Goal: Task Accomplishment & Management: Use online tool/utility

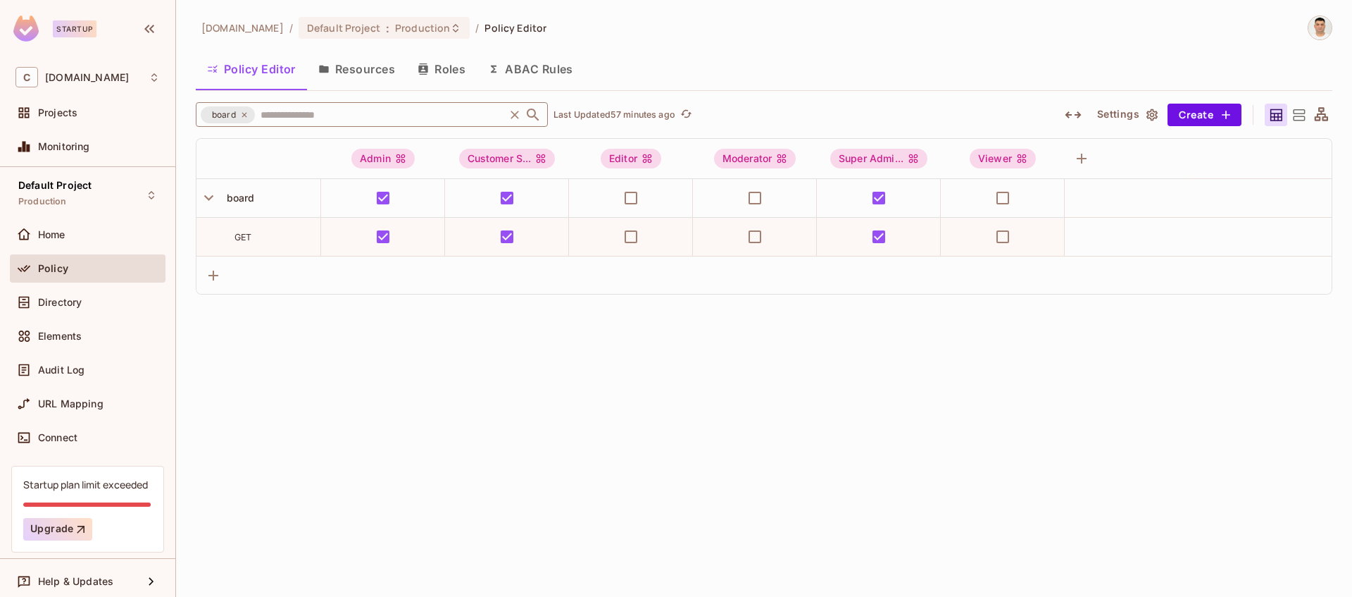
click at [241, 115] on icon at bounding box center [244, 115] width 8 height 8
click at [257, 115] on input "text" at bounding box center [379, 114] width 245 height 25
click at [257, 116] on input "text" at bounding box center [379, 114] width 245 height 25
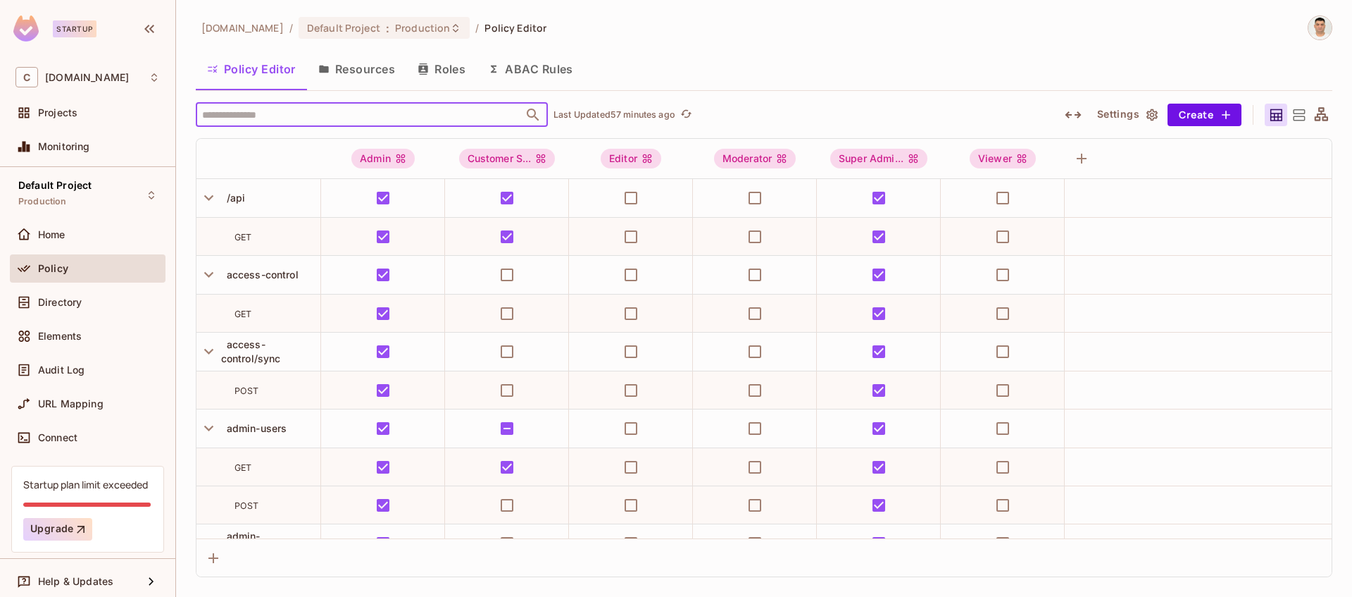
paste input "**********"
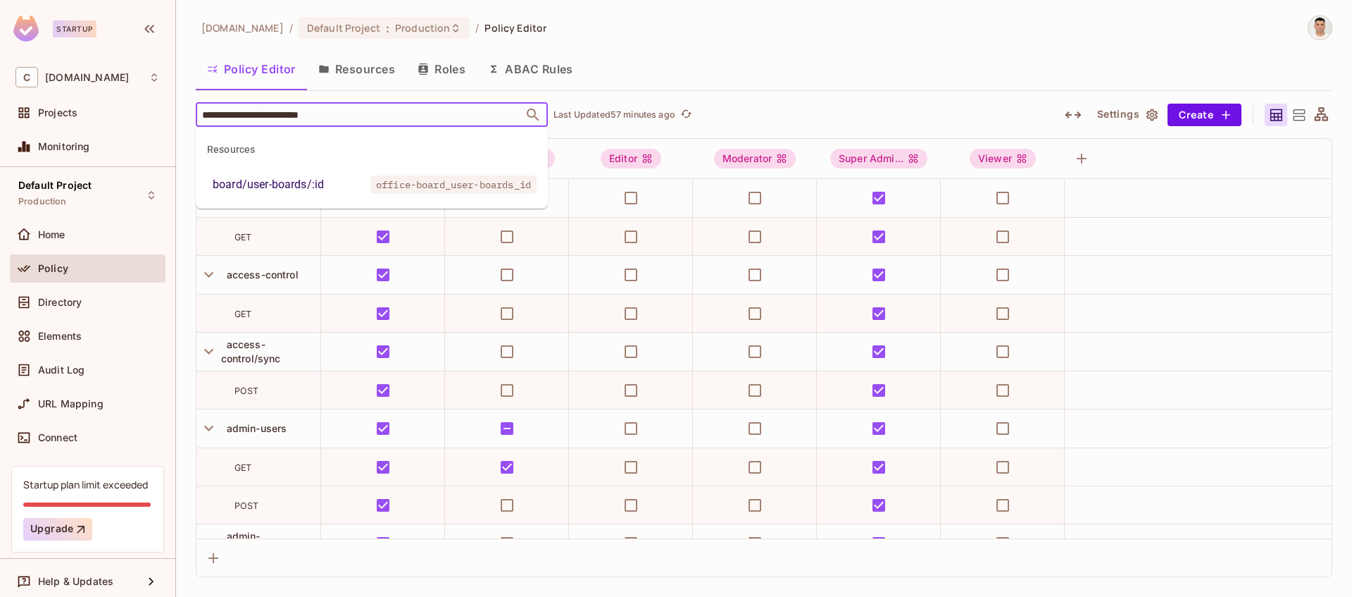
type input "**********"
click at [333, 187] on li "board/user-boards/:id office-board_user-boards_id" at bounding box center [372, 184] width 352 height 25
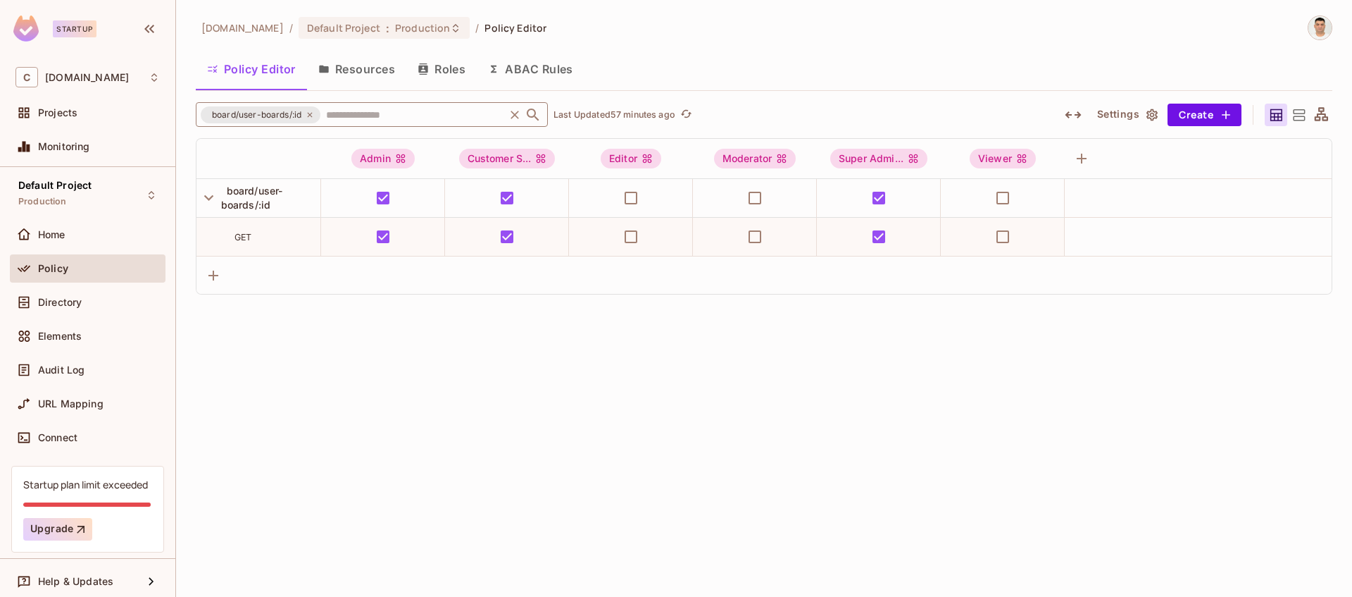
click at [311, 113] on icon at bounding box center [310, 114] width 5 height 5
click at [323, 115] on input "text" at bounding box center [413, 114] width 180 height 25
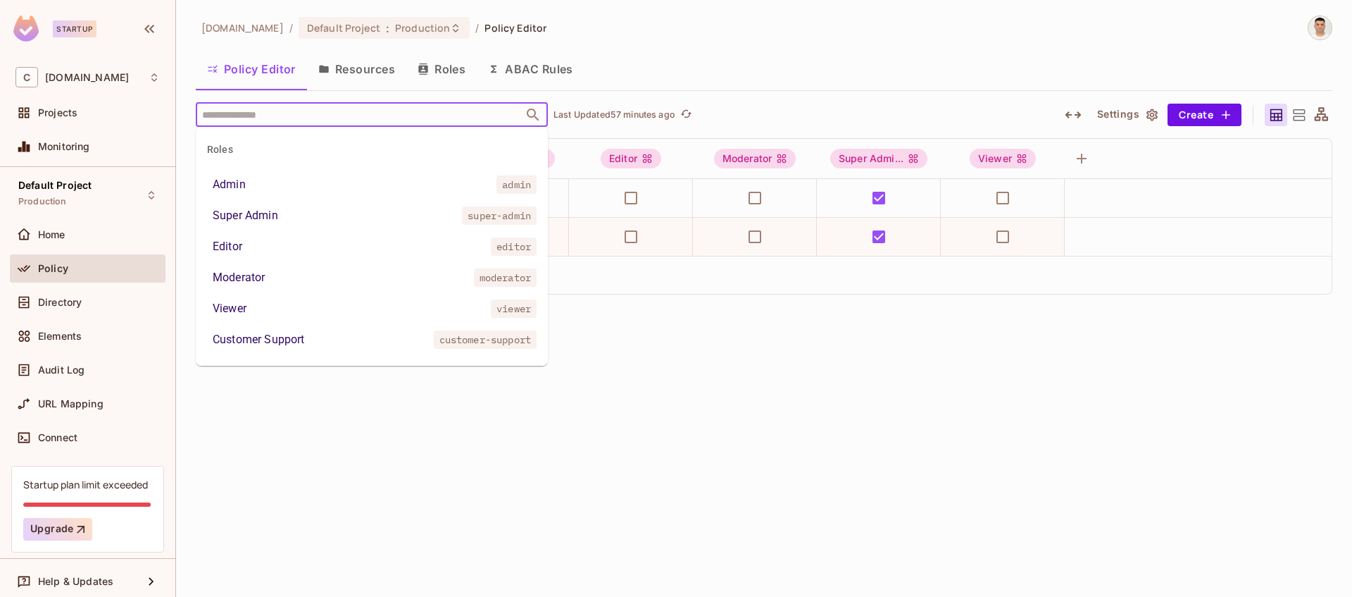
click at [302, 116] on input "text" at bounding box center [360, 114] width 322 height 25
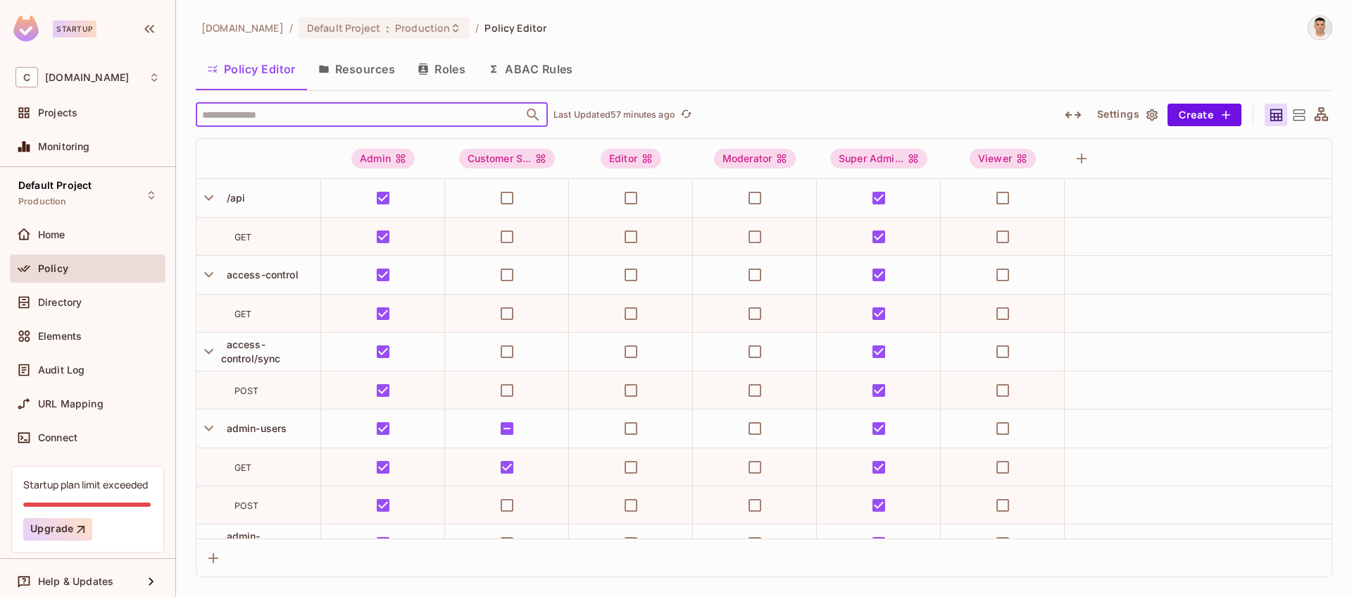
paste input "**********"
type input "**********"
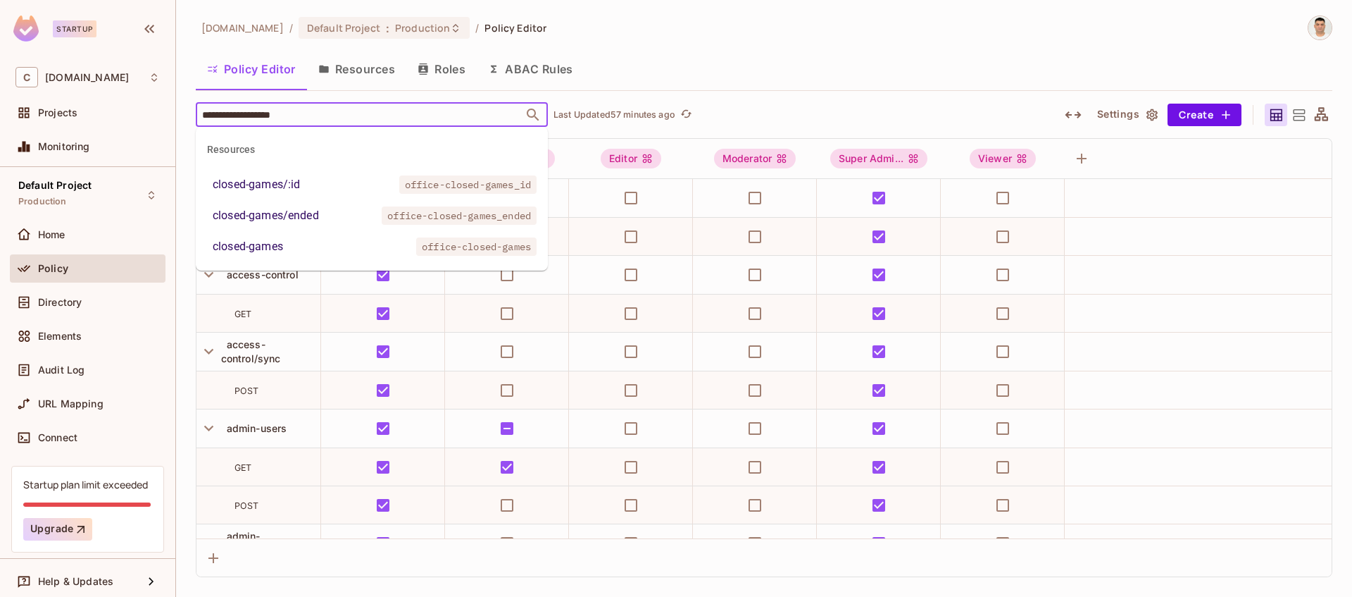
click at [457, 250] on span "office-closed-games" at bounding box center [476, 246] width 120 height 18
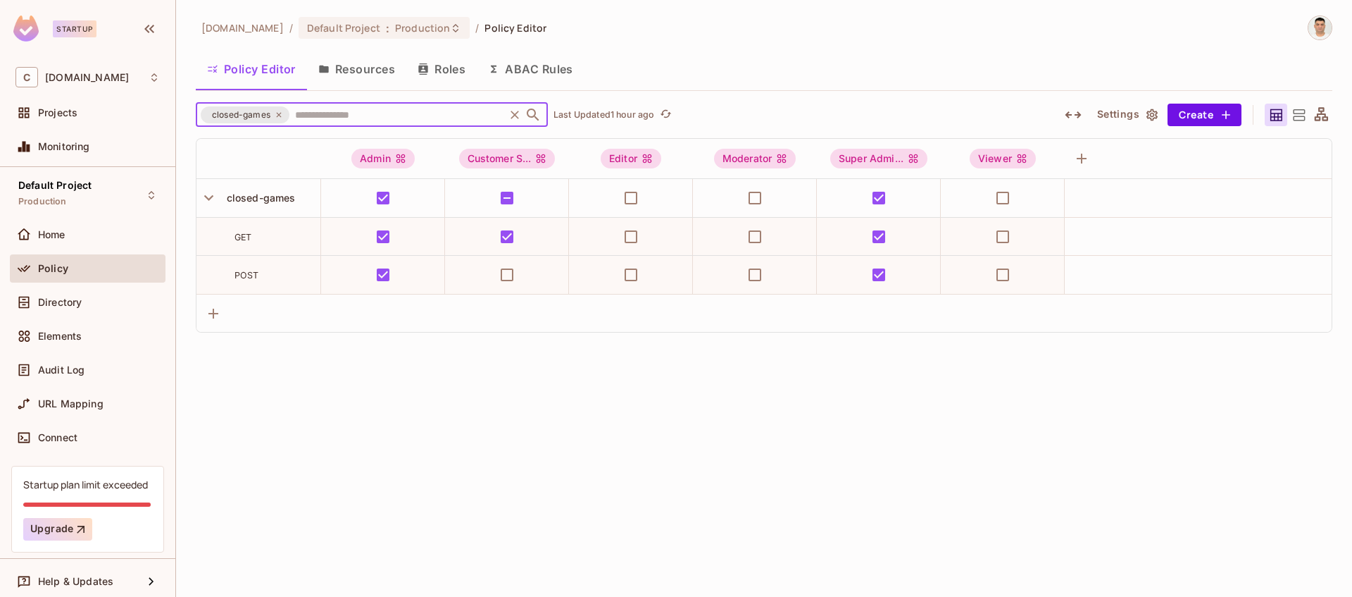
click at [516, 113] on icon "Clear" at bounding box center [515, 115] width 8 height 8
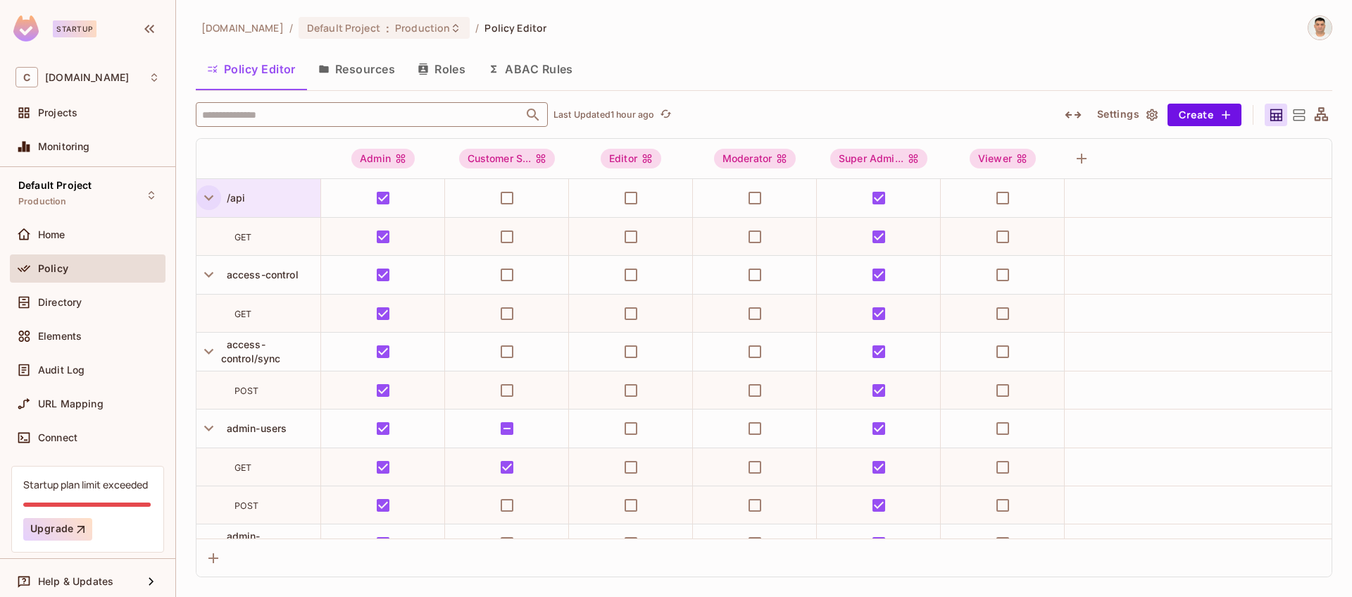
click at [206, 196] on icon "button" at bounding box center [208, 197] width 19 height 19
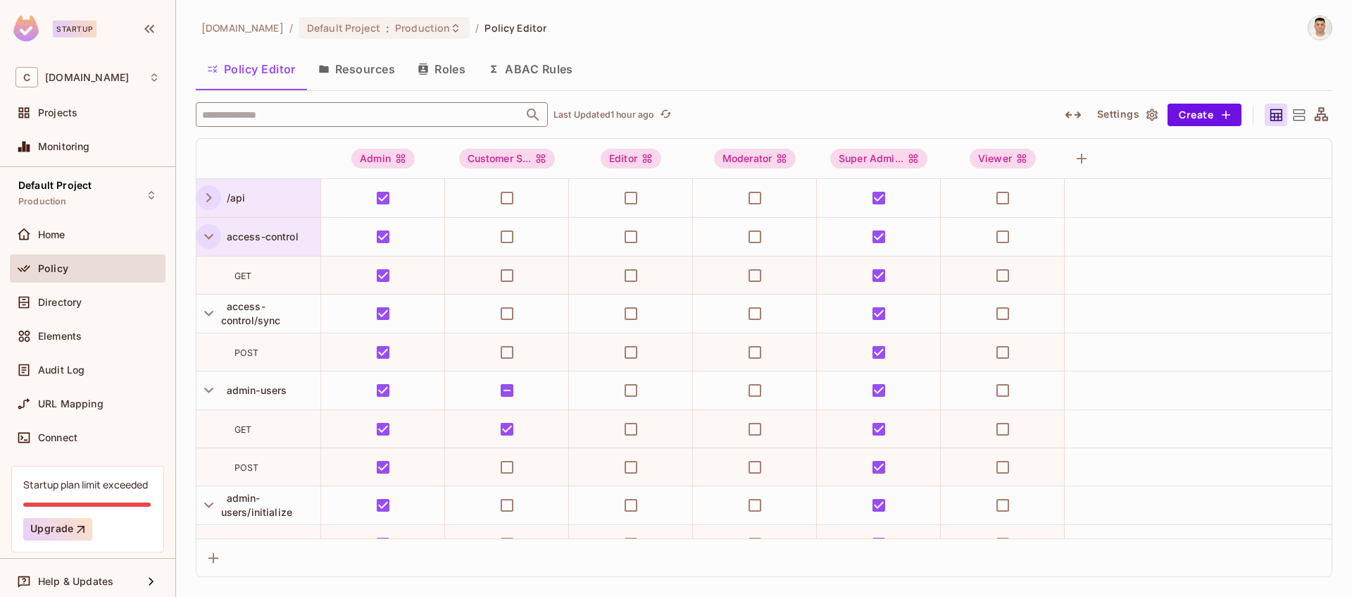
click at [204, 236] on icon "button" at bounding box center [208, 236] width 19 height 19
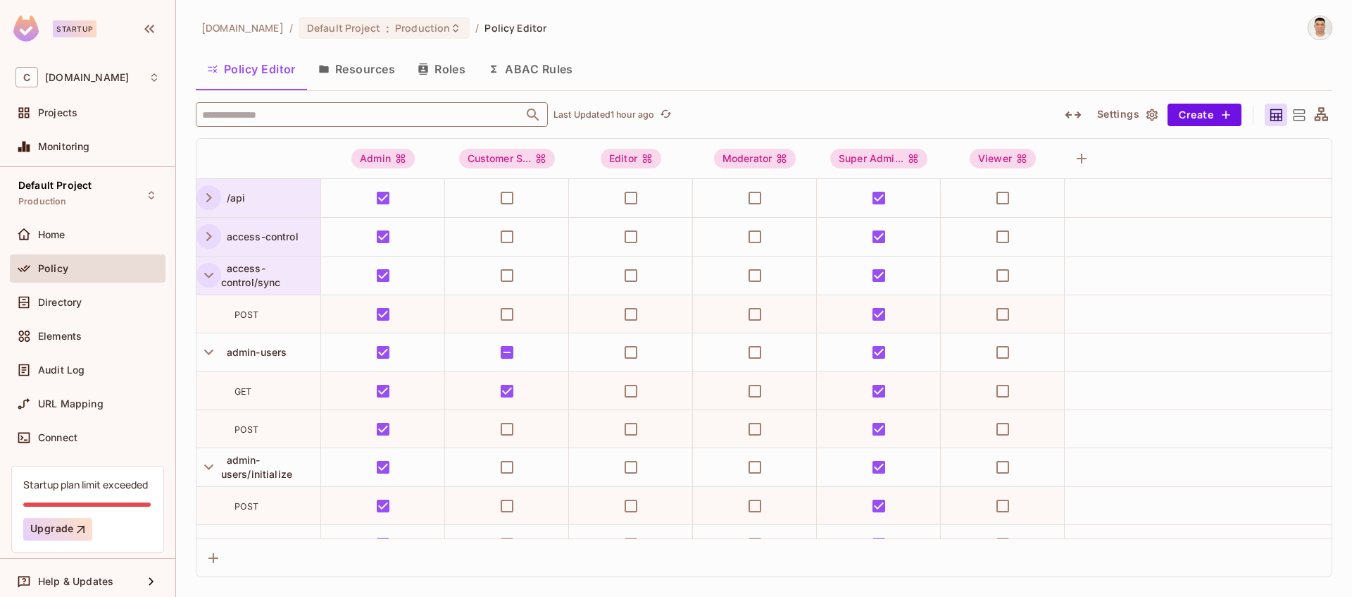
click at [208, 277] on icon "button" at bounding box center [208, 276] width 9 height 6
click at [256, 311] on span "admin-users" at bounding box center [254, 314] width 66 height 12
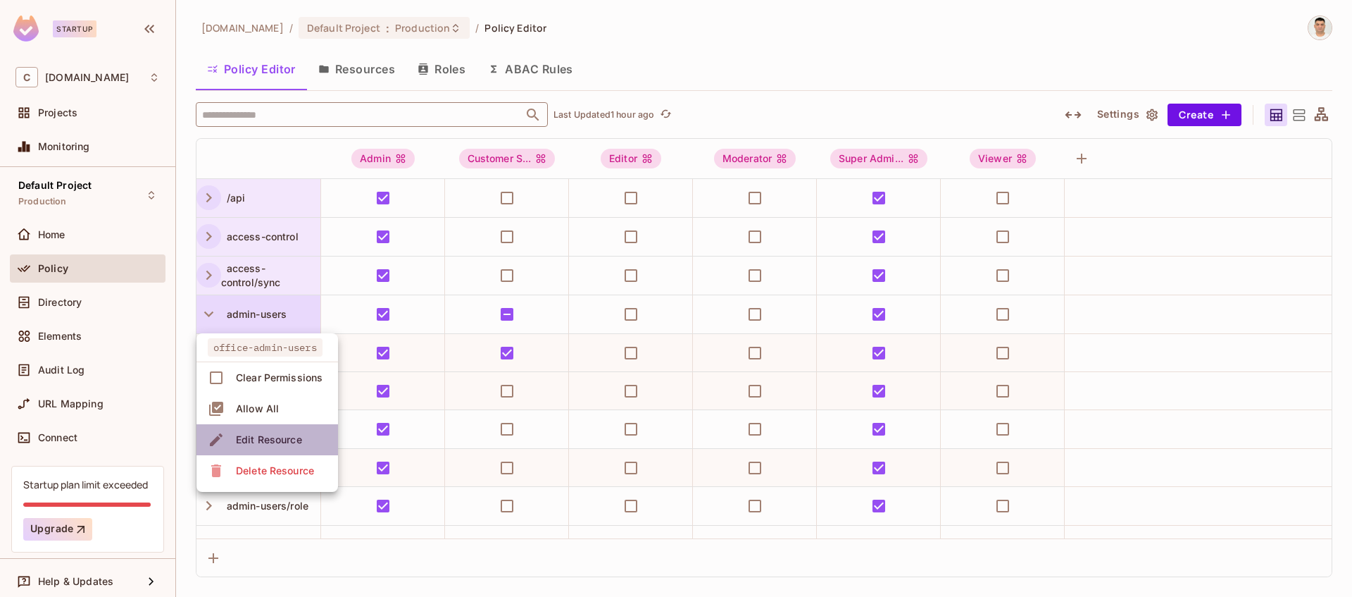
click at [278, 440] on div "Edit Resource" at bounding box center [269, 439] width 66 height 14
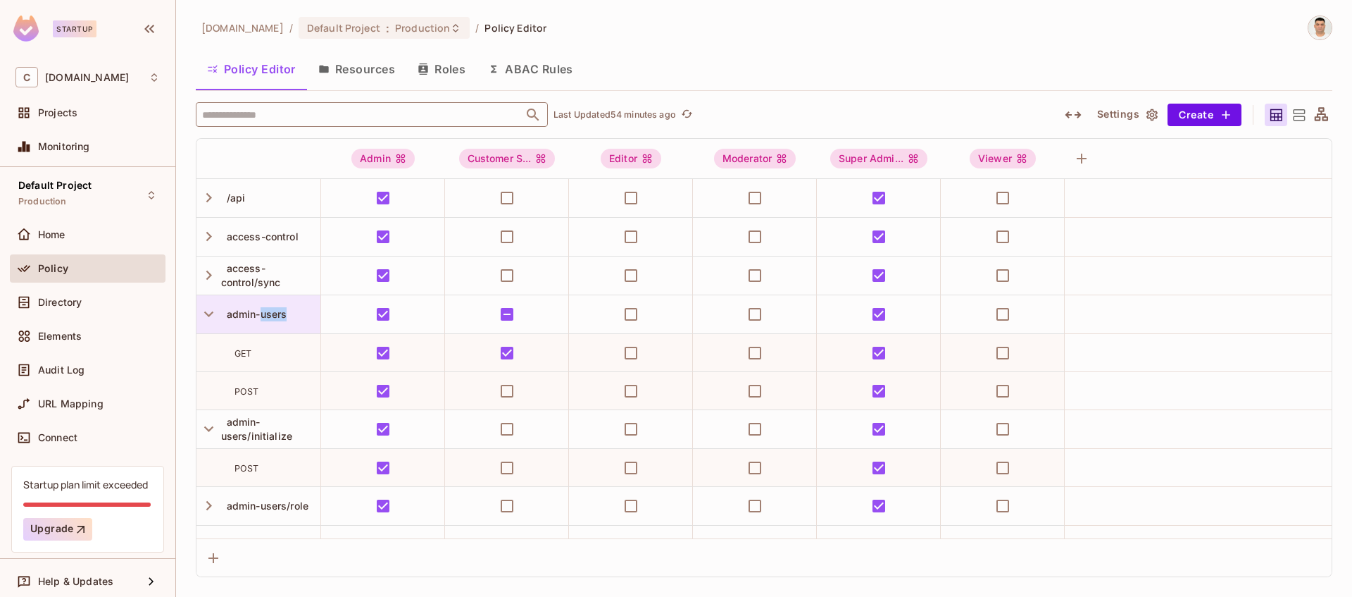
drag, startPoint x: 273, startPoint y: 313, endPoint x: 253, endPoint y: 312, distance: 20.5
click at [253, 312] on span "admin-users" at bounding box center [254, 314] width 66 height 12
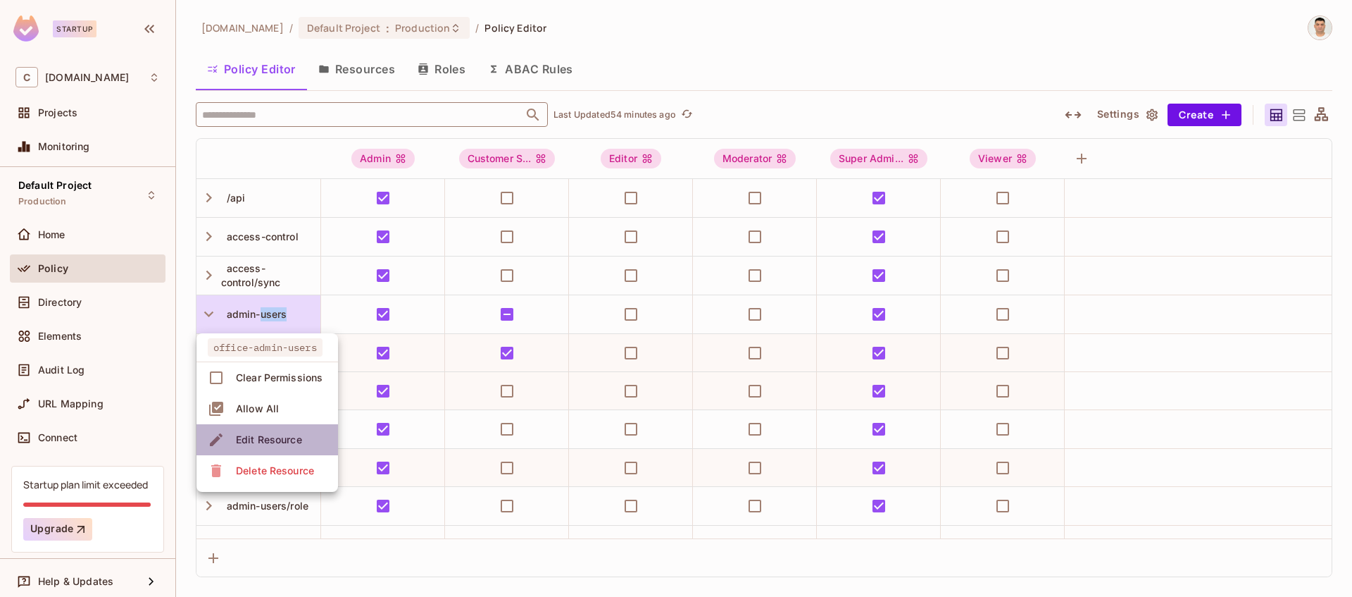
click at [260, 440] on div "Edit Resource" at bounding box center [269, 439] width 66 height 14
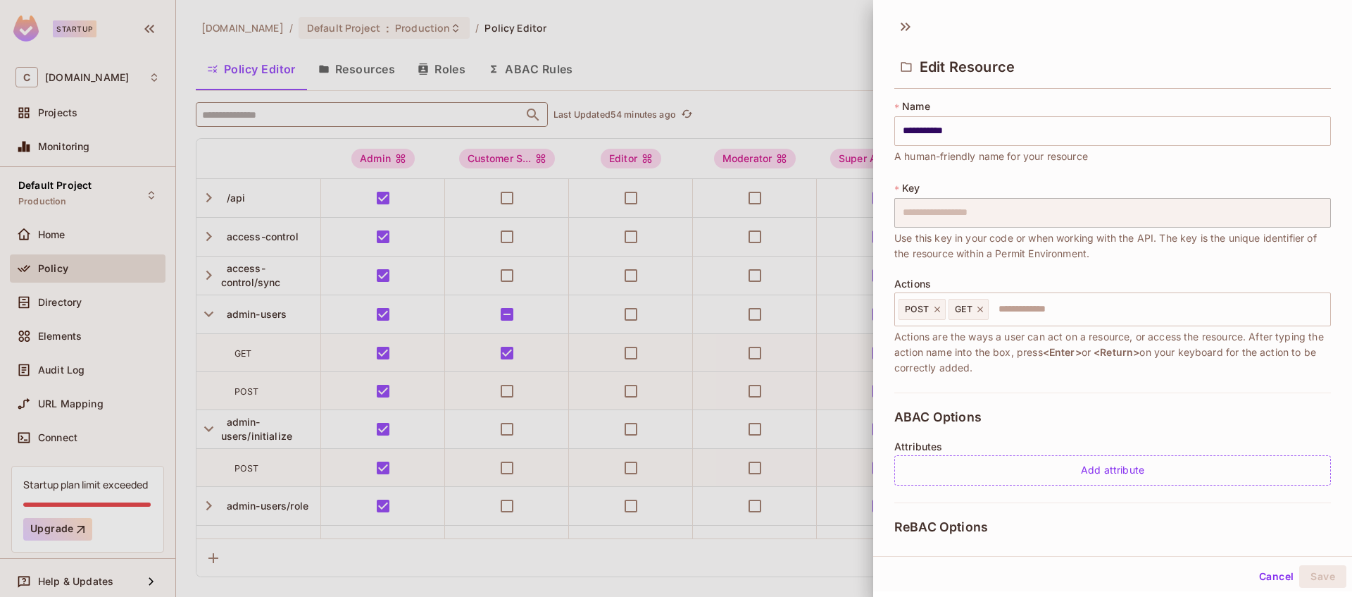
click at [237, 351] on div at bounding box center [676, 298] width 1352 height 597
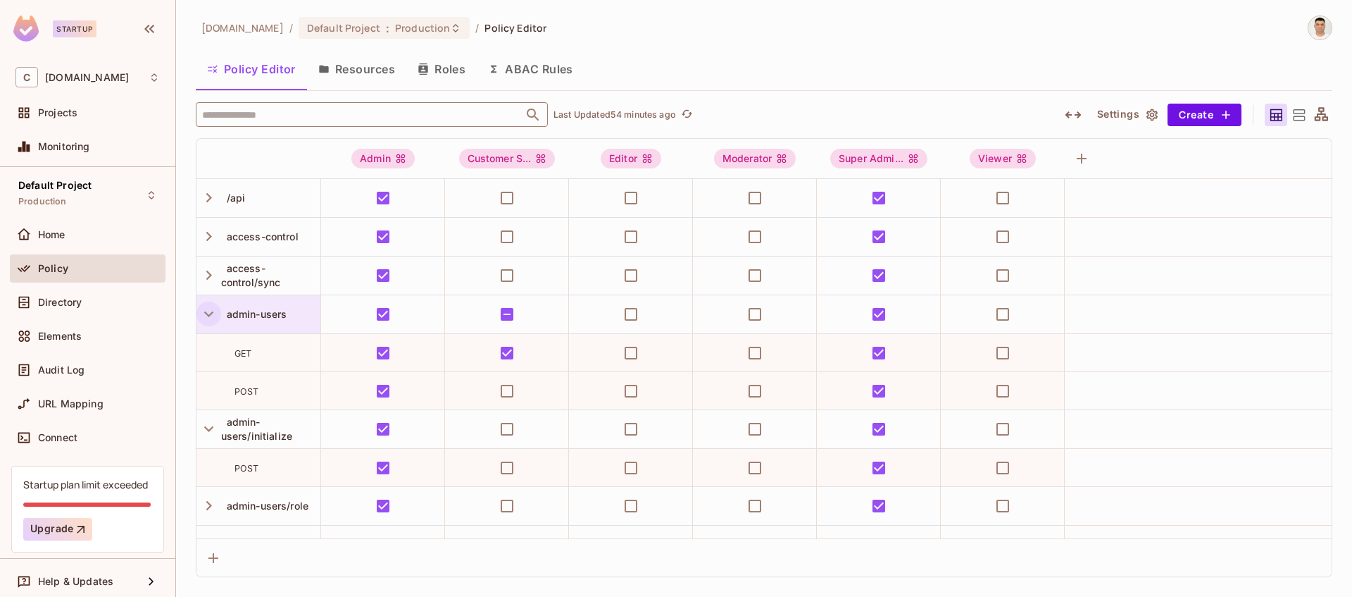
click at [213, 313] on icon "button" at bounding box center [208, 313] width 19 height 19
click at [207, 352] on icon "button" at bounding box center [208, 353] width 9 height 6
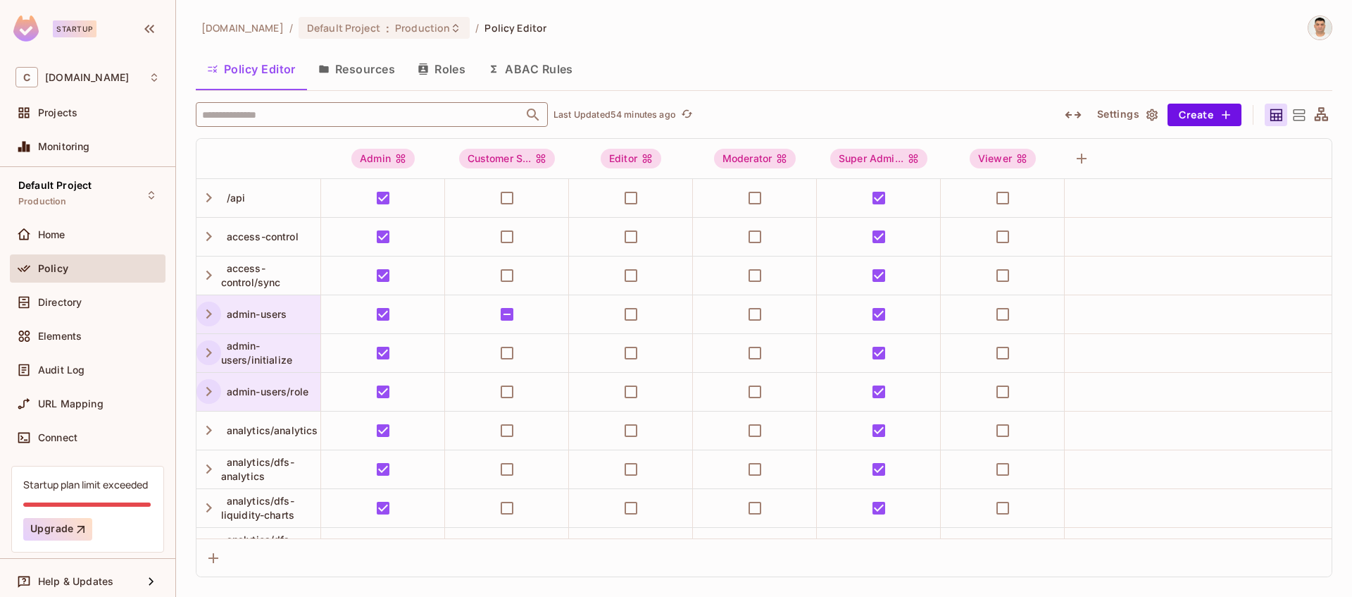
click at [209, 393] on icon "button" at bounding box center [209, 391] width 6 height 9
click at [206, 391] on icon "button" at bounding box center [208, 392] width 9 height 6
click at [208, 429] on icon "button" at bounding box center [208, 429] width 19 height 19
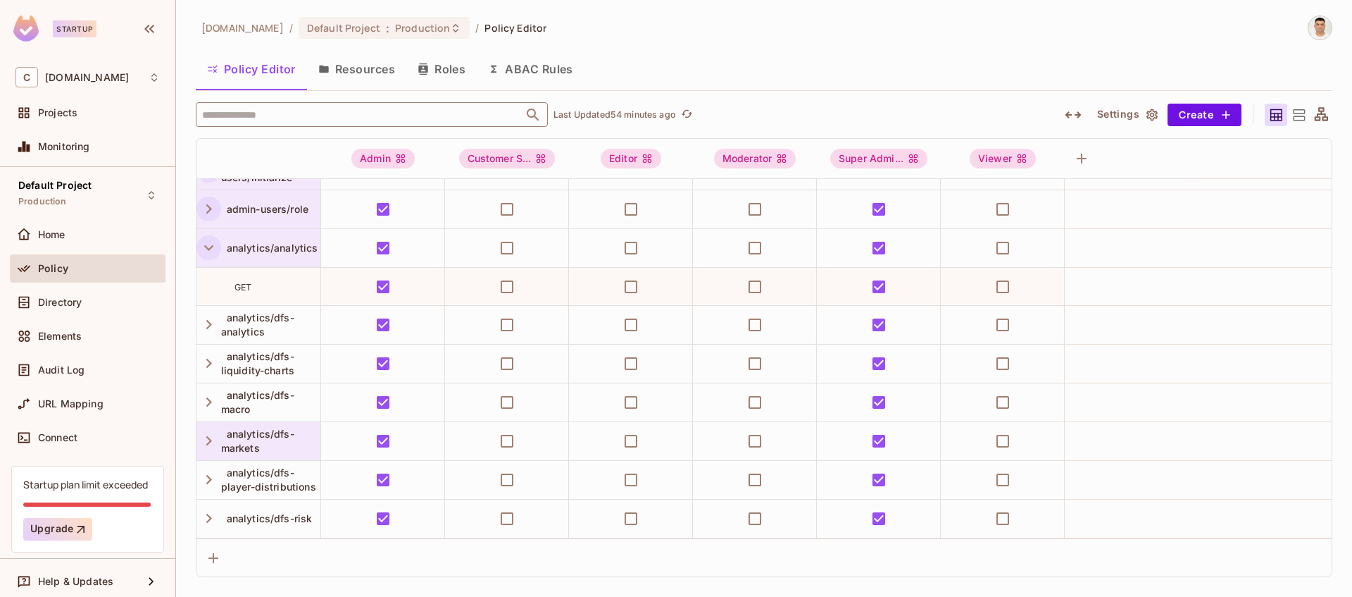
scroll to position [225, 0]
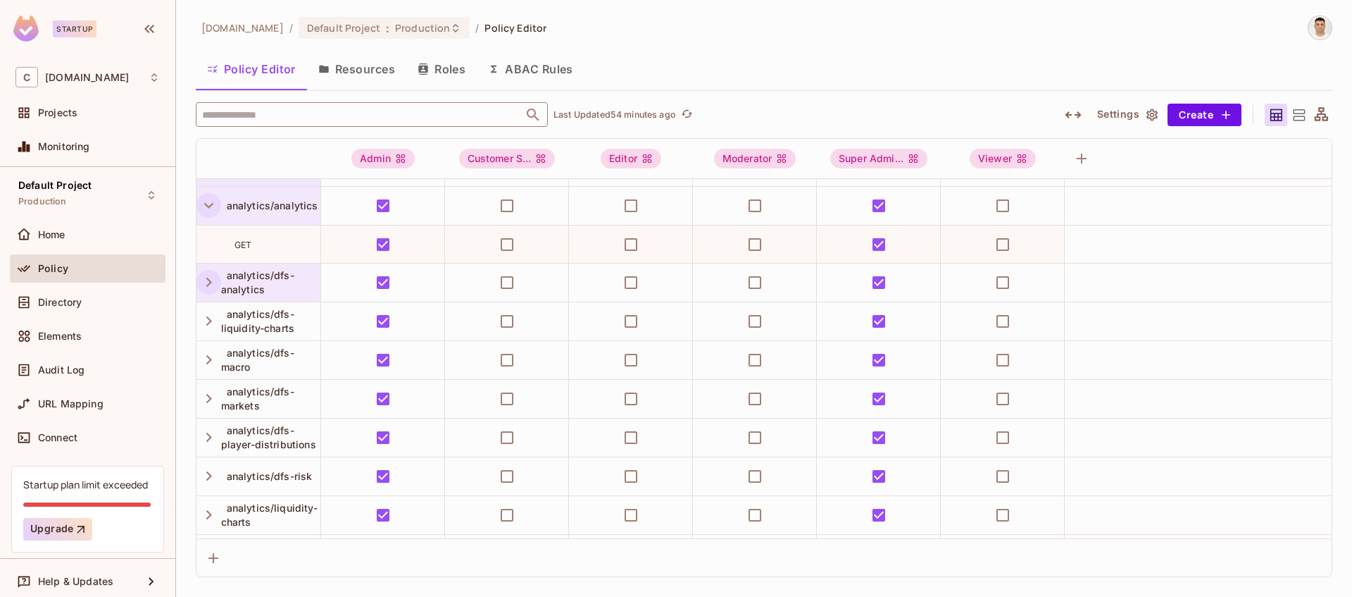
click at [205, 287] on icon "button" at bounding box center [208, 282] width 19 height 19
click at [210, 207] on icon "button" at bounding box center [208, 205] width 19 height 19
click at [204, 239] on icon "button" at bounding box center [208, 244] width 19 height 19
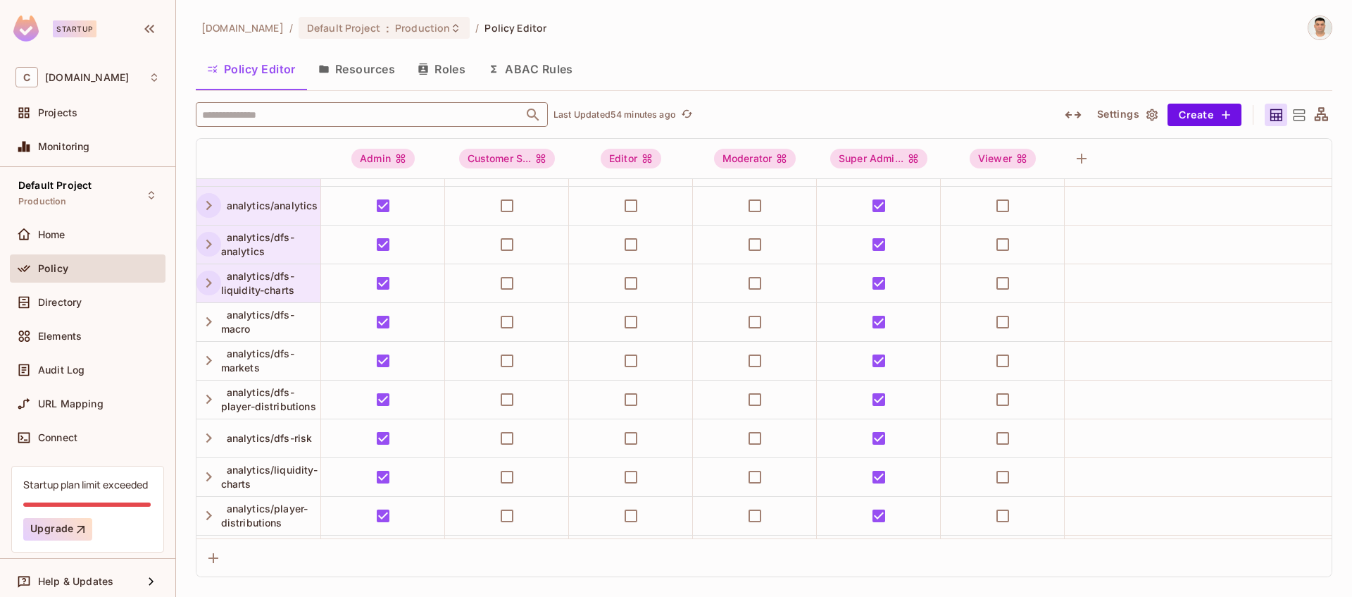
click at [204, 283] on icon "button" at bounding box center [208, 282] width 19 height 19
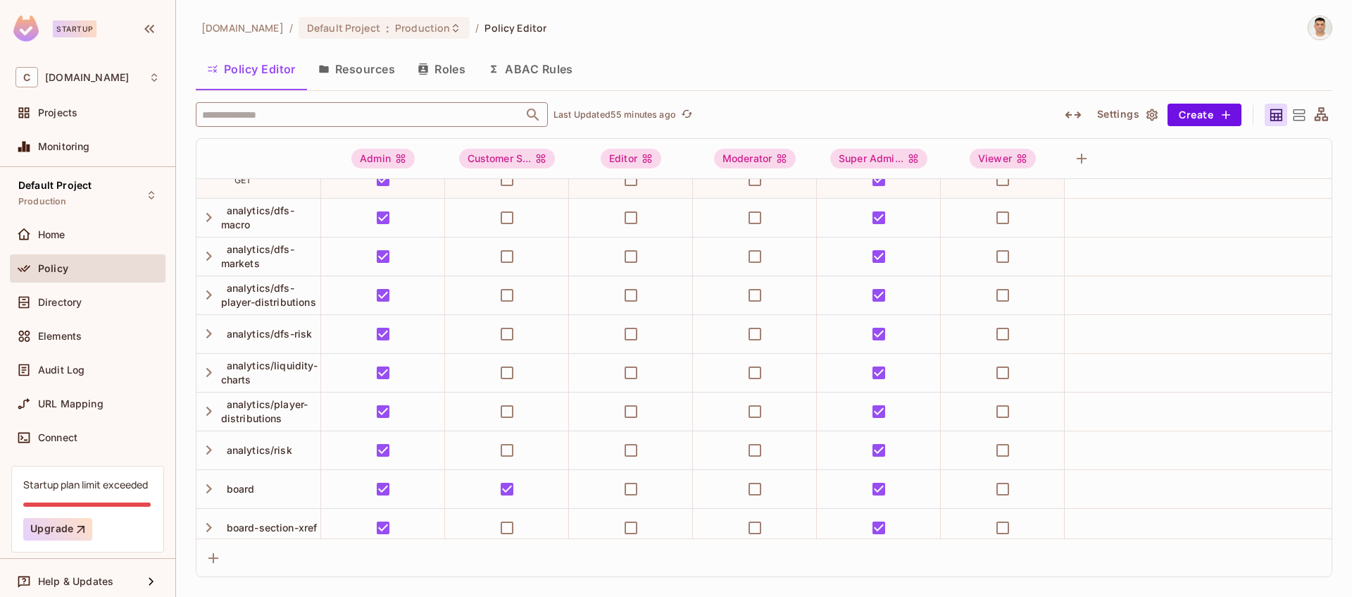
scroll to position [389, 0]
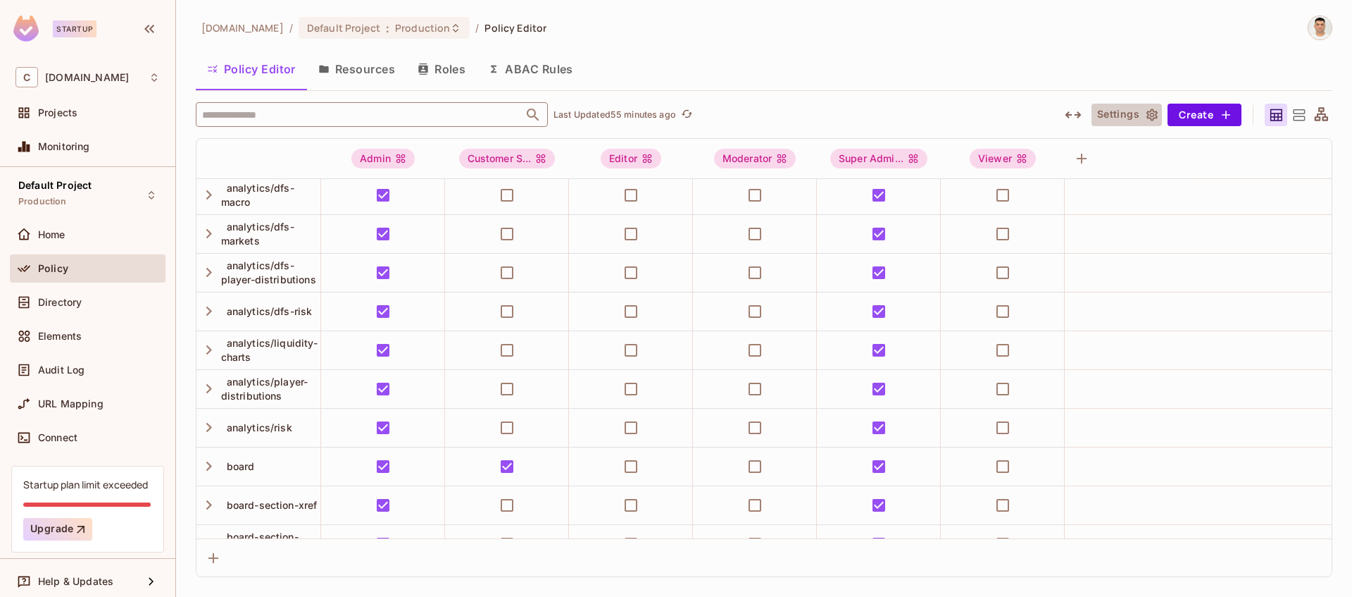
click at [1152, 116] on icon "button" at bounding box center [1152, 114] width 11 height 12
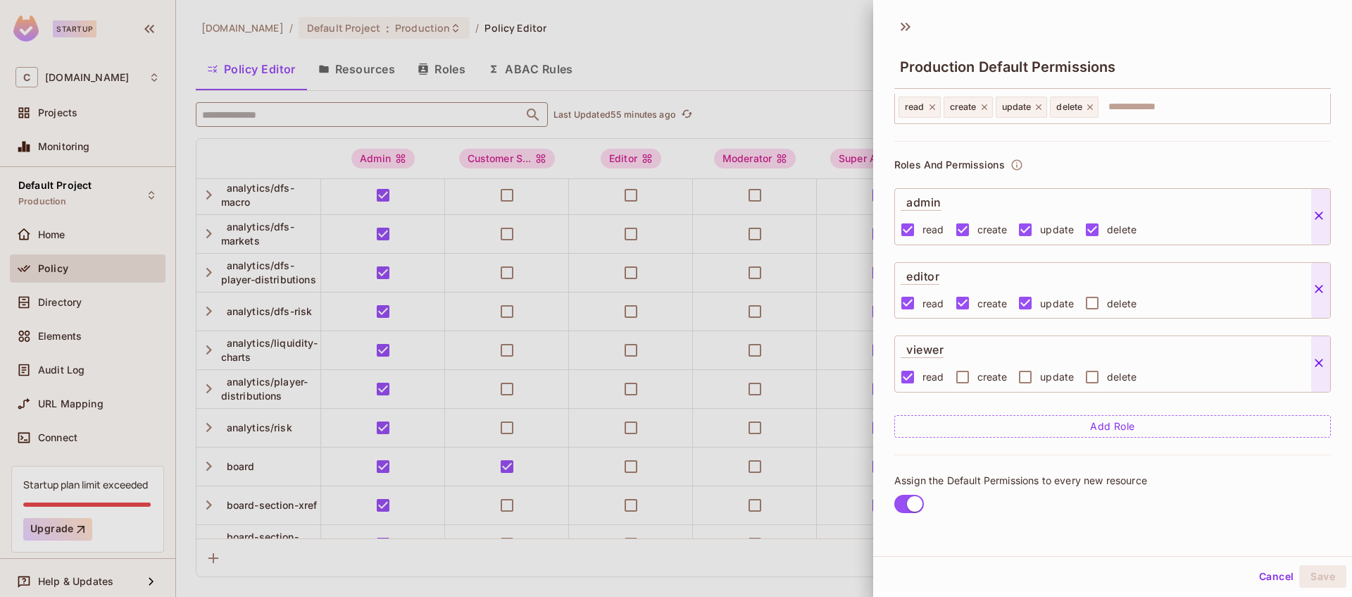
scroll to position [2, 0]
click at [908, 22] on icon at bounding box center [906, 24] width 23 height 23
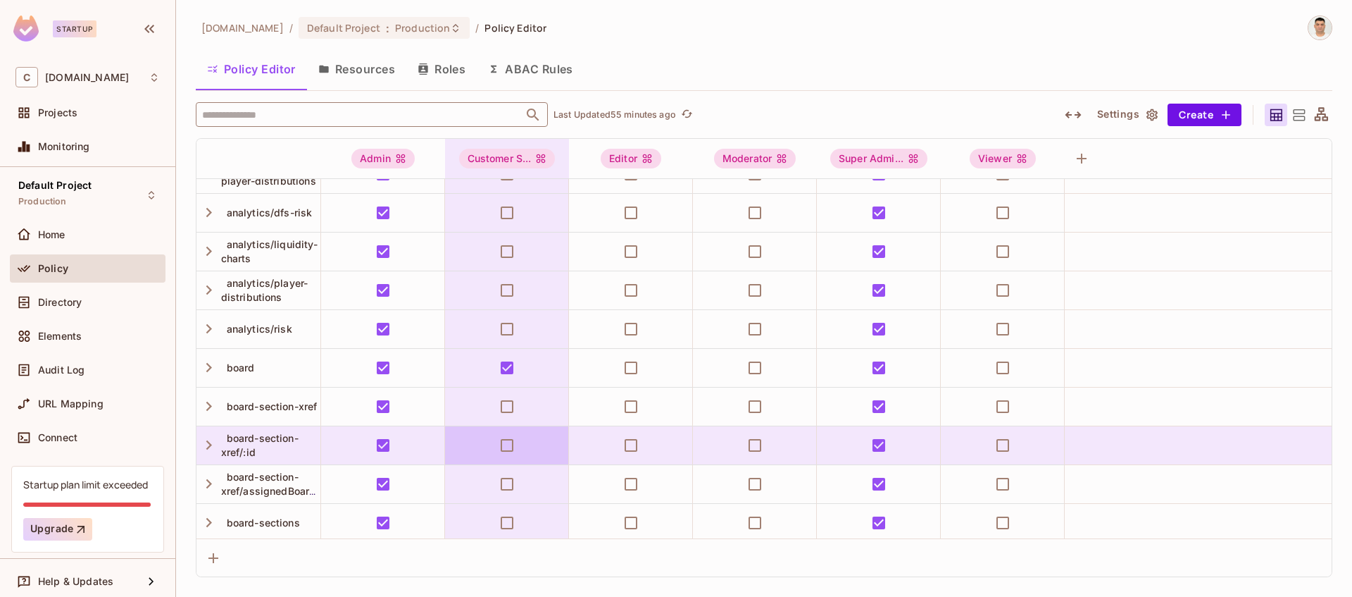
scroll to position [490, 0]
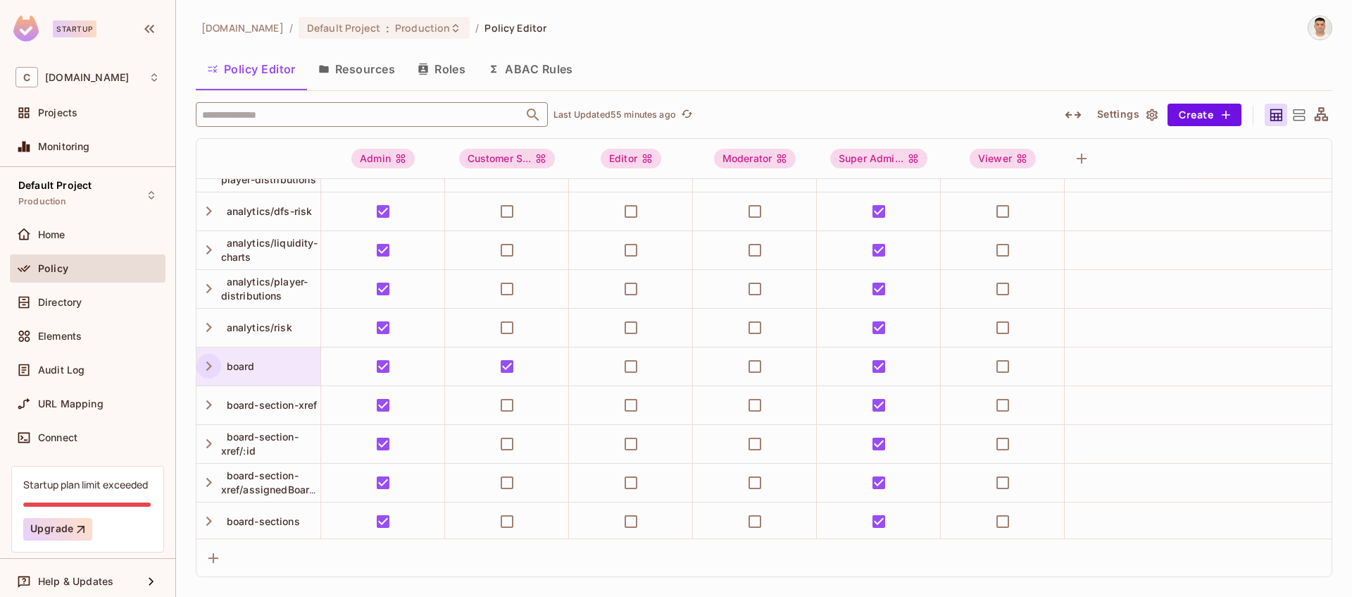
click at [206, 366] on icon "button" at bounding box center [208, 365] width 19 height 19
click at [213, 366] on icon "button" at bounding box center [208, 365] width 19 height 19
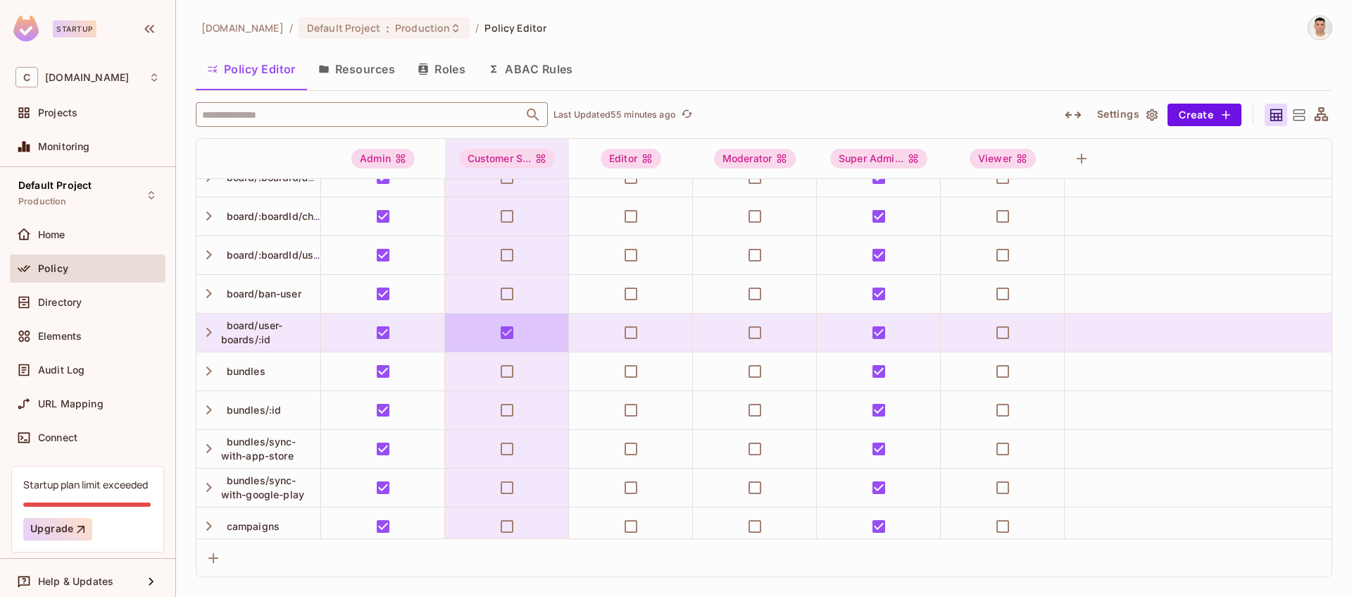
scroll to position [951, 0]
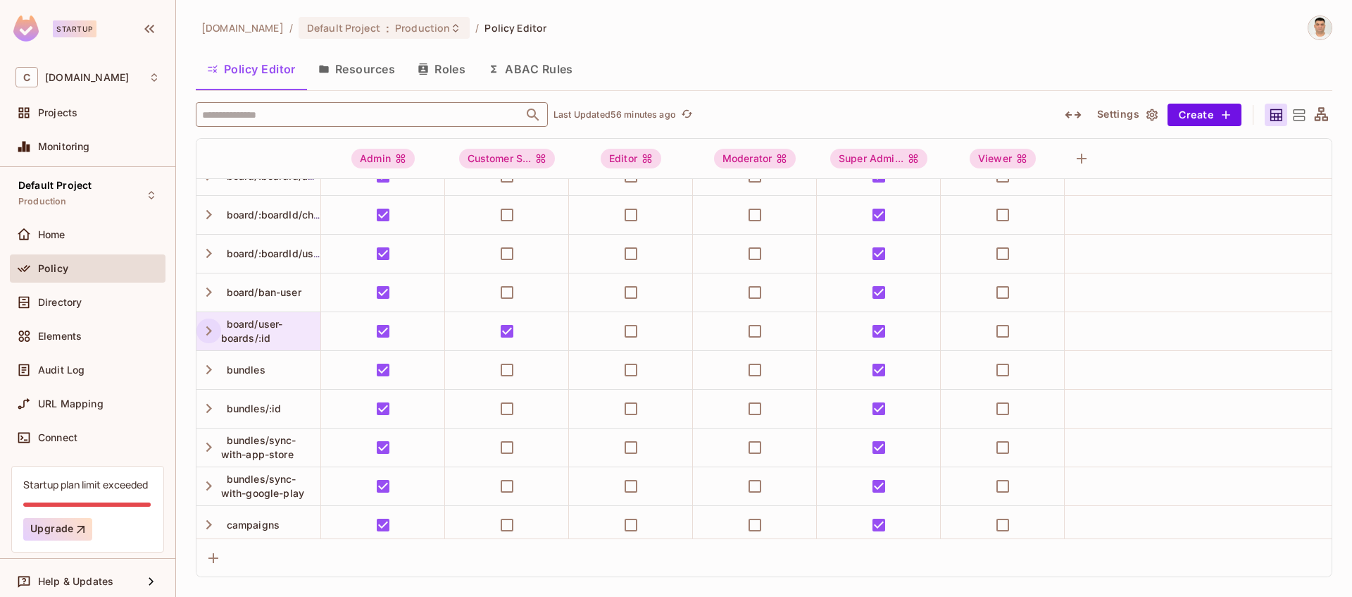
click at [206, 332] on icon "button" at bounding box center [208, 330] width 19 height 19
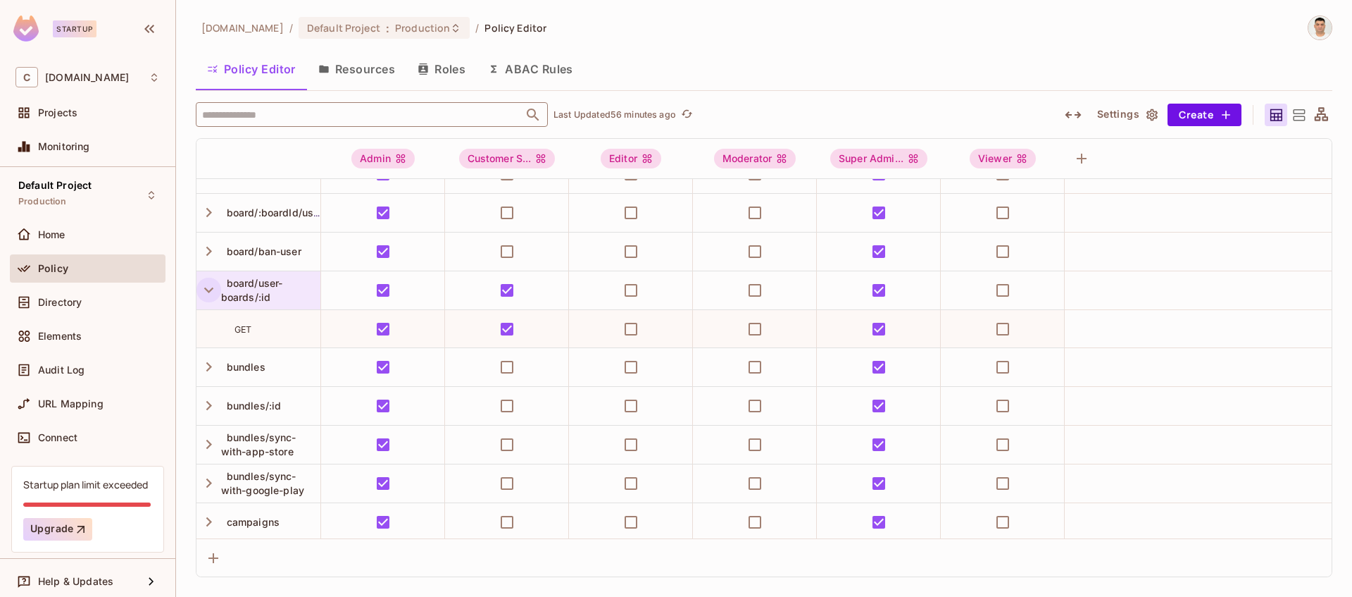
scroll to position [992, 0]
click at [249, 288] on div "board/user-boards/:id" at bounding box center [270, 289] width 99 height 28
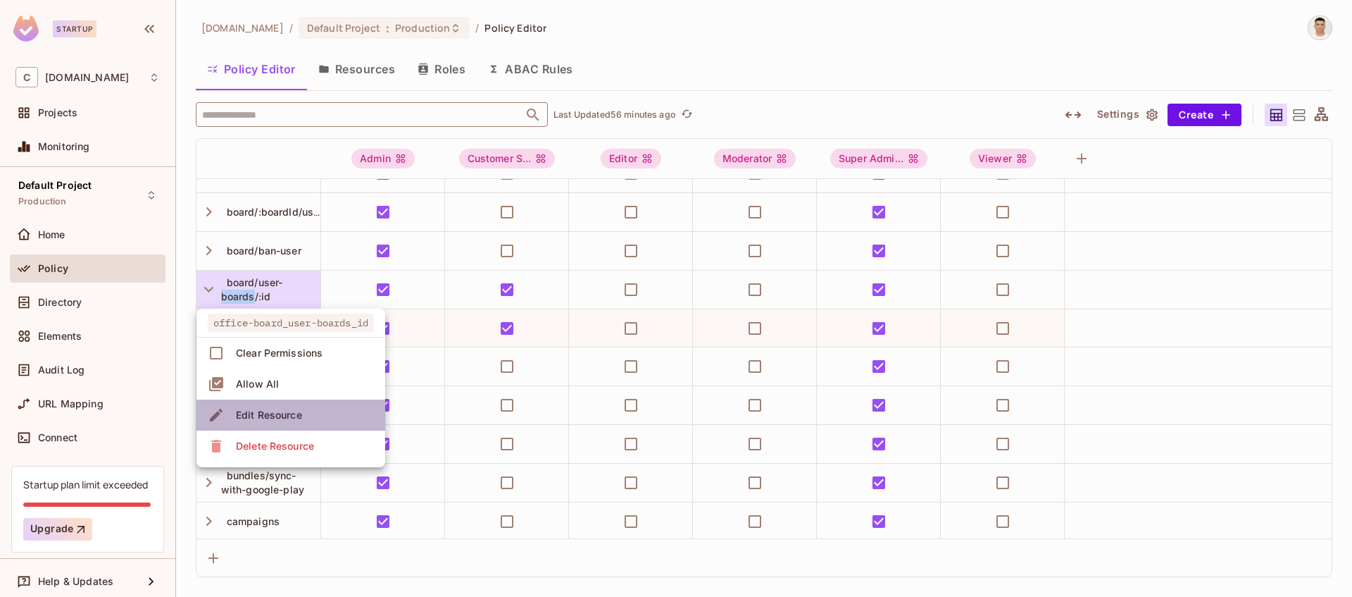
click at [270, 418] on div "Edit Resource" at bounding box center [269, 415] width 66 height 14
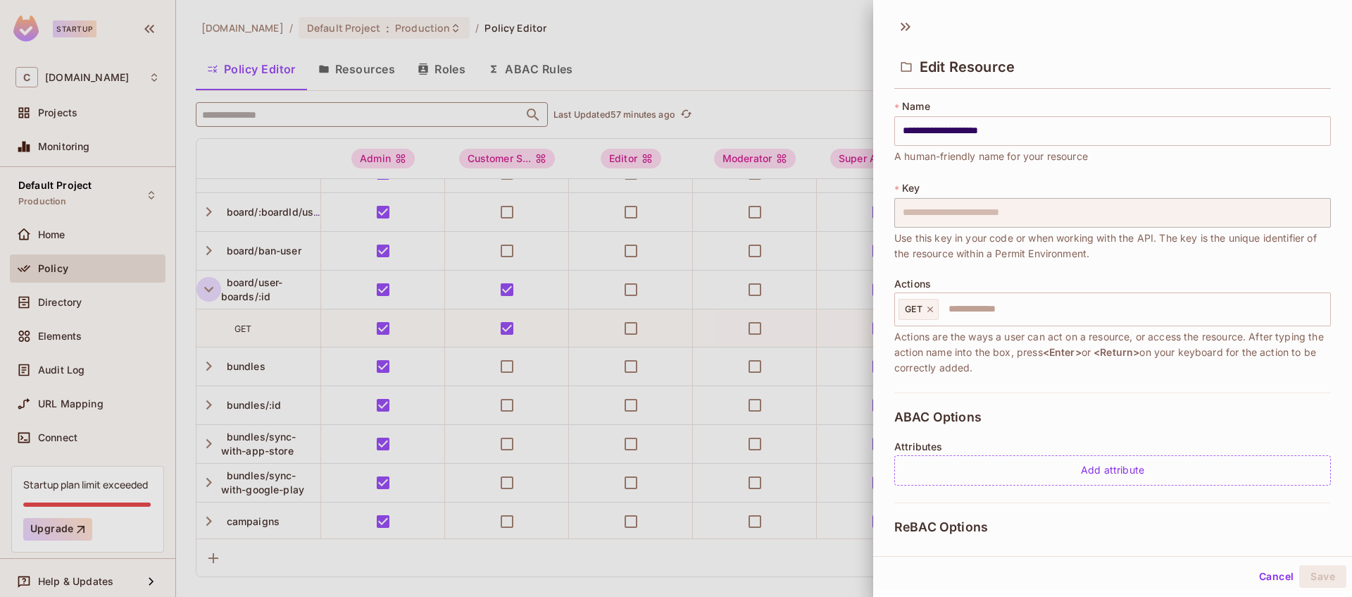
click at [794, 57] on div at bounding box center [676, 298] width 1352 height 597
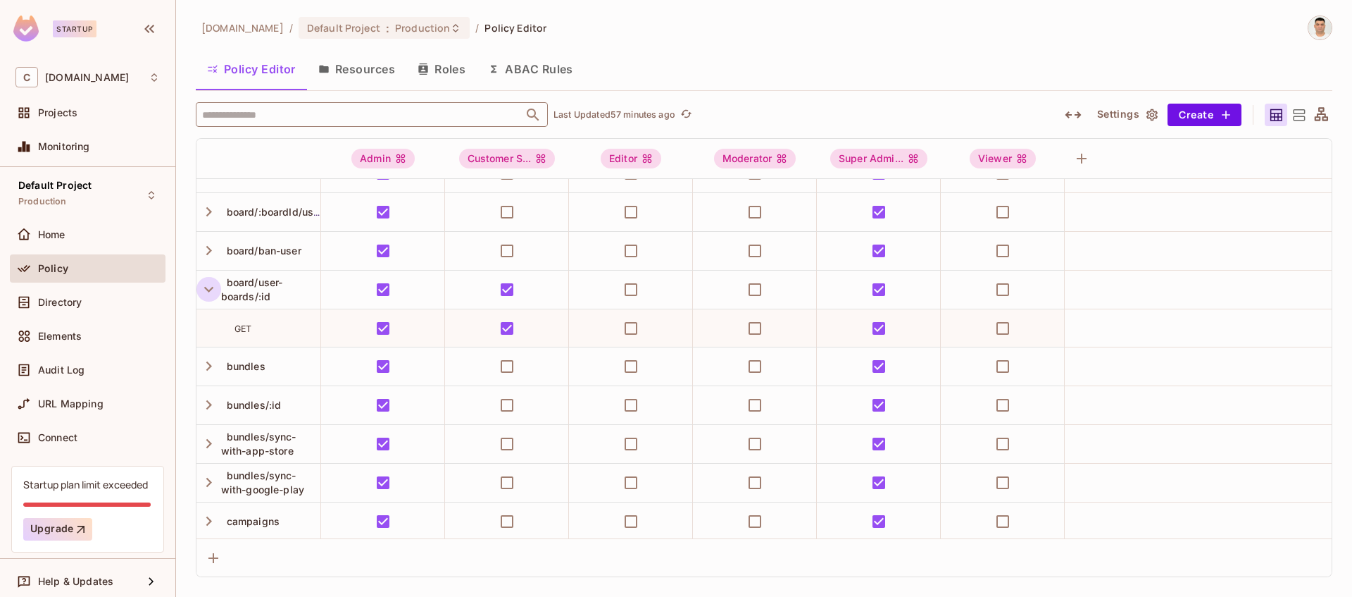
click at [204, 290] on icon "button" at bounding box center [208, 289] width 19 height 19
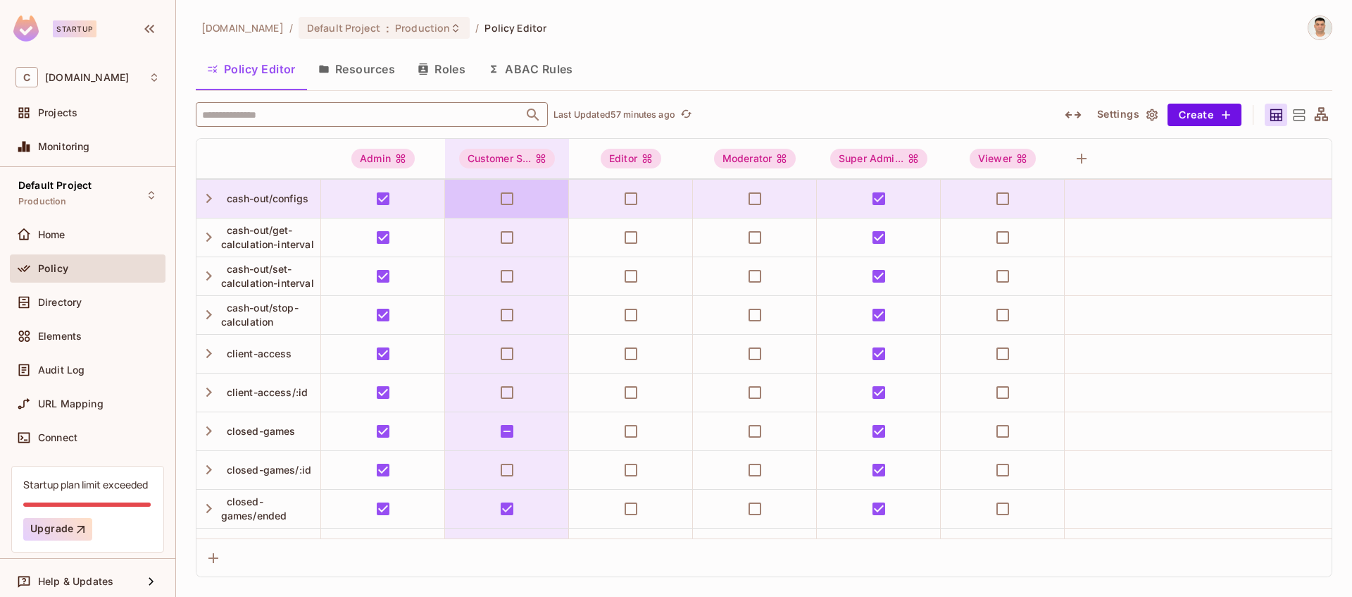
scroll to position [1533, 0]
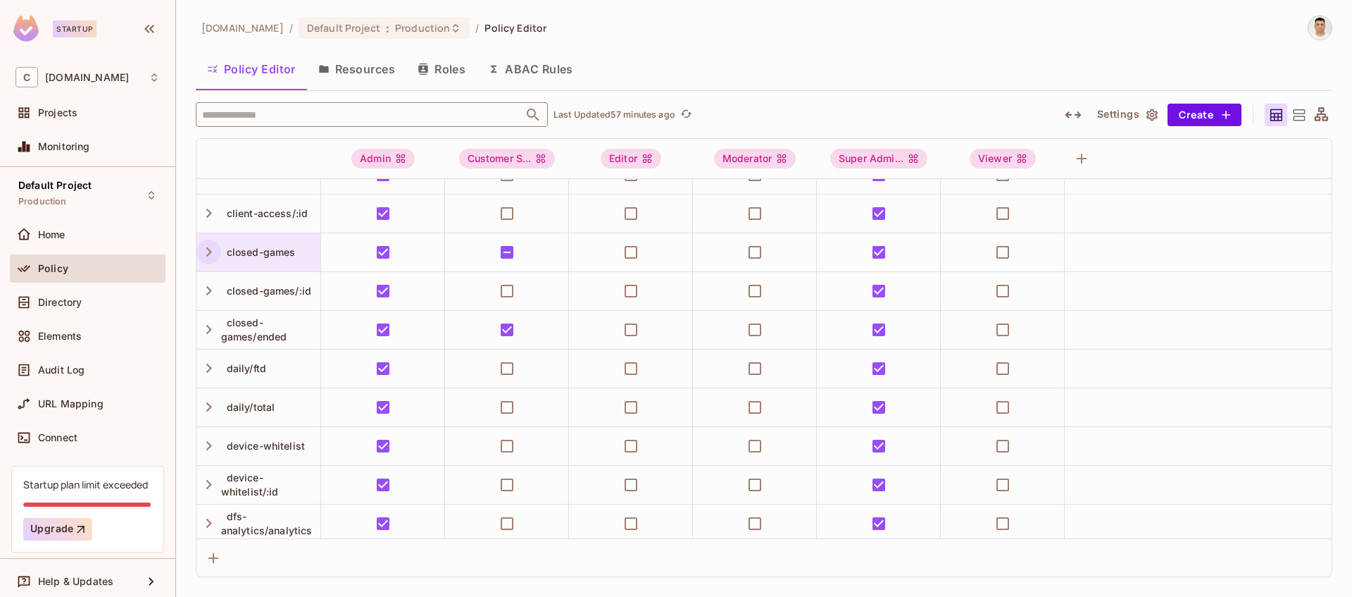
click at [209, 251] on icon "button" at bounding box center [209, 251] width 6 height 9
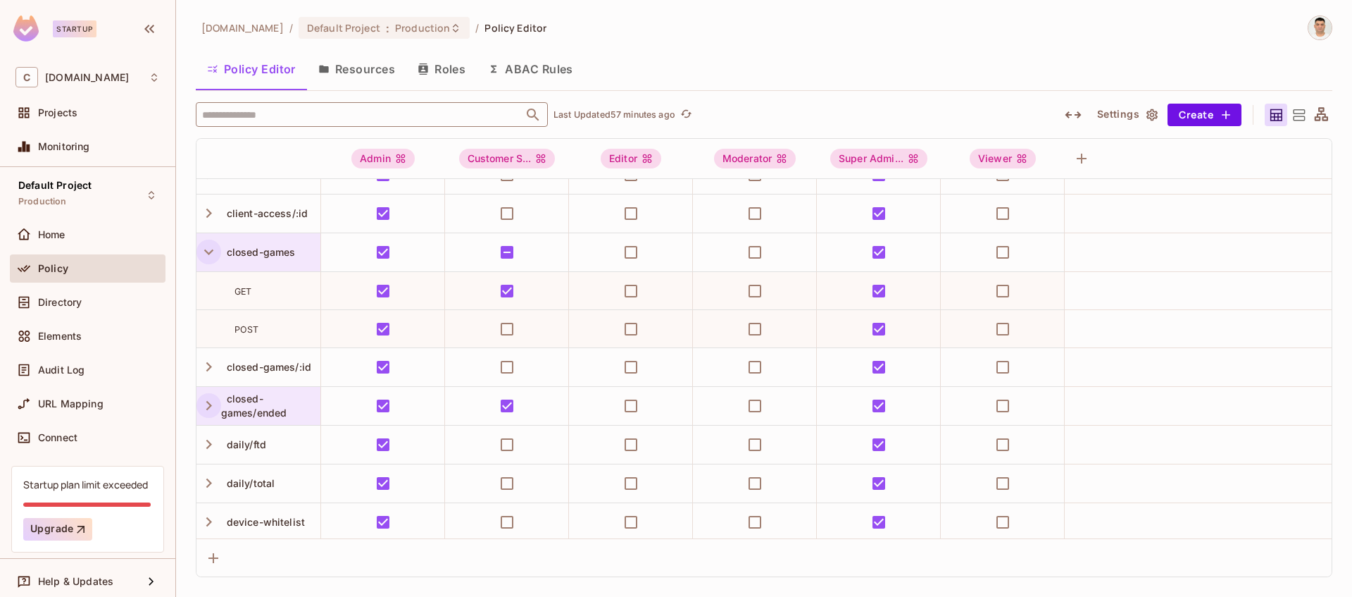
click at [208, 405] on icon "button" at bounding box center [208, 405] width 19 height 19
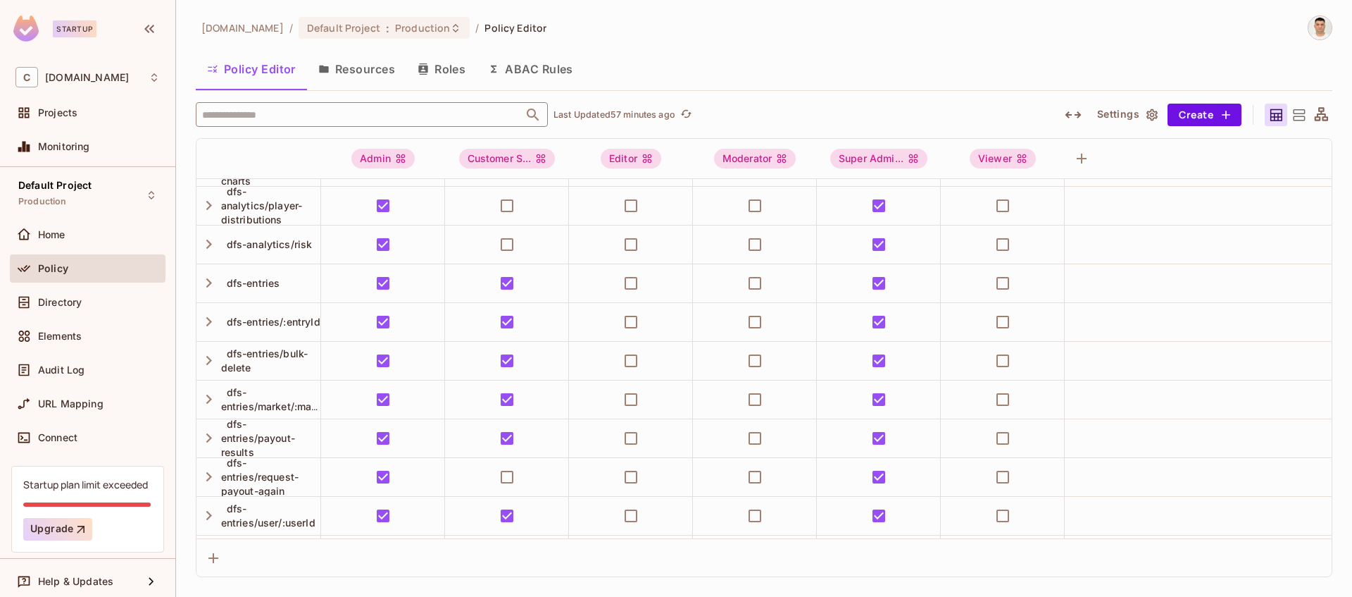
scroll to position [2279, 0]
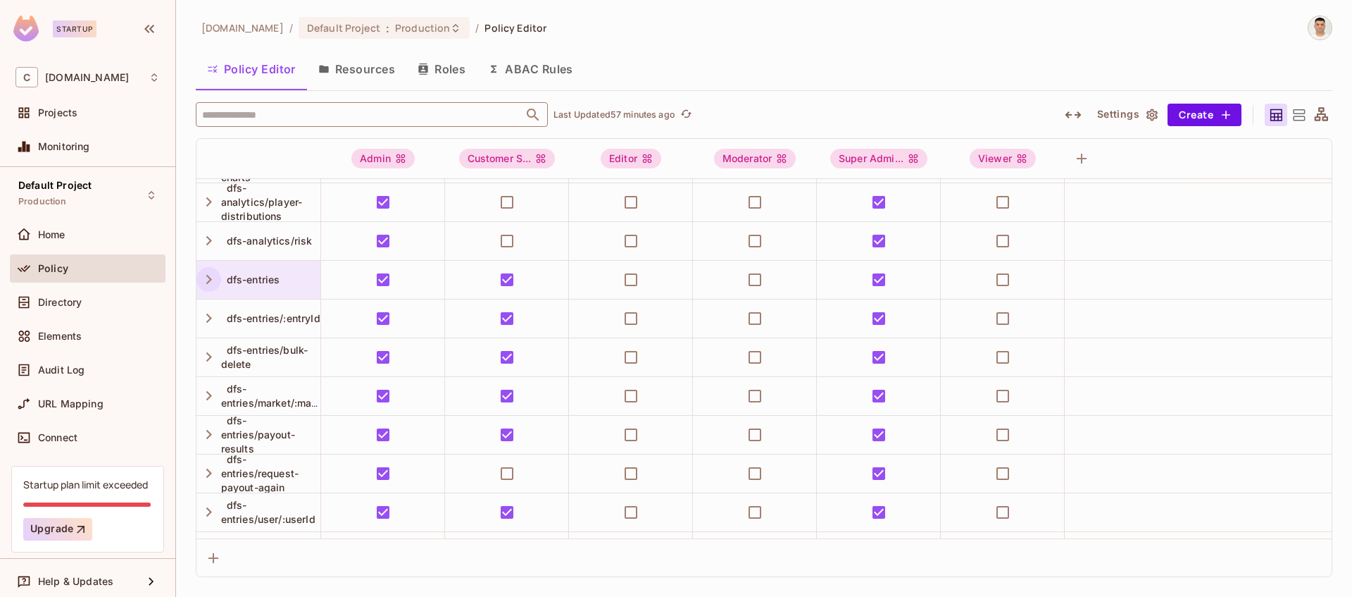
click at [208, 280] on icon "button" at bounding box center [209, 279] width 6 height 9
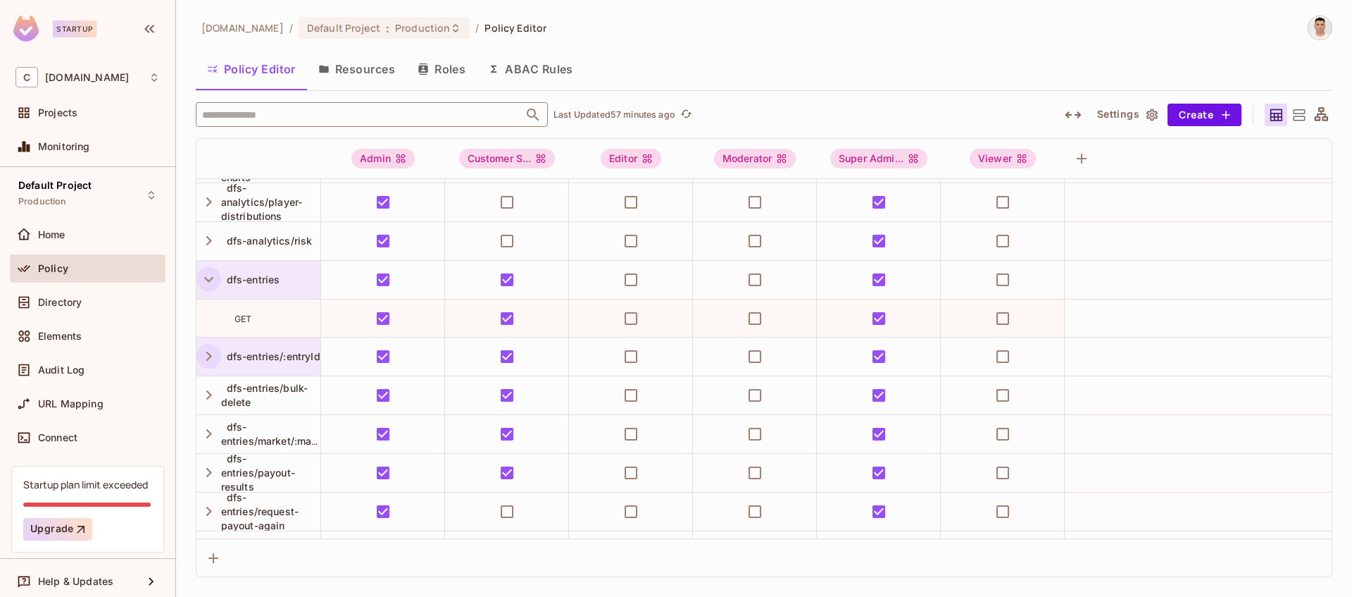
click at [208, 356] on icon "button" at bounding box center [208, 356] width 19 height 19
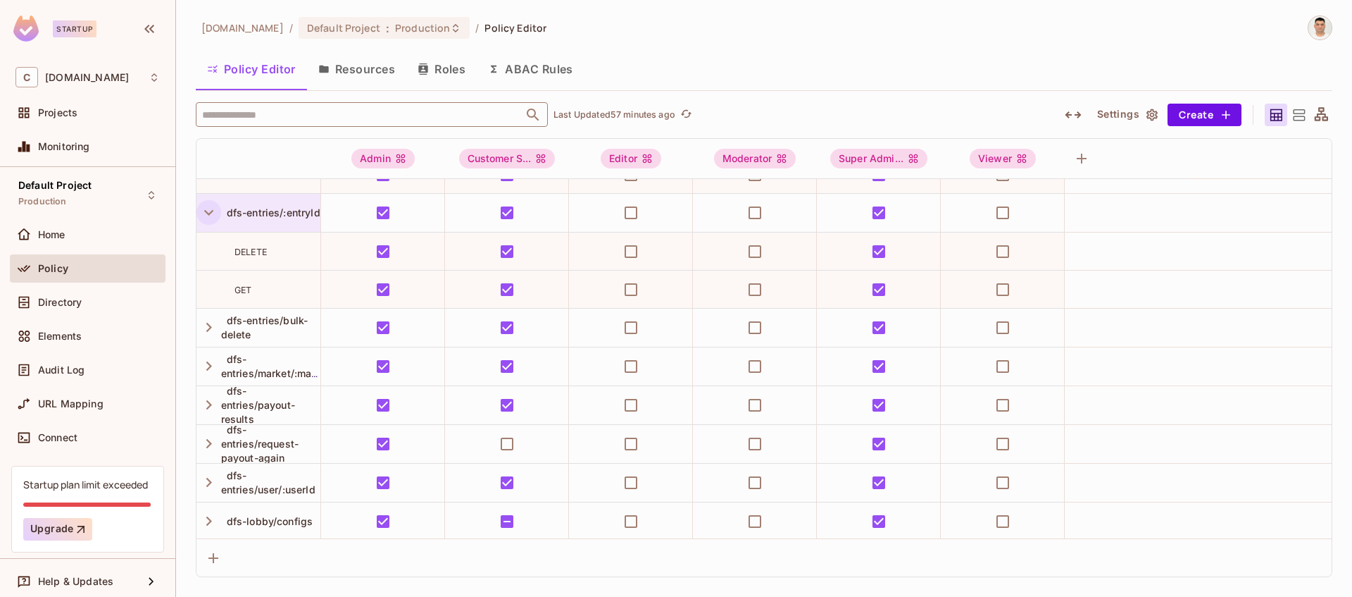
scroll to position [2439, 0]
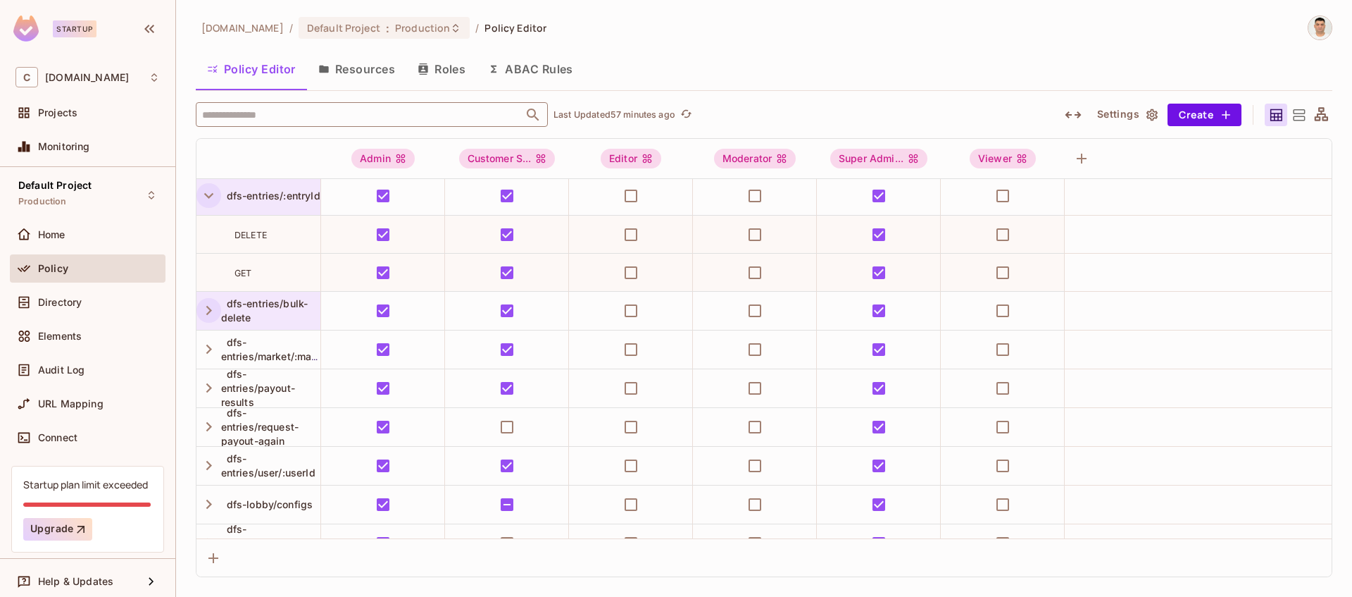
click at [203, 308] on icon "button" at bounding box center [208, 310] width 19 height 19
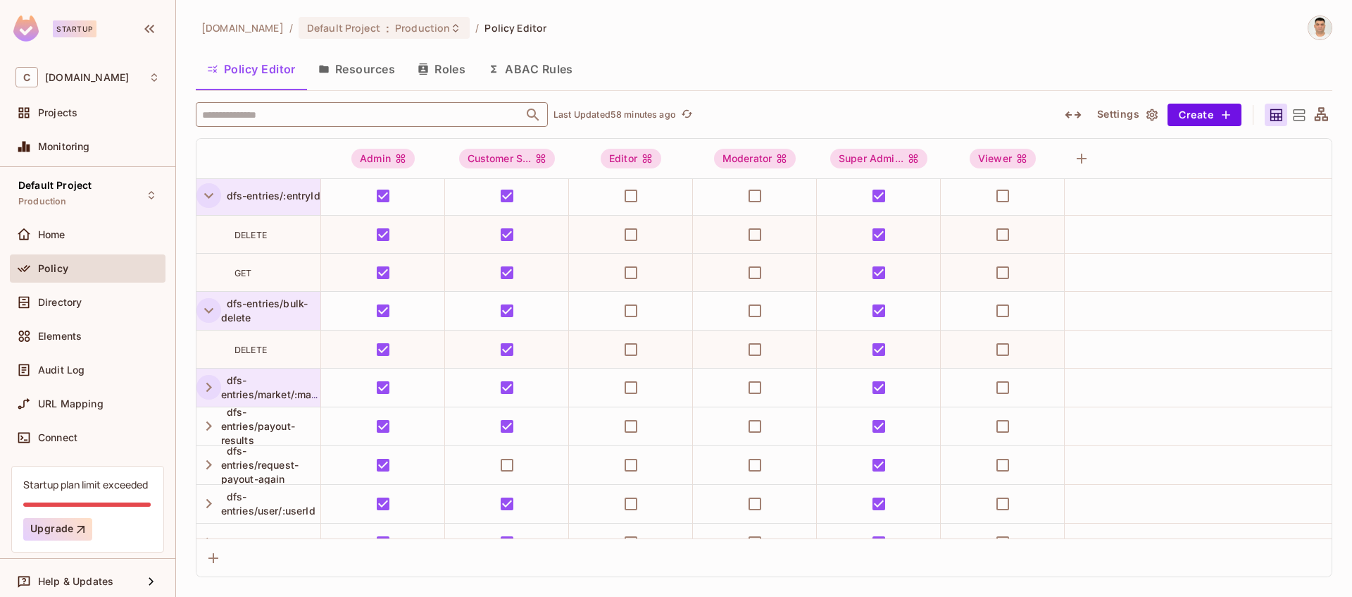
click at [210, 384] on icon "button" at bounding box center [208, 387] width 19 height 19
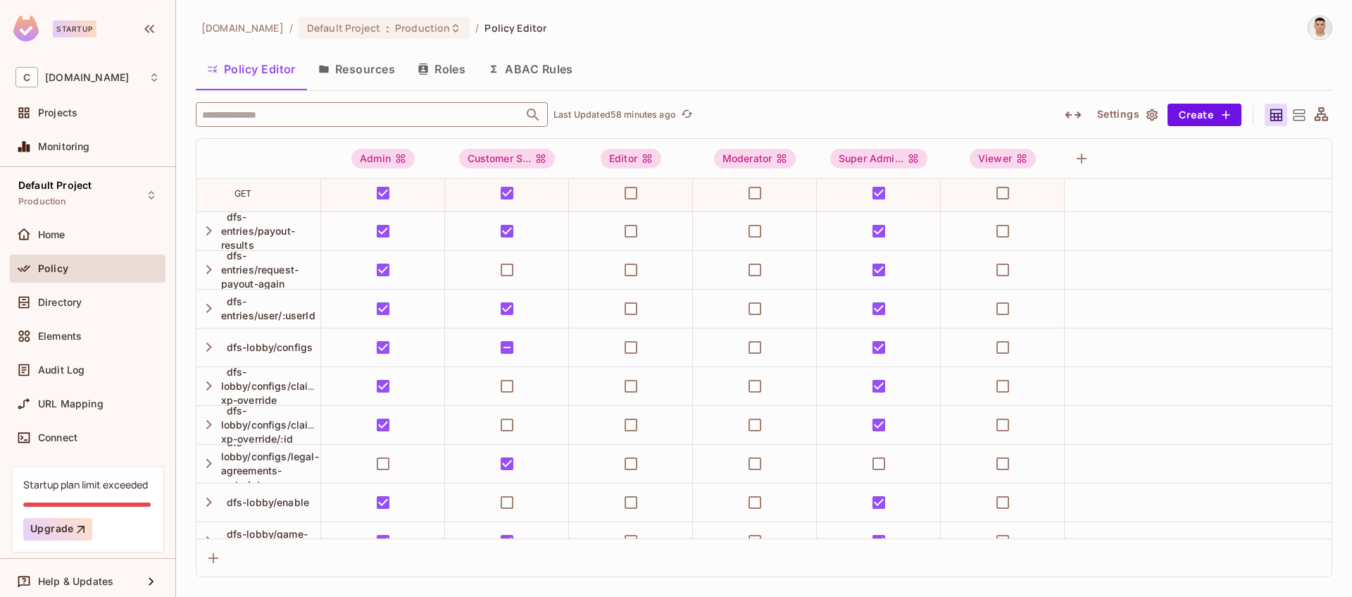
scroll to position [2676, 0]
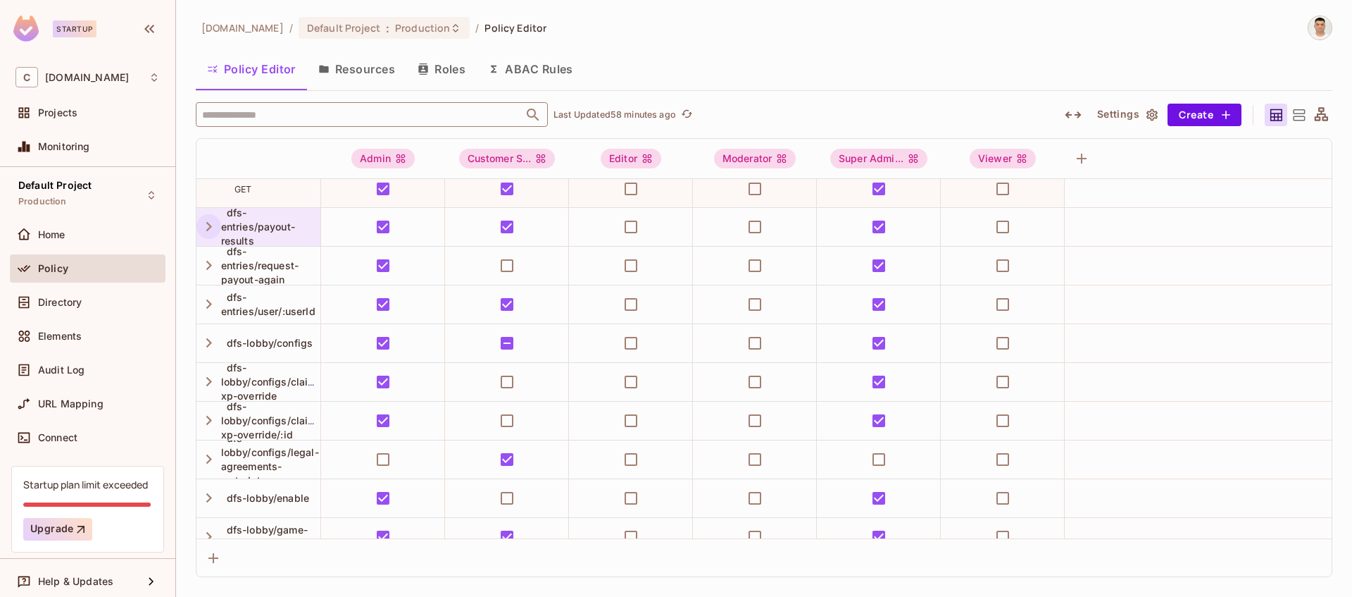
click at [208, 225] on icon "button" at bounding box center [208, 226] width 19 height 19
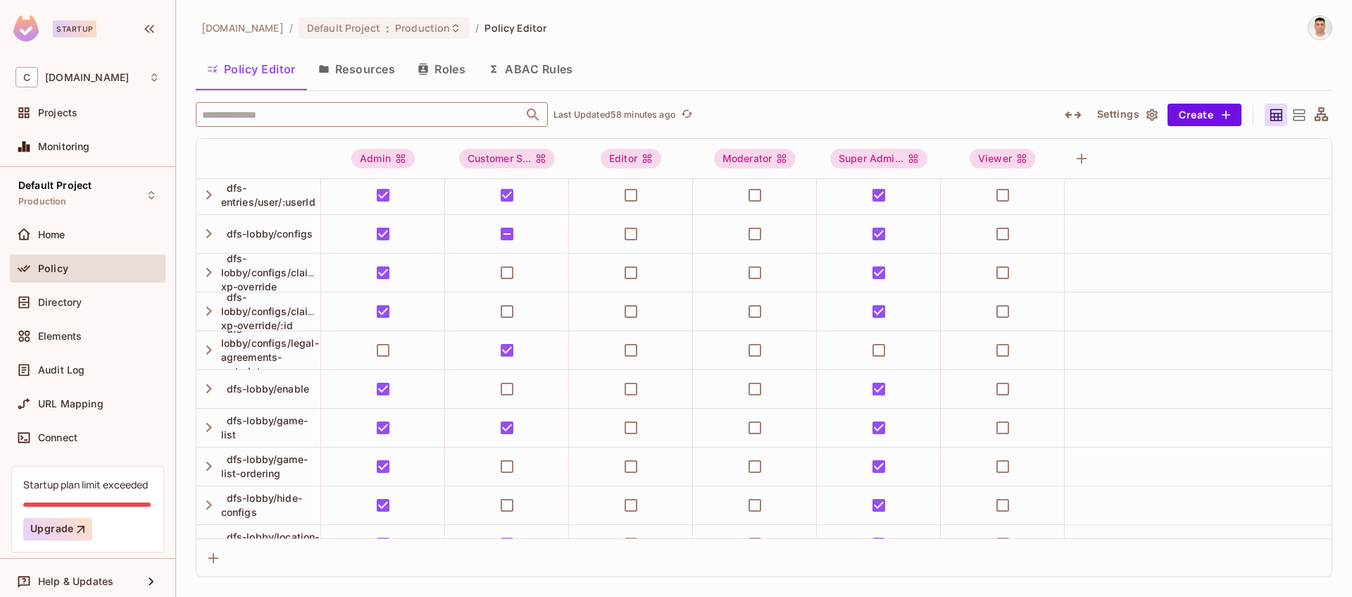
scroll to position [2825, 0]
click at [208, 195] on icon "button" at bounding box center [209, 193] width 6 height 9
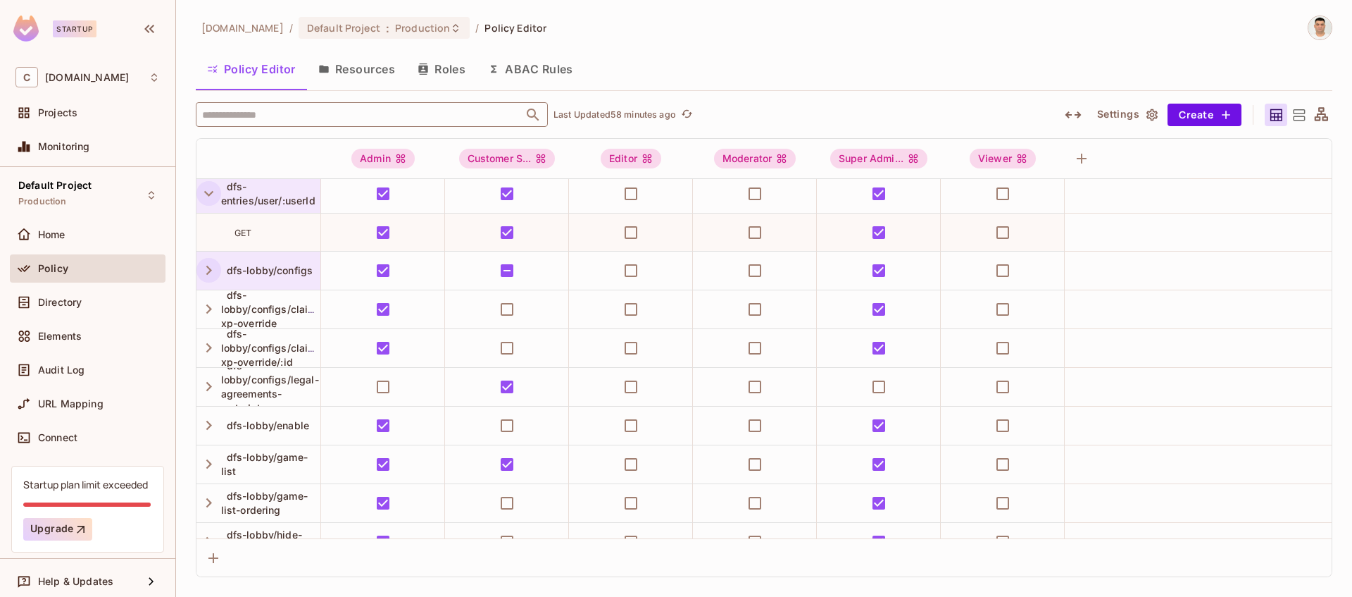
click at [204, 269] on icon "button" at bounding box center [208, 270] width 19 height 19
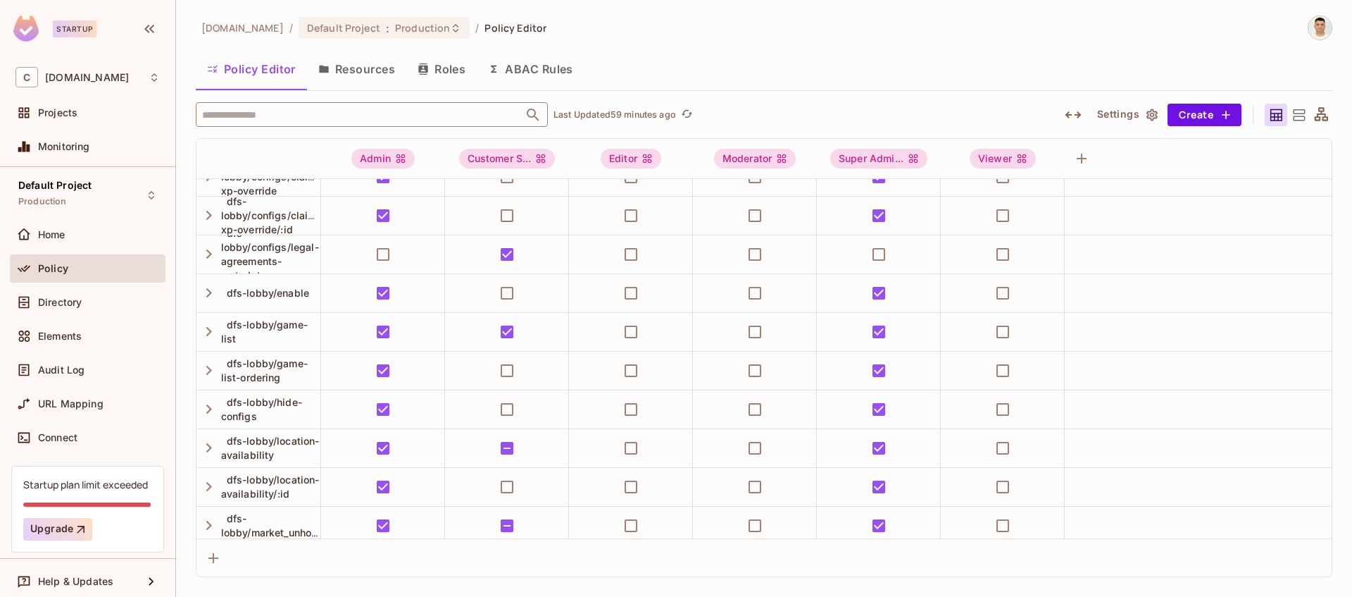
scroll to position [3000, 0]
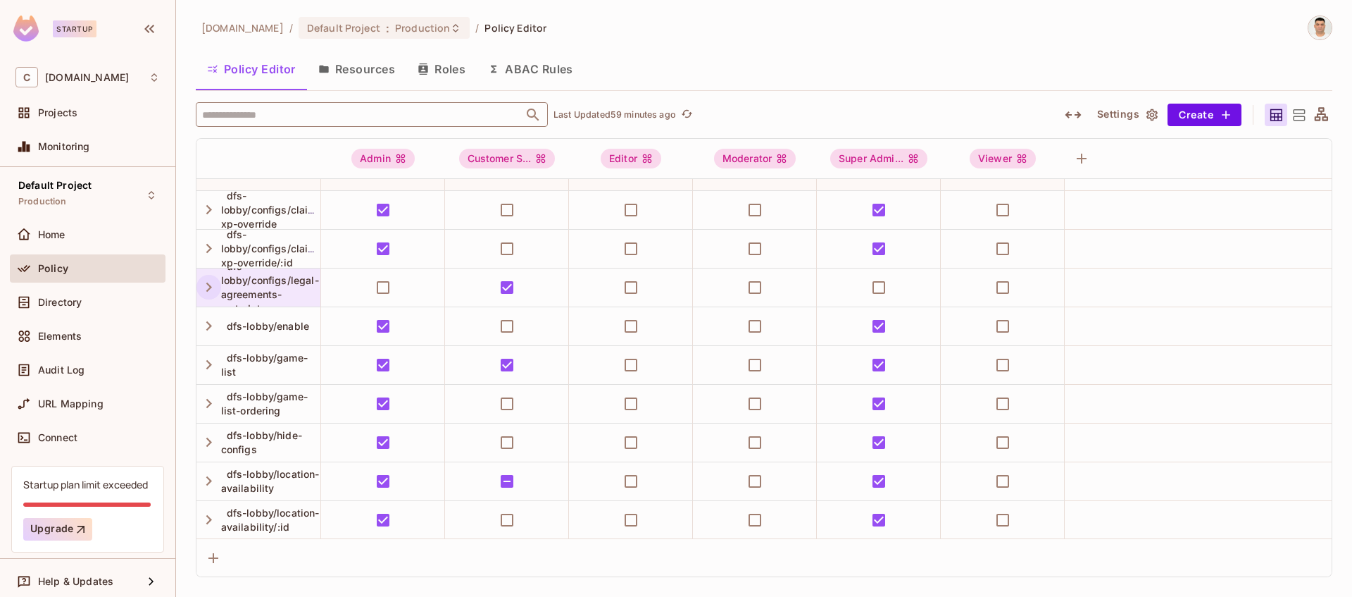
click at [211, 286] on icon "button" at bounding box center [209, 286] width 6 height 9
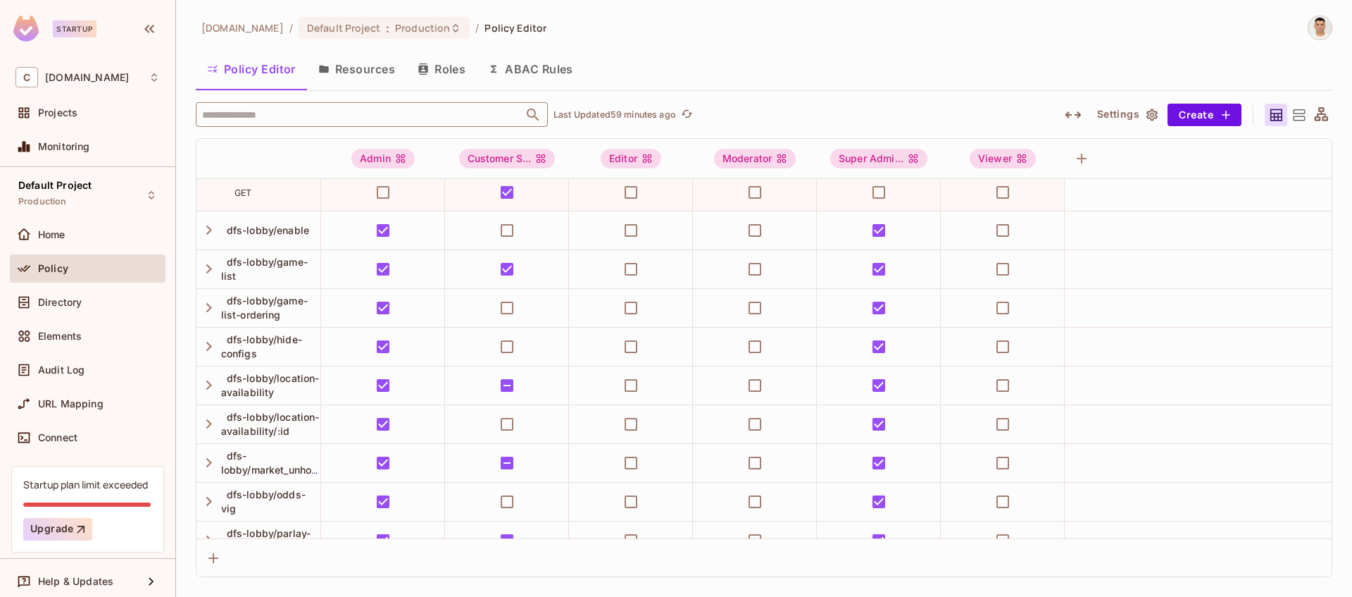
scroll to position [3136, 0]
click at [268, 259] on span "dfs-lobby/game-list" at bounding box center [264, 267] width 87 height 26
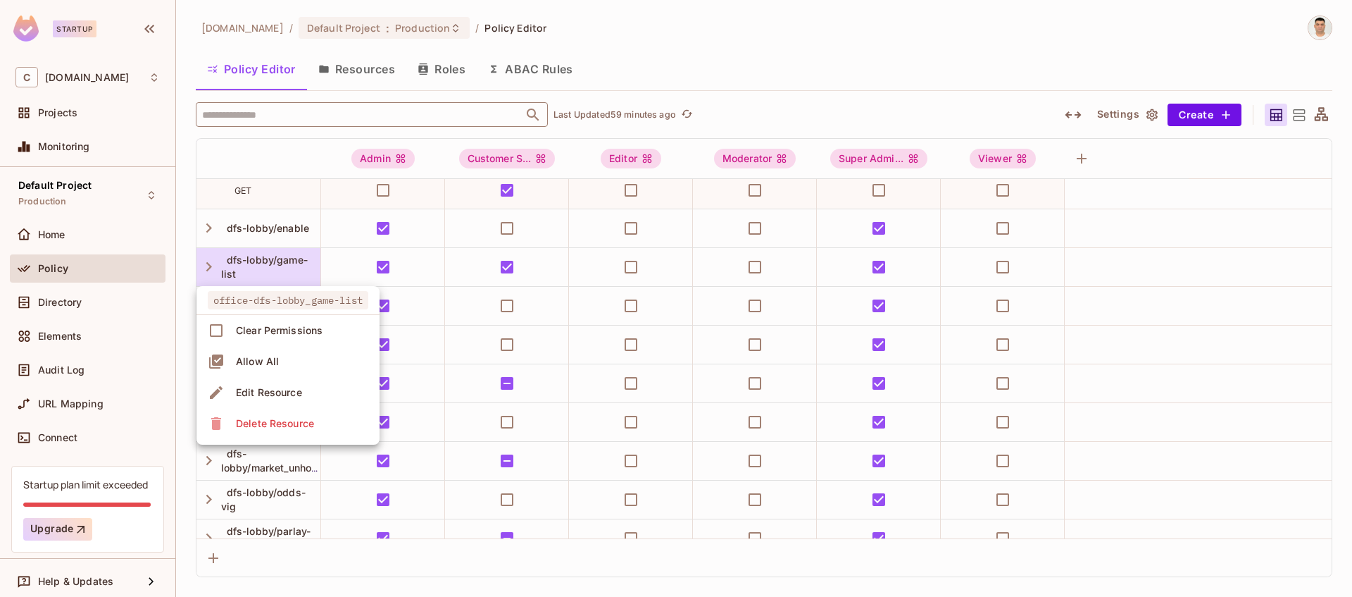
click at [273, 258] on div at bounding box center [676, 298] width 1352 height 597
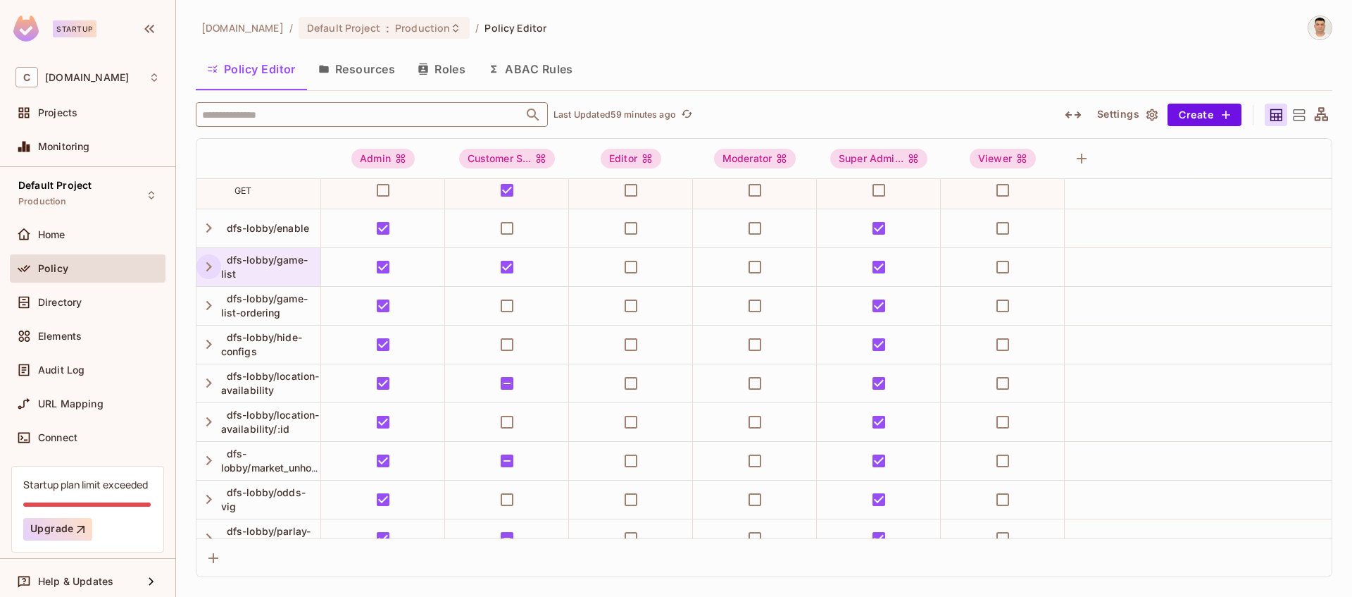
click at [201, 265] on icon "button" at bounding box center [208, 266] width 19 height 19
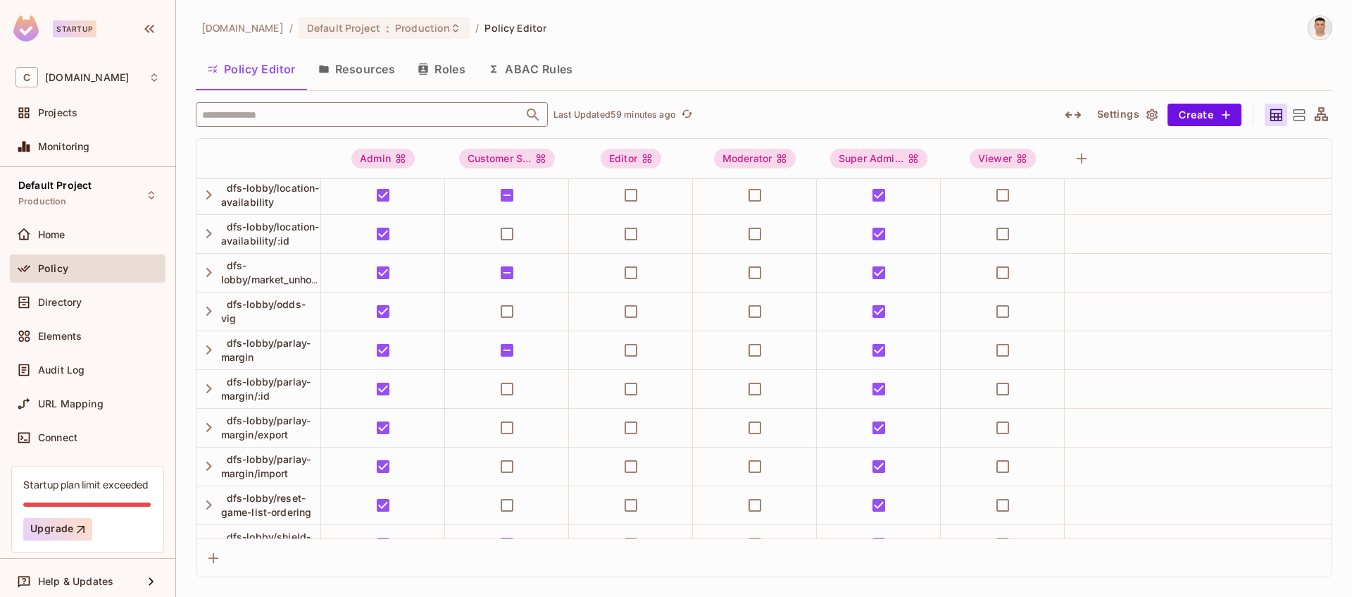
scroll to position [3363, 0]
click at [207, 194] on icon "button" at bounding box center [208, 194] width 19 height 19
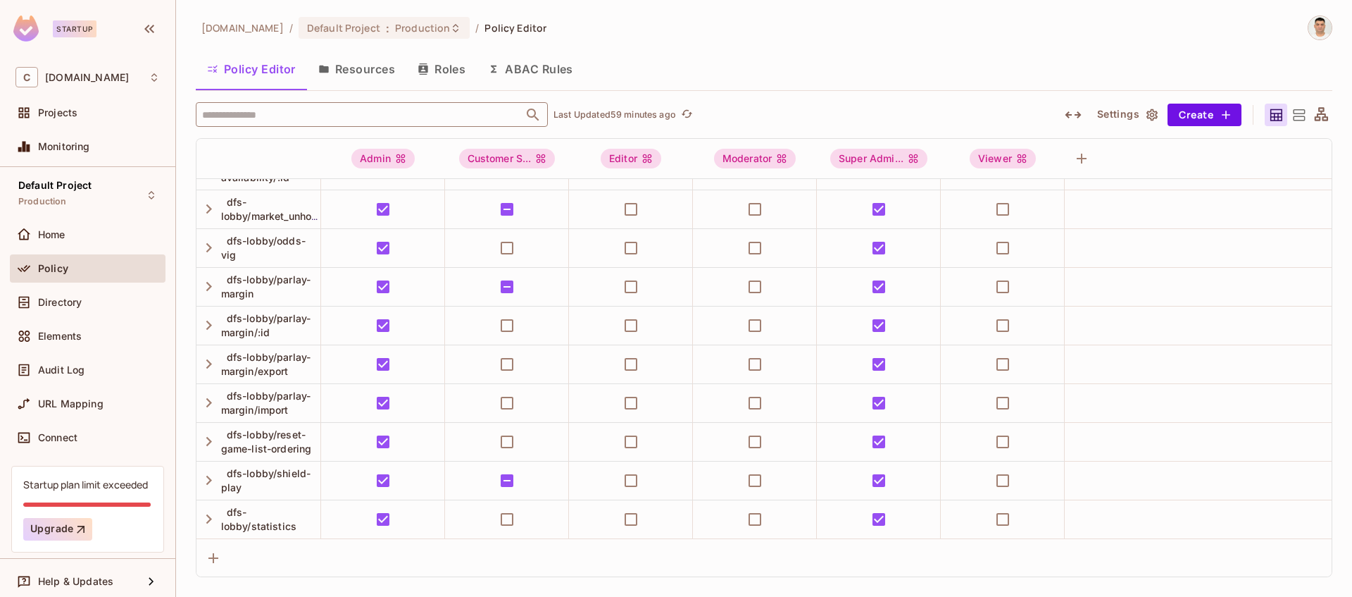
scroll to position [3504, 0]
click at [205, 207] on icon "button" at bounding box center [208, 206] width 19 height 19
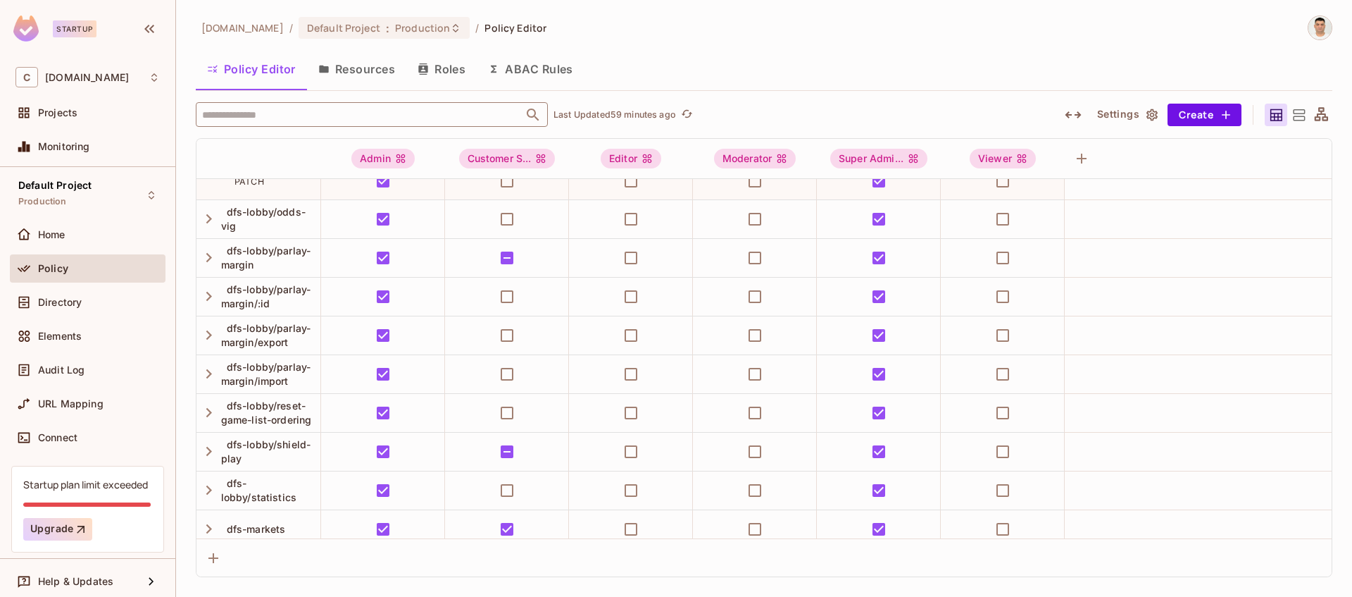
scroll to position [3611, 0]
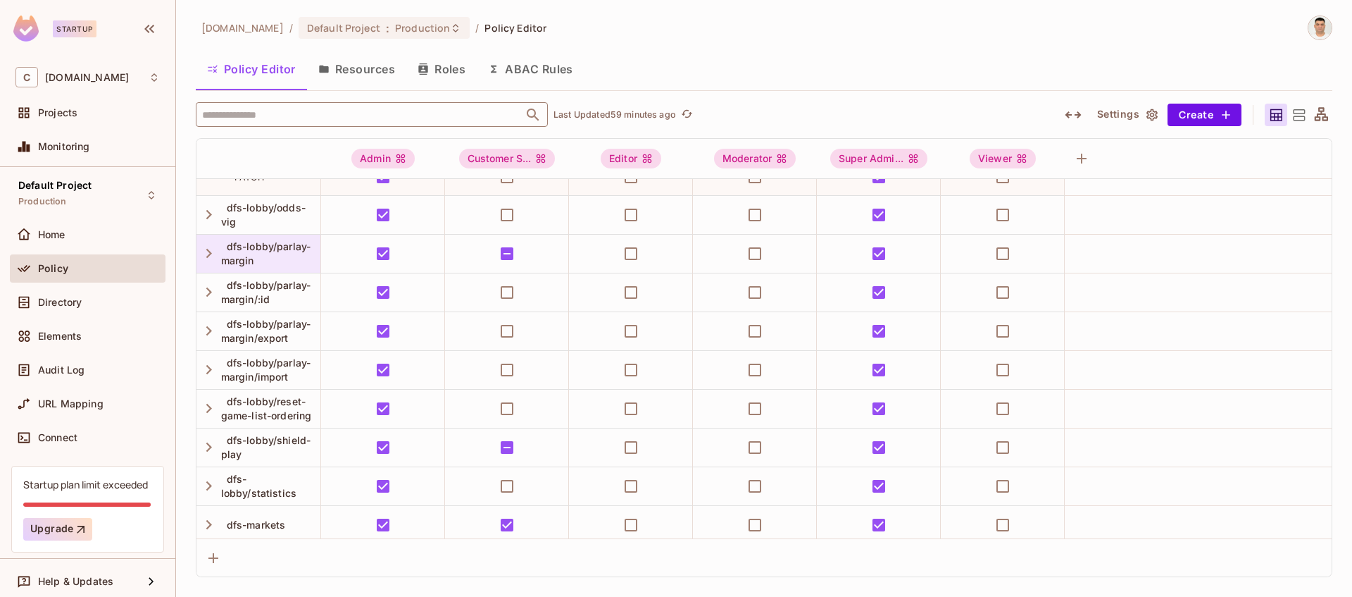
click at [276, 248] on span "dfs-lobby/parlay-margin" at bounding box center [266, 253] width 90 height 26
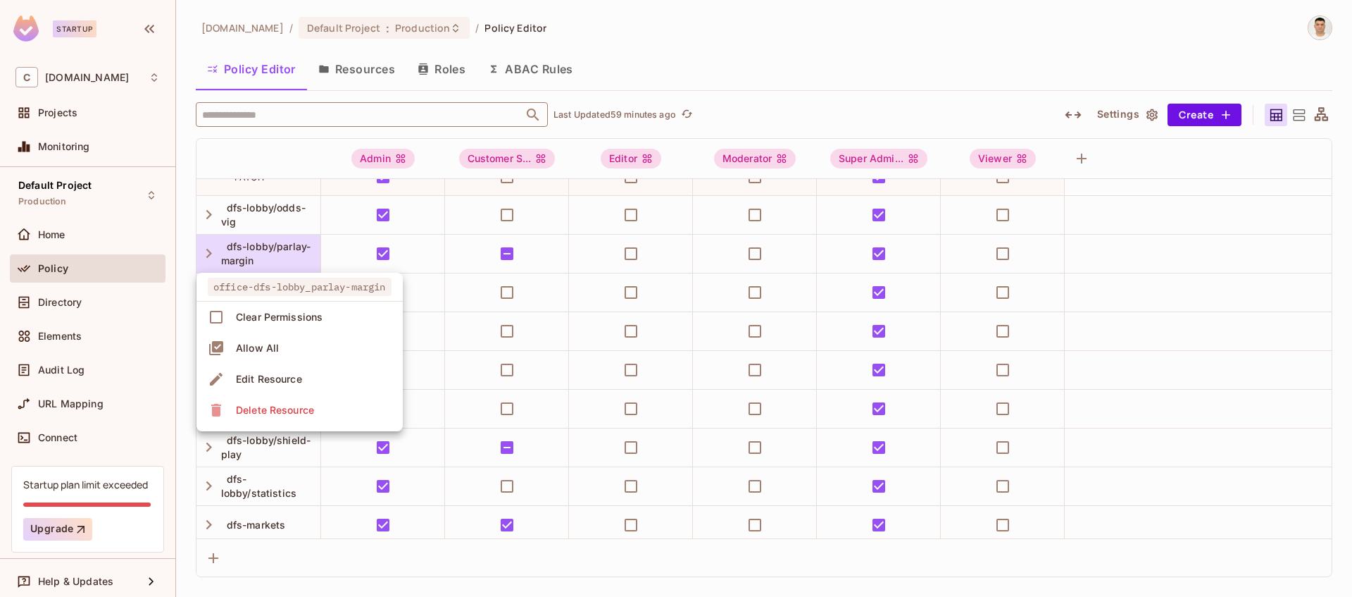
drag, startPoint x: 304, startPoint y: 258, endPoint x: 273, endPoint y: 256, distance: 30.4
click at [301, 258] on div at bounding box center [676, 298] width 1352 height 597
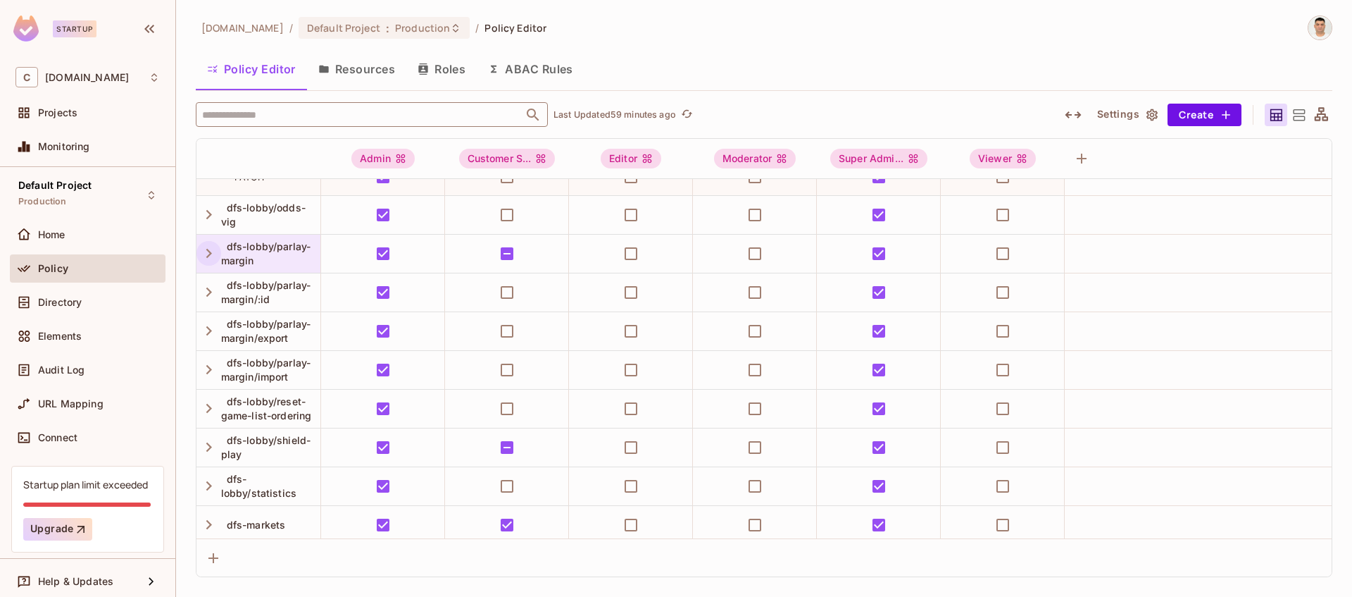
click at [208, 252] on icon "button" at bounding box center [208, 253] width 19 height 19
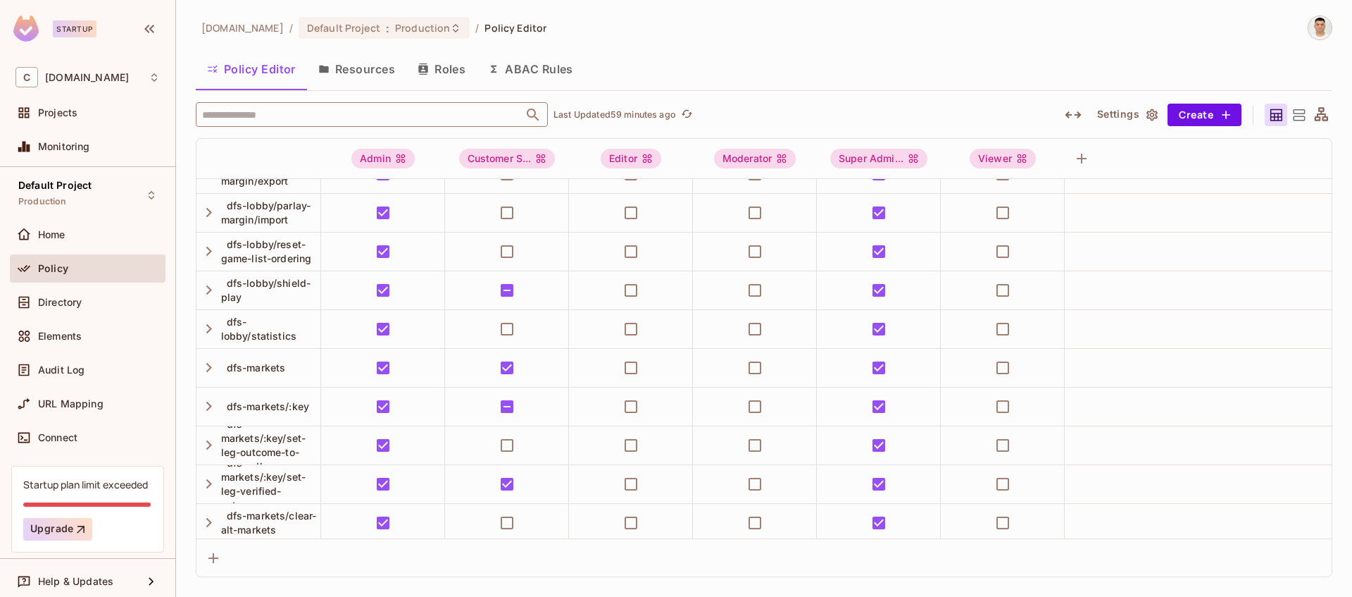
scroll to position [3851, 0]
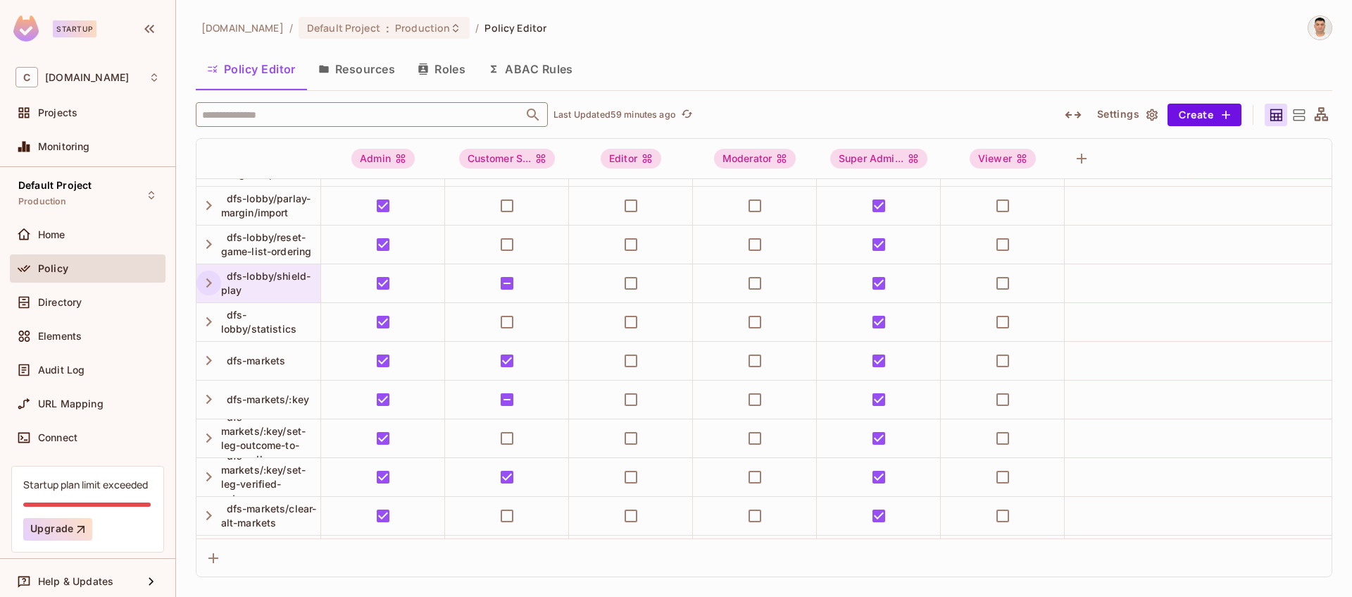
click at [206, 282] on icon "button" at bounding box center [208, 282] width 19 height 19
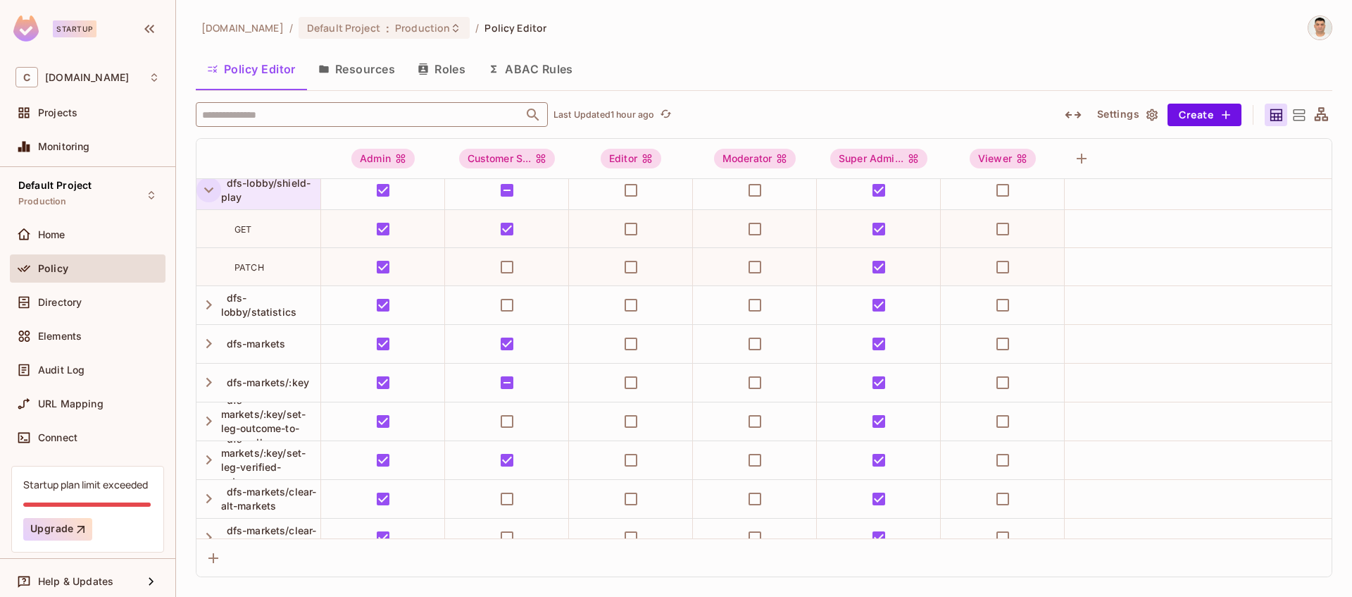
scroll to position [3949, 0]
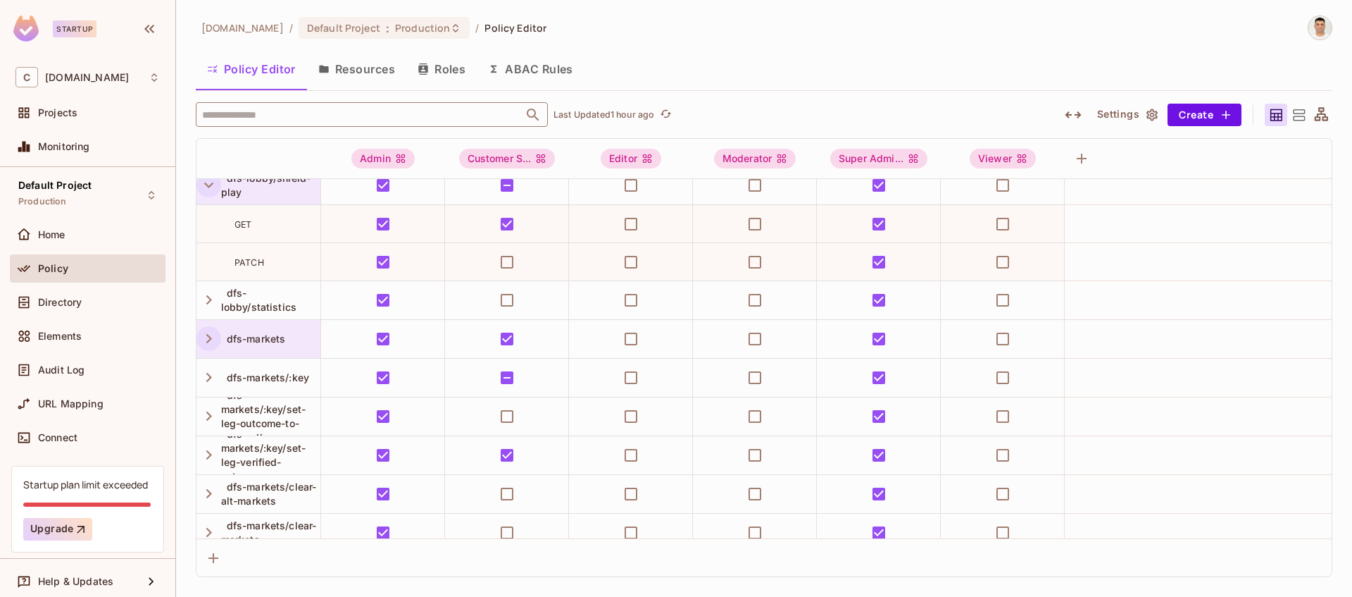
click at [206, 339] on icon "button" at bounding box center [208, 338] width 19 height 19
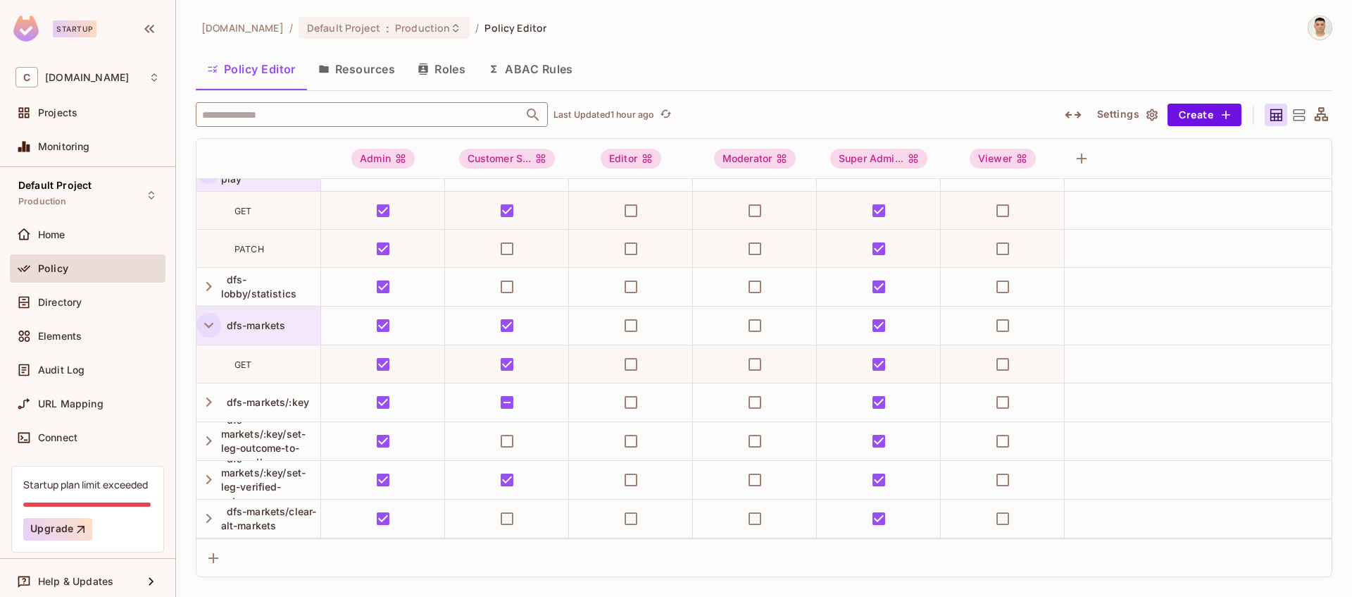
scroll to position [3975, 0]
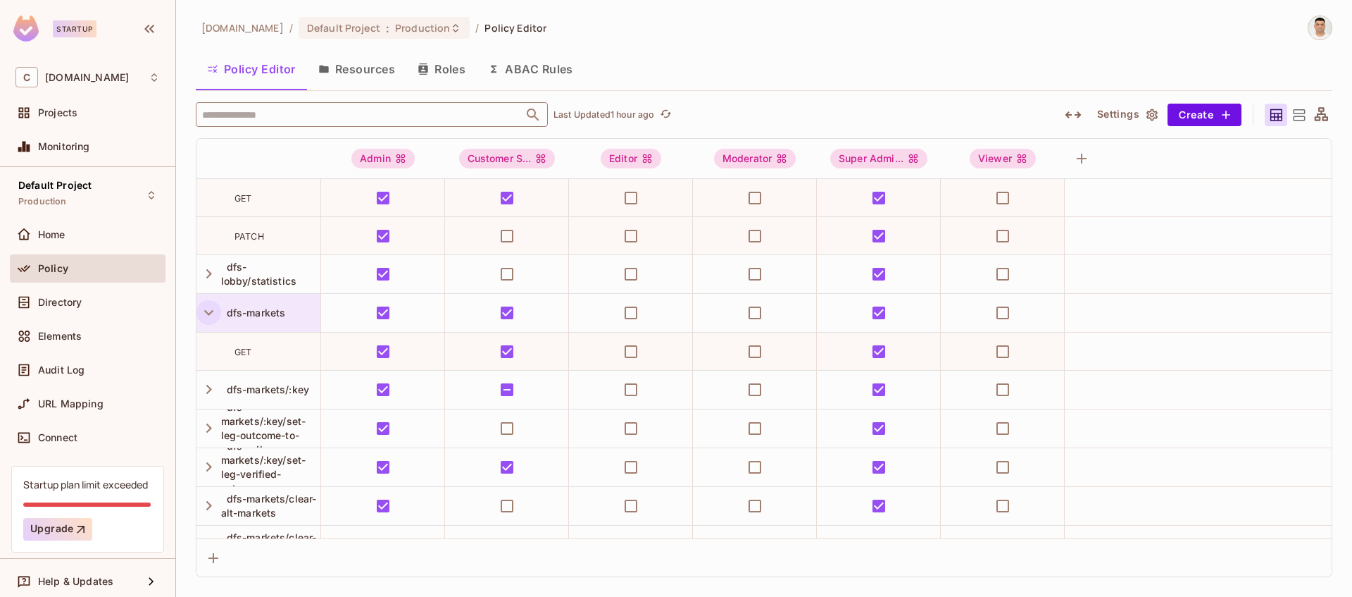
click at [265, 312] on span "dfs-markets" at bounding box center [253, 312] width 65 height 12
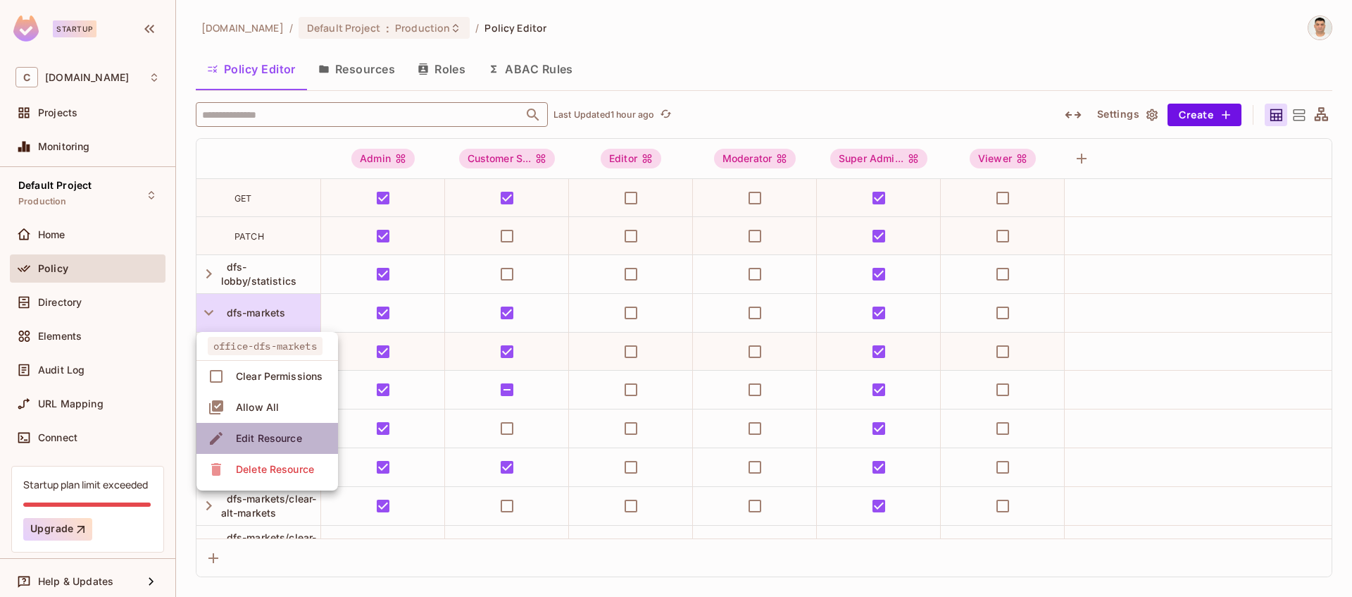
click at [272, 438] on div "Edit Resource" at bounding box center [269, 438] width 66 height 14
click at [250, 439] on div "Edit Resource" at bounding box center [269, 438] width 66 height 14
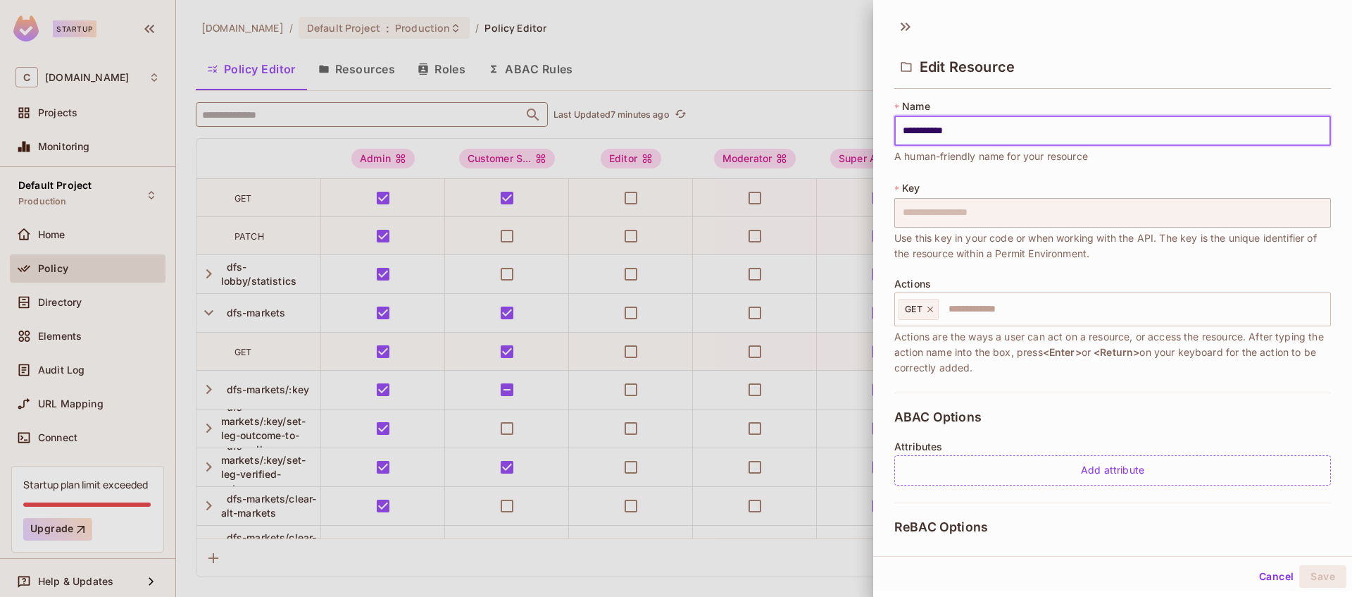
click at [971, 132] on input "**********" at bounding box center [1113, 131] width 437 height 30
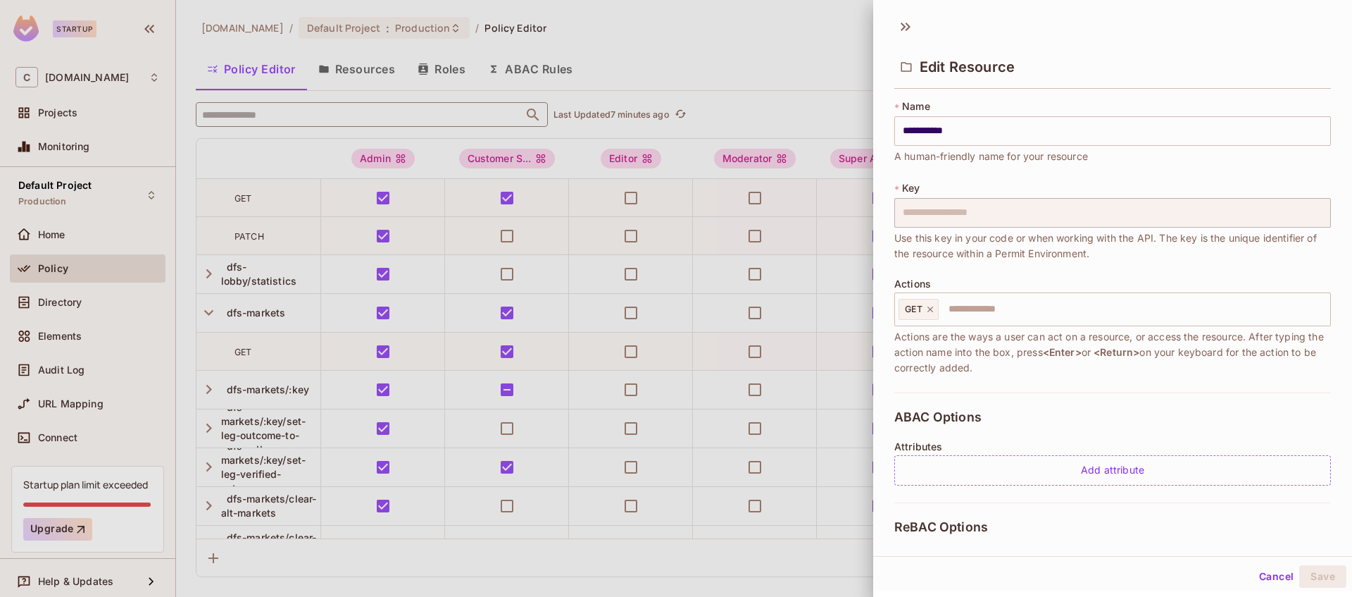
click at [266, 349] on div at bounding box center [676, 298] width 1352 height 597
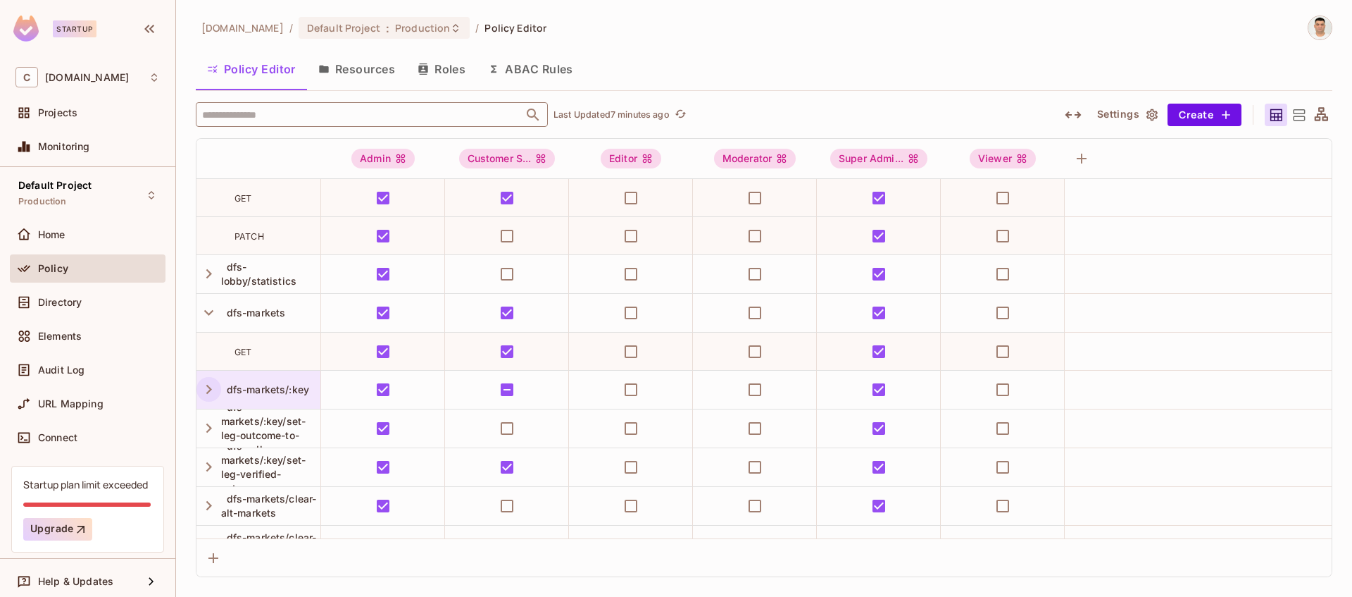
click at [210, 384] on icon "button" at bounding box center [208, 389] width 19 height 19
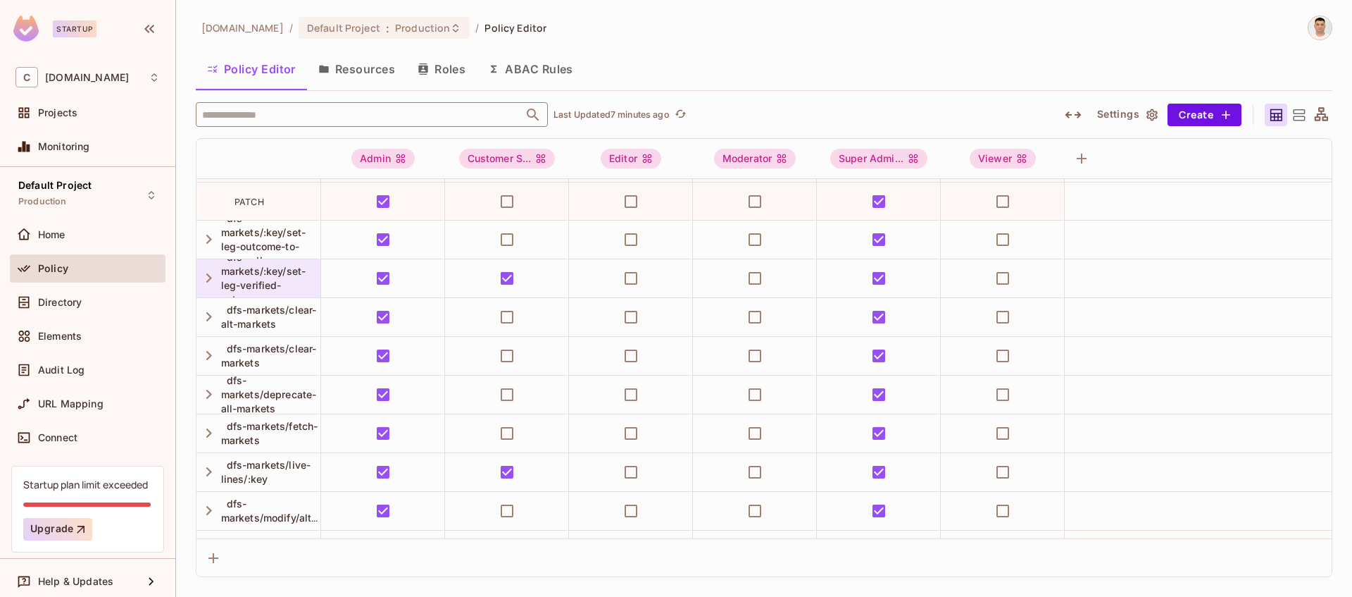
scroll to position [4242, 0]
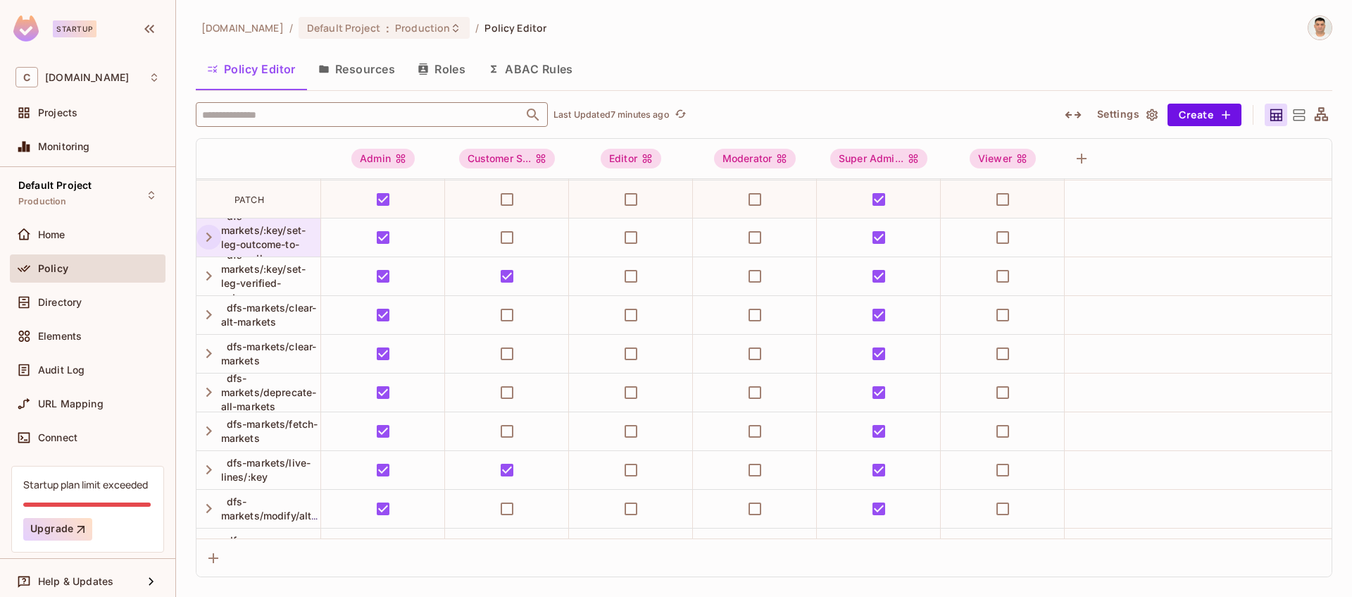
click at [205, 237] on icon "button" at bounding box center [208, 237] width 19 height 19
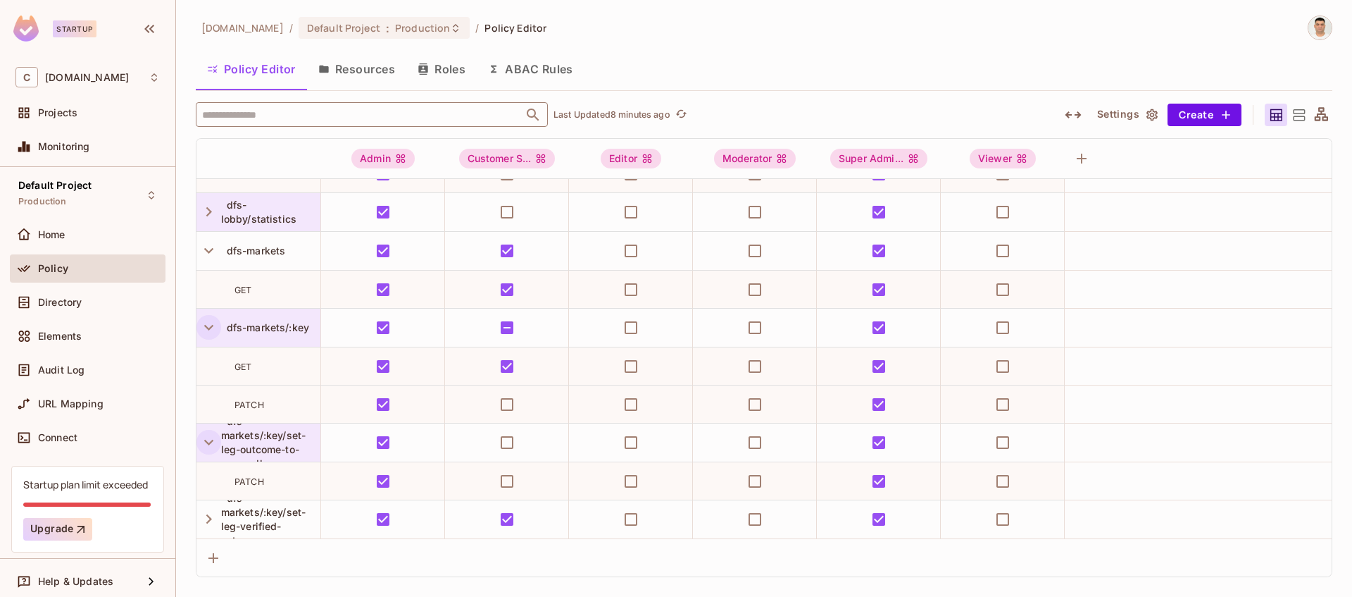
scroll to position [4029, 0]
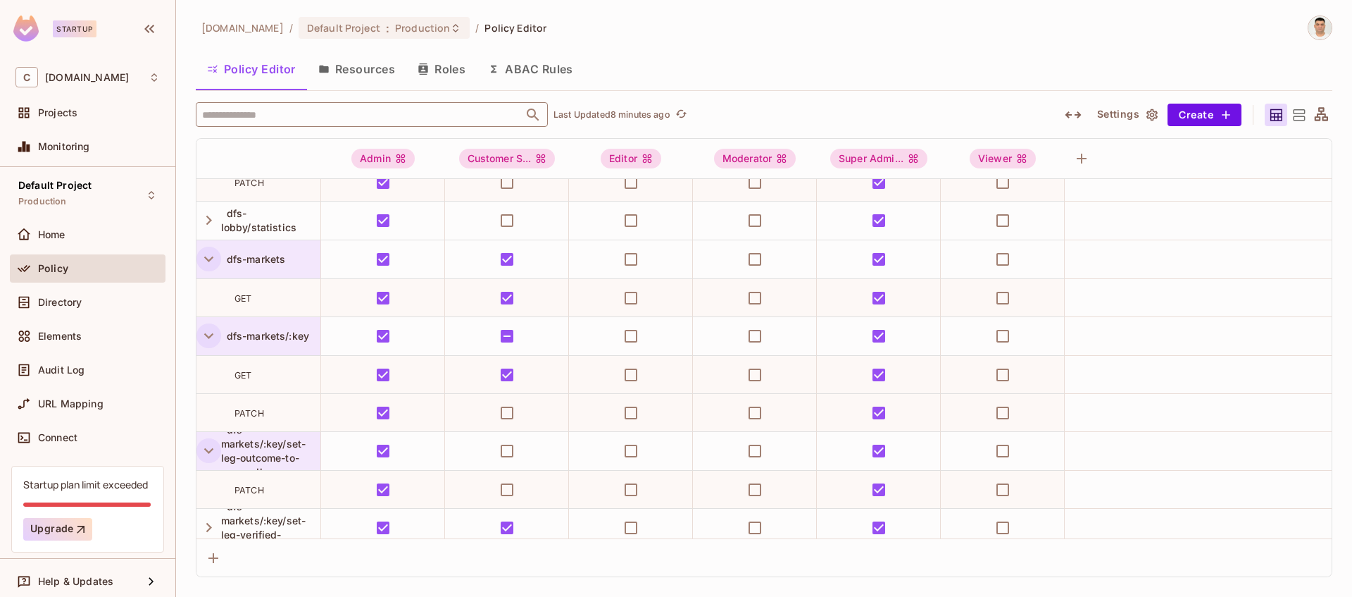
click at [209, 256] on icon "button" at bounding box center [208, 258] width 19 height 19
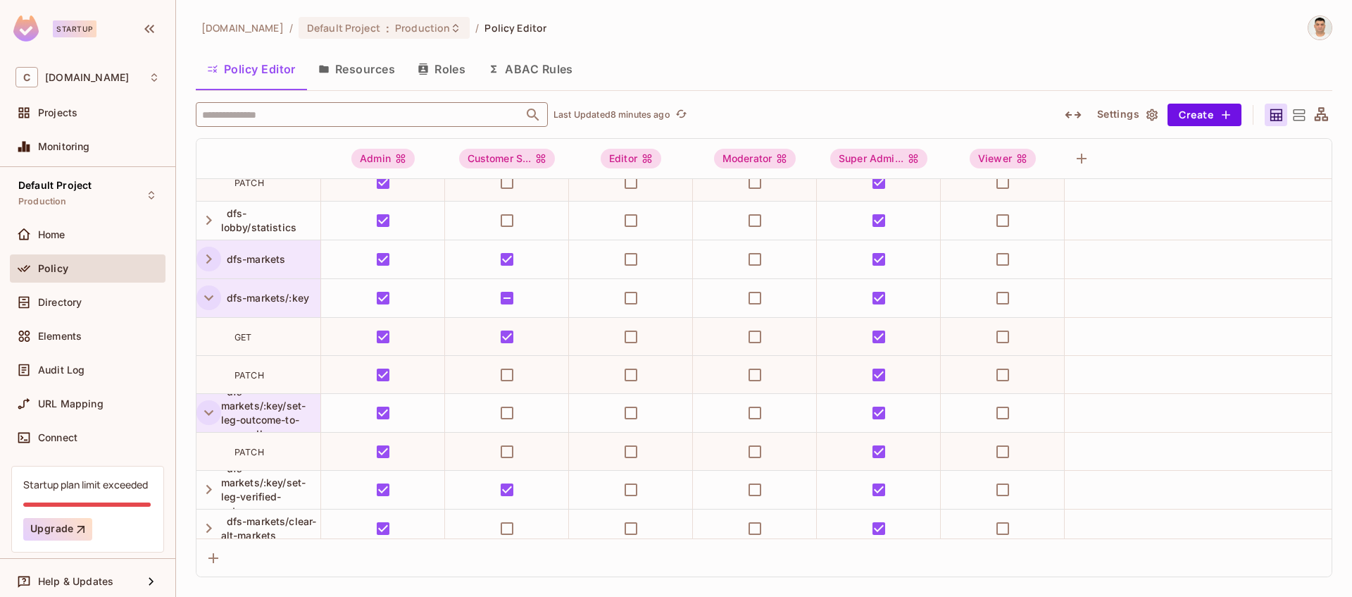
click at [204, 291] on icon "button" at bounding box center [208, 297] width 19 height 19
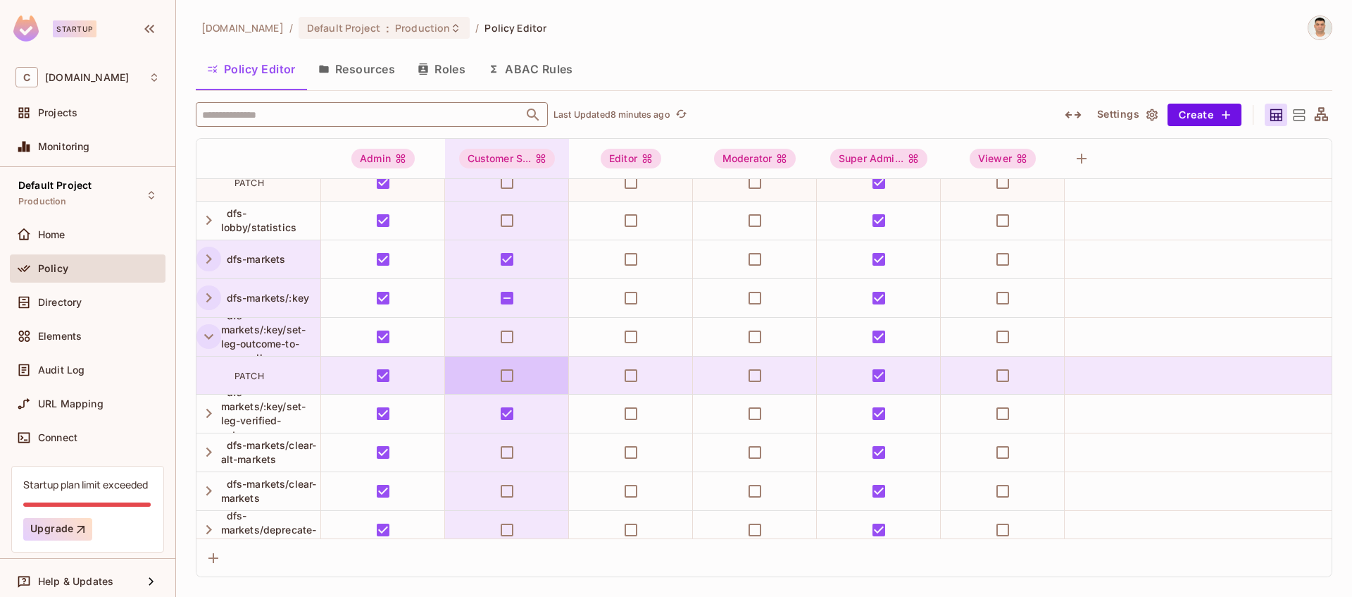
scroll to position [4064, 0]
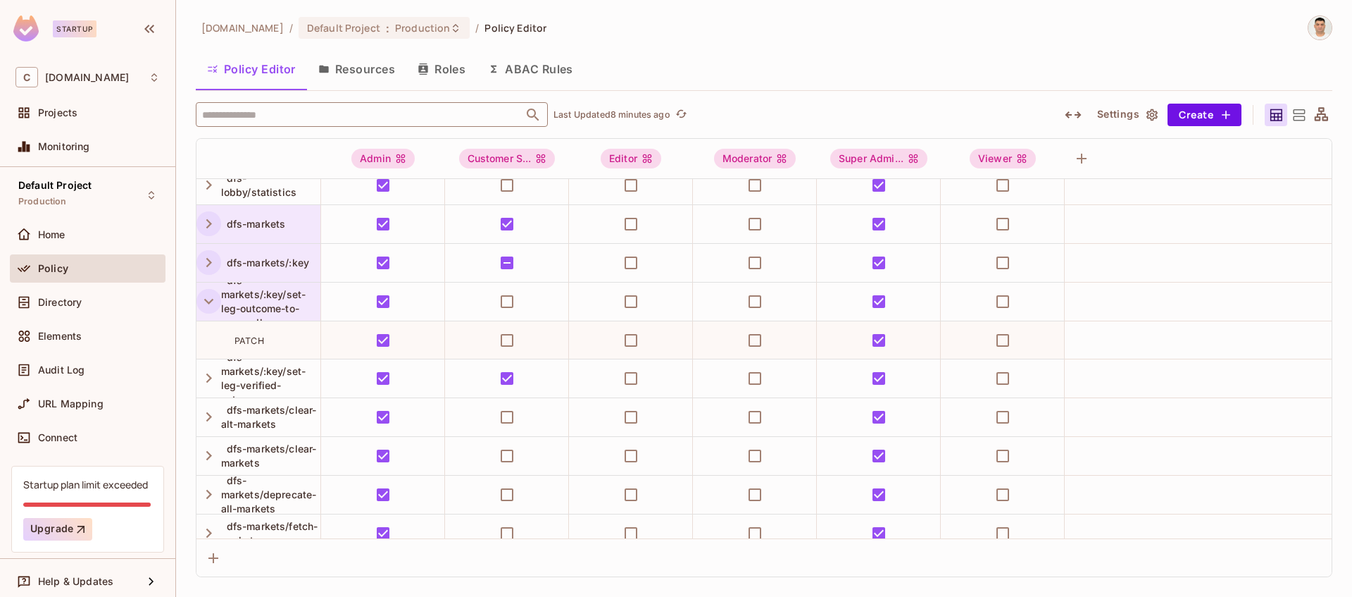
click at [188, 298] on div "chalkboard.io / Default Project : Production / Policy Editor Policy Editor Reso…" at bounding box center [764, 298] width 1176 height 597
click at [192, 318] on div "chalkboard.io / Default Project : Production / Policy Editor Policy Editor Reso…" at bounding box center [764, 298] width 1176 height 597
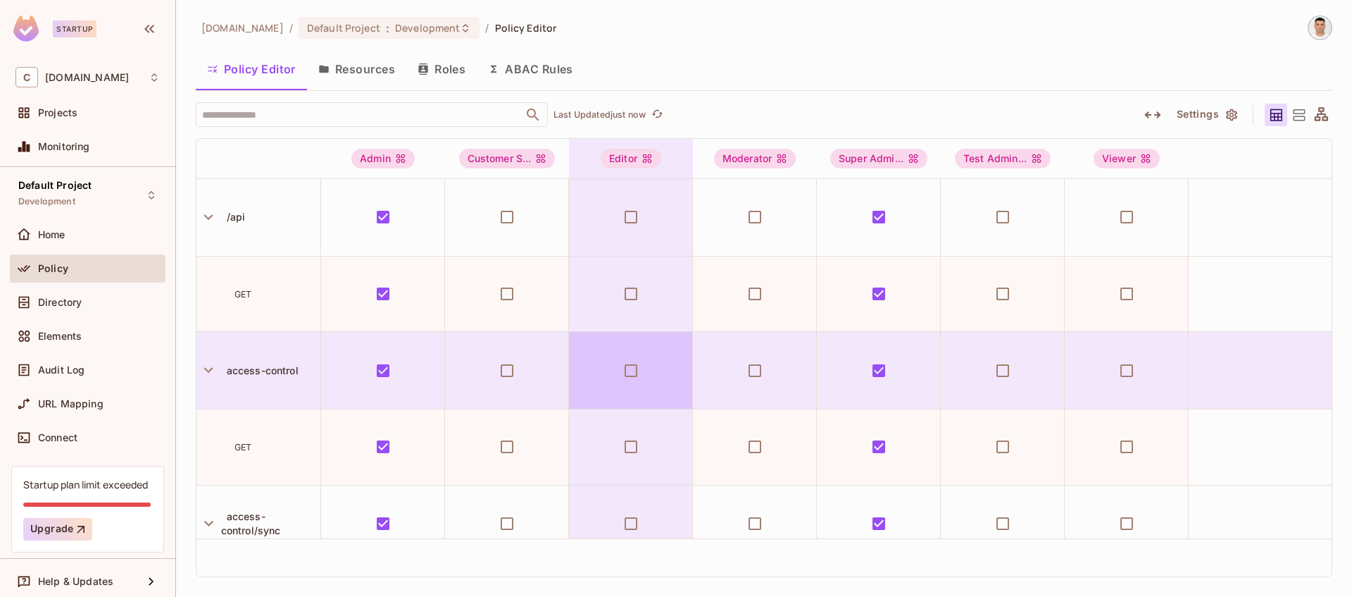
click at [441, 71] on button "Roles" at bounding box center [441, 68] width 70 height 35
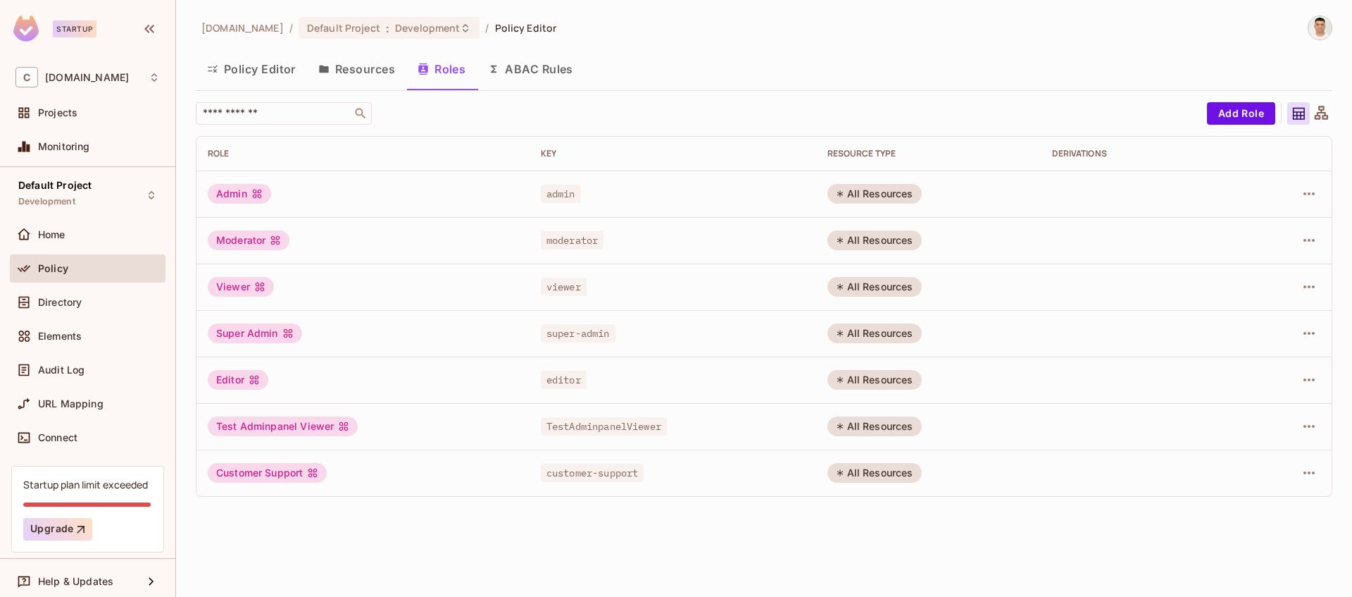
click at [230, 194] on div "Admin" at bounding box center [239, 194] width 63 height 20
click at [260, 477] on div "Customer Support" at bounding box center [267, 473] width 119 height 20
drag, startPoint x: 264, startPoint y: 472, endPoint x: 333, endPoint y: 470, distance: 69.0
click at [264, 472] on div "Customer Support" at bounding box center [267, 473] width 119 height 20
drag, startPoint x: 334, startPoint y: 470, endPoint x: 402, endPoint y: 468, distance: 68.4
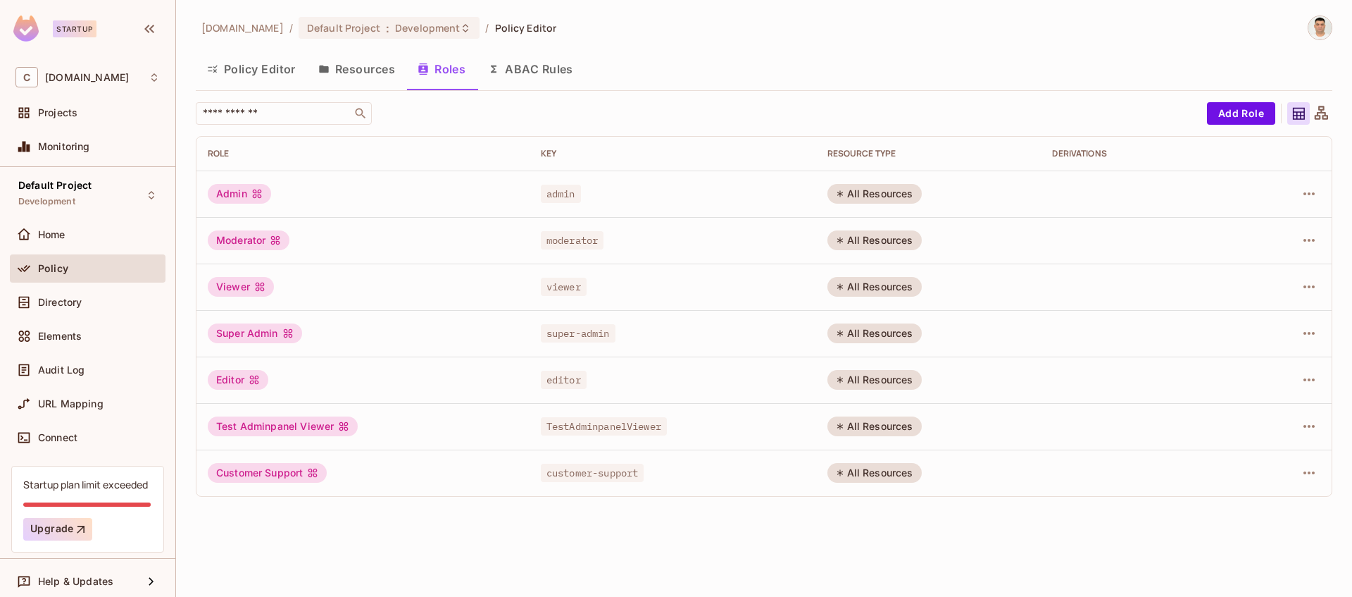
click at [340, 469] on div "Customer Support" at bounding box center [363, 473] width 311 height 20
click at [556, 470] on span "customer-support" at bounding box center [592, 472] width 103 height 18
click at [873, 467] on div "All Resources" at bounding box center [875, 473] width 94 height 20
click at [882, 473] on div "All Resources" at bounding box center [875, 473] width 94 height 20
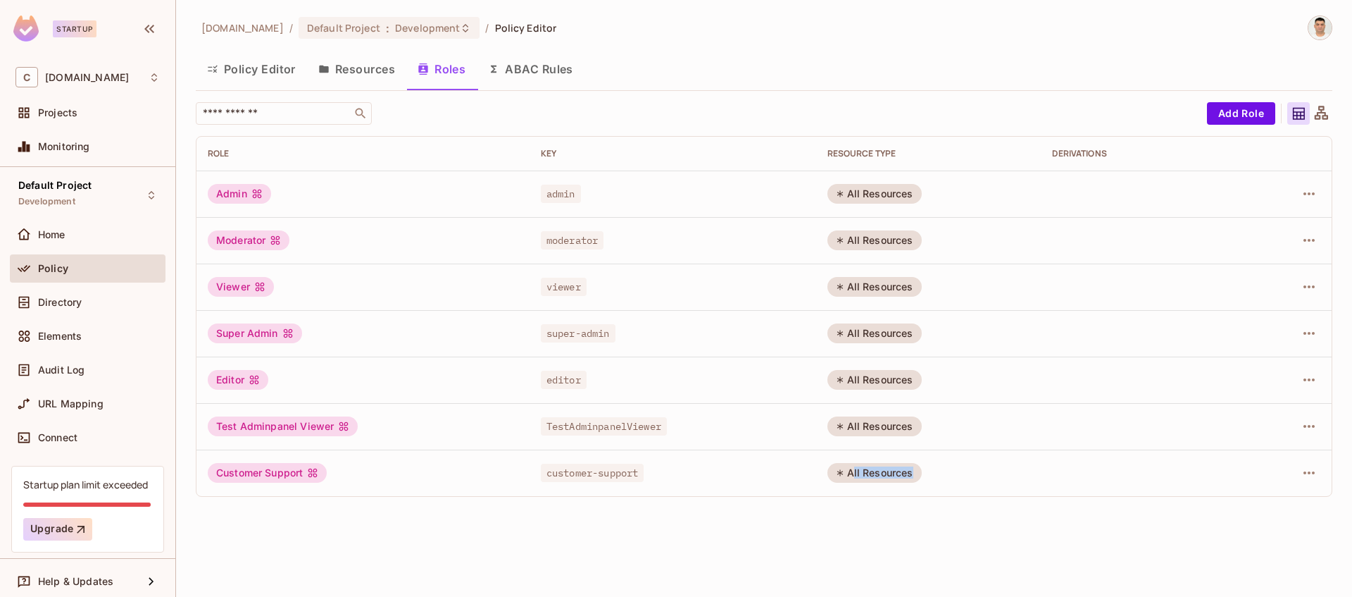
click at [882, 473] on div "All Resources" at bounding box center [875, 473] width 94 height 20
click at [942, 474] on td "All Resources" at bounding box center [928, 472] width 225 height 46
click at [989, 470] on td "All Resources" at bounding box center [928, 472] width 225 height 46
click at [1302, 472] on icon "button" at bounding box center [1309, 472] width 17 height 17
click at [1263, 530] on div "Edit Attributes" at bounding box center [1261, 533] width 70 height 14
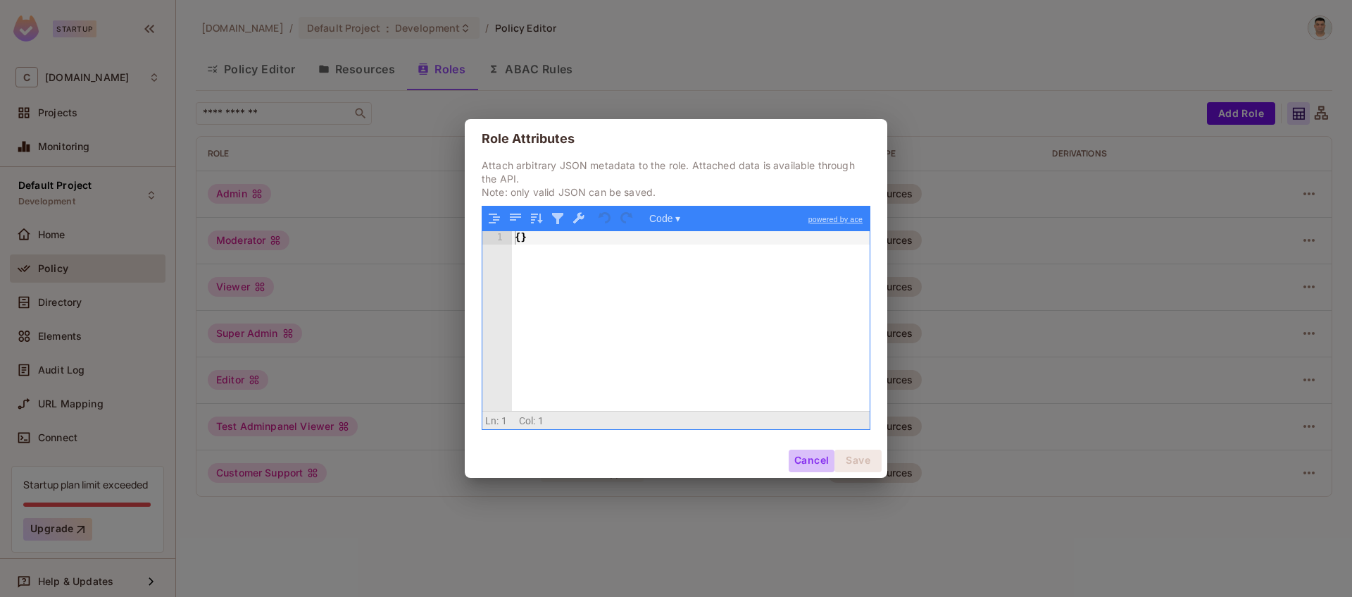
click at [811, 460] on button "Cancel" at bounding box center [812, 460] width 46 height 23
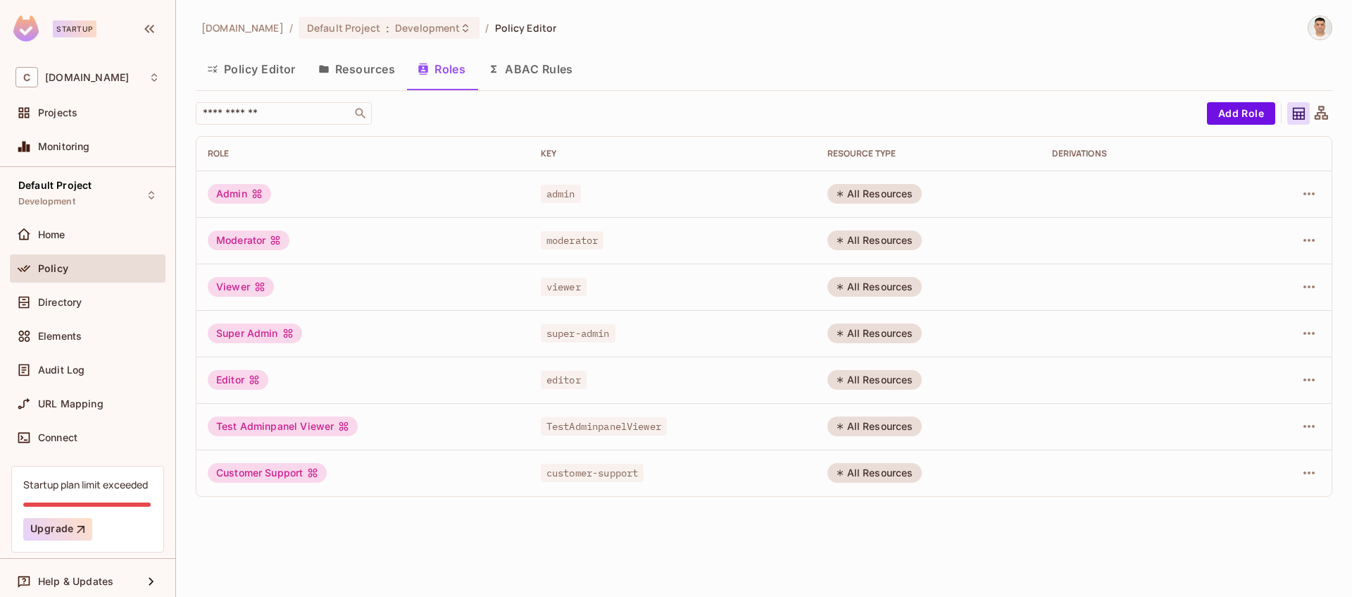
click at [1300, 115] on icon at bounding box center [1299, 114] width 18 height 18
click at [1323, 112] on icon at bounding box center [1321, 112] width 13 height 13
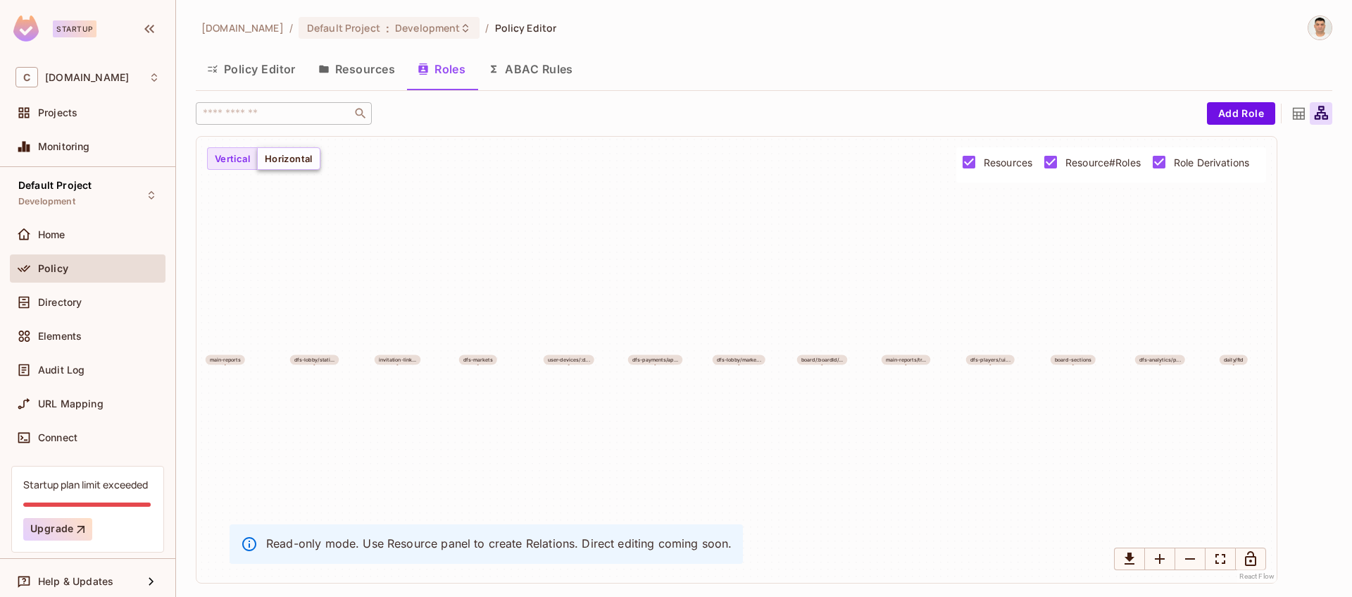
click at [292, 160] on button "Horizontal" at bounding box center [288, 158] width 63 height 23
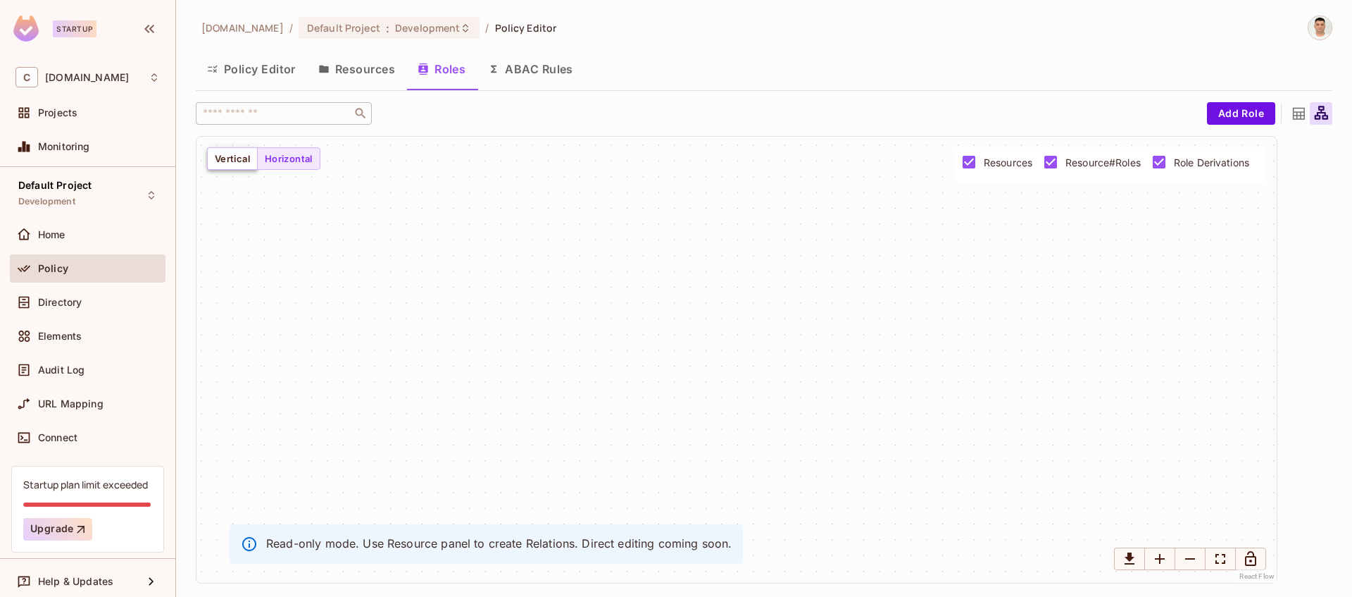
click at [235, 161] on button "Vertical" at bounding box center [232, 158] width 51 height 23
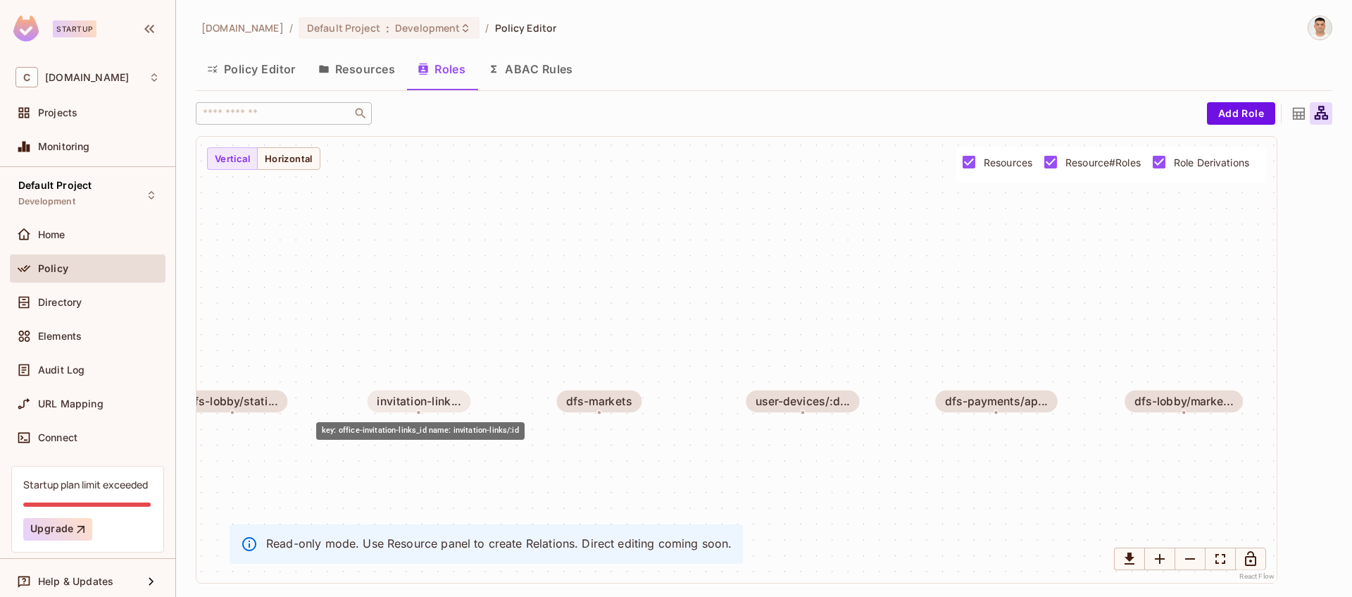
click at [432, 399] on div "invitation-link..." at bounding box center [419, 401] width 85 height 13
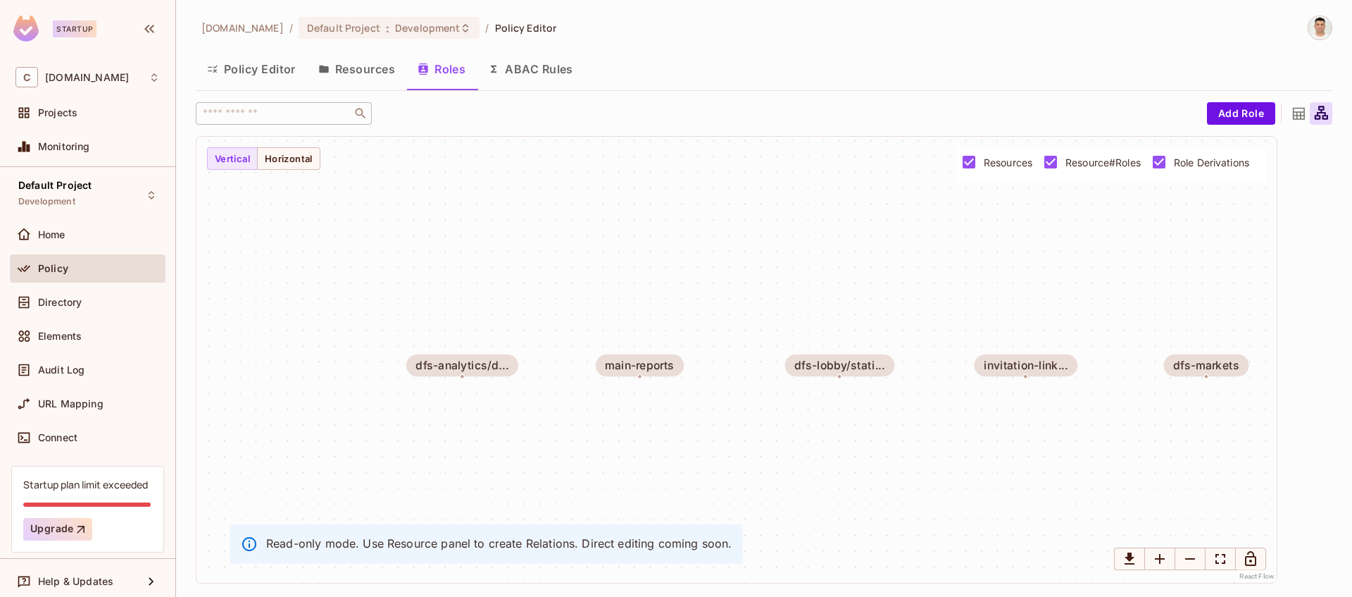
drag, startPoint x: 482, startPoint y: 358, endPoint x: 921, endPoint y: 327, distance: 439.9
click at [921, 327] on div "dfs-analytics/d... main-reports dfs-lobby/stati... invitation-link... dfs-marke…" at bounding box center [737, 360] width 1080 height 446
click at [473, 366] on div "dfs-analytics/d..." at bounding box center [462, 365] width 93 height 13
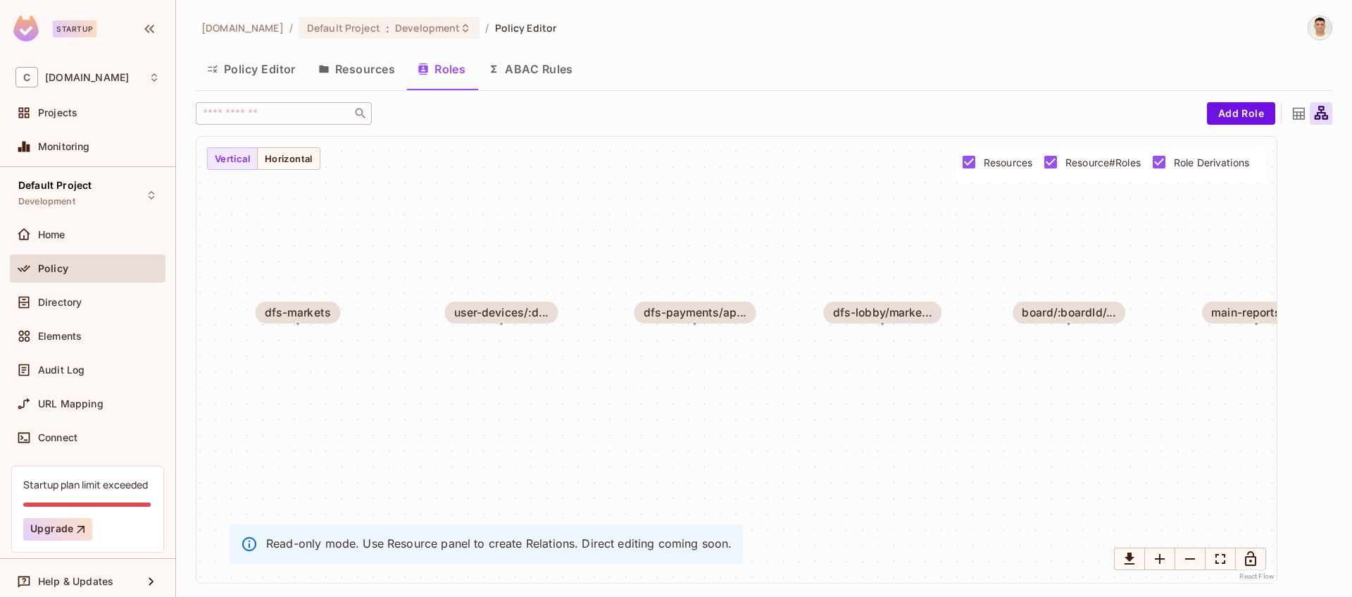
drag, startPoint x: 921, startPoint y: 451, endPoint x: 176, endPoint y: 389, distance: 747.7
click at [172, 389] on div "Startup C chalkboard.io Projects Monitoring Default Project Development Home Po…" at bounding box center [676, 298] width 1352 height 597
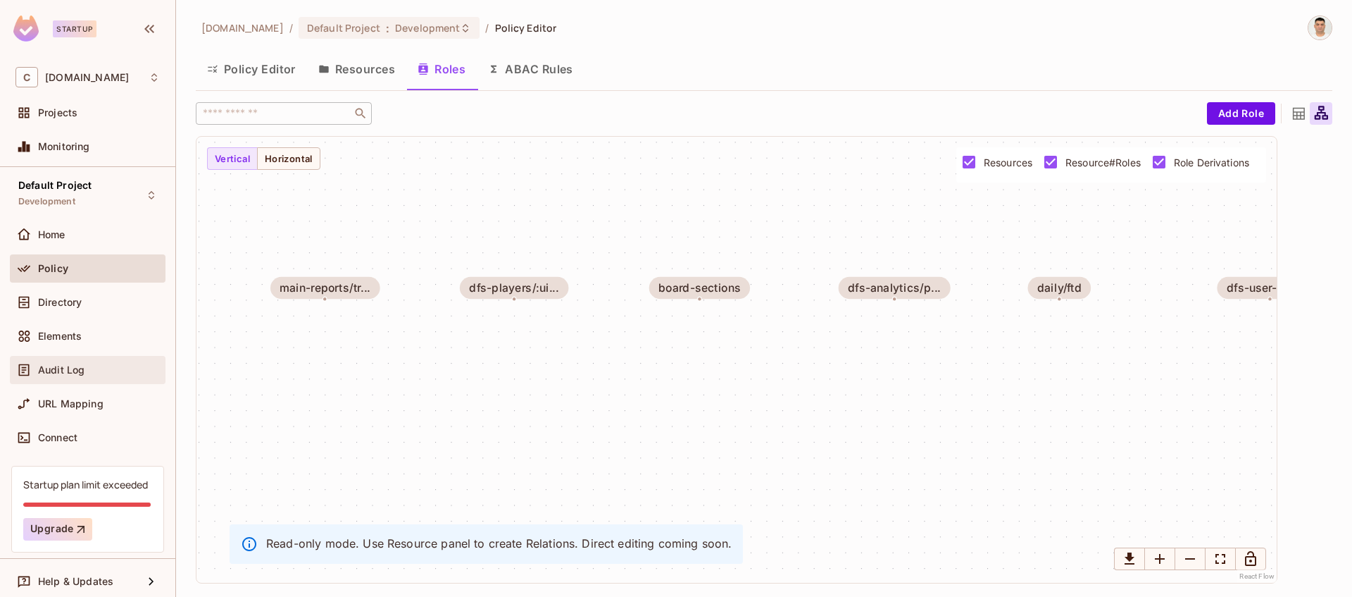
drag, startPoint x: 1066, startPoint y: 406, endPoint x: 141, endPoint y: 382, distance: 925.1
click at [141, 382] on div "Startup C chalkboard.io Projects Monitoring Default Project Development Home Po…" at bounding box center [676, 298] width 1352 height 597
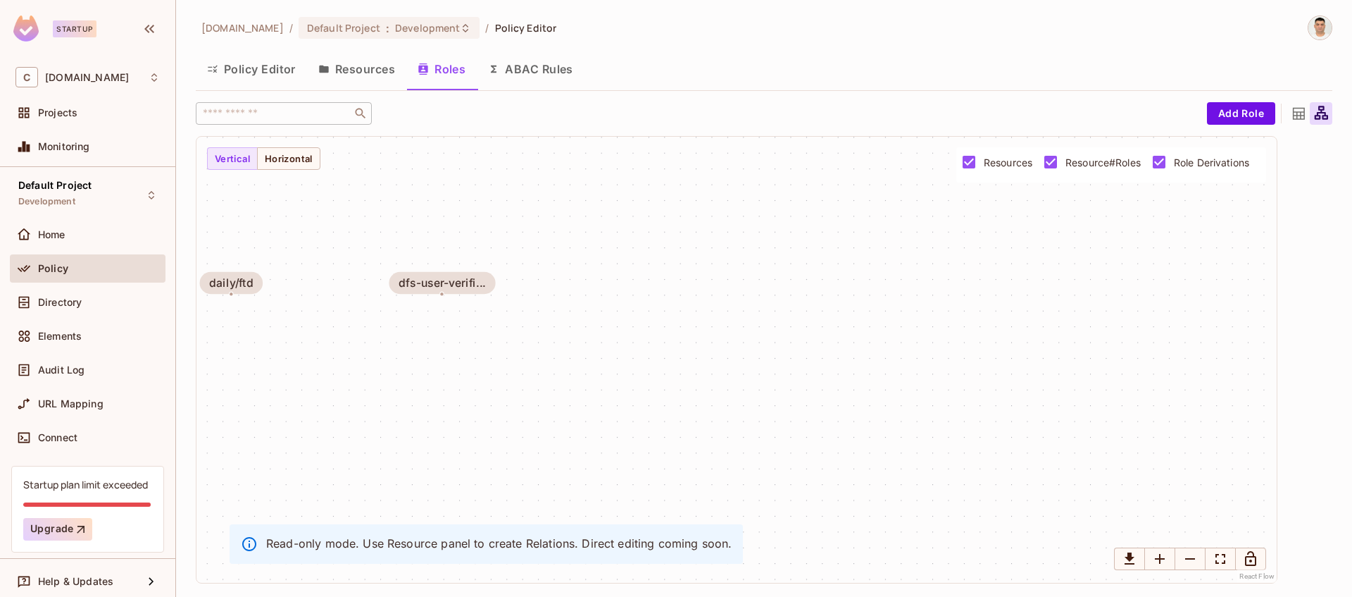
drag, startPoint x: 982, startPoint y: 393, endPoint x: 104, endPoint y: 385, distance: 878.4
click at [104, 385] on div "Startup C chalkboard.io Projects Monitoring Default Project Development Home Po…" at bounding box center [676, 298] width 1352 height 597
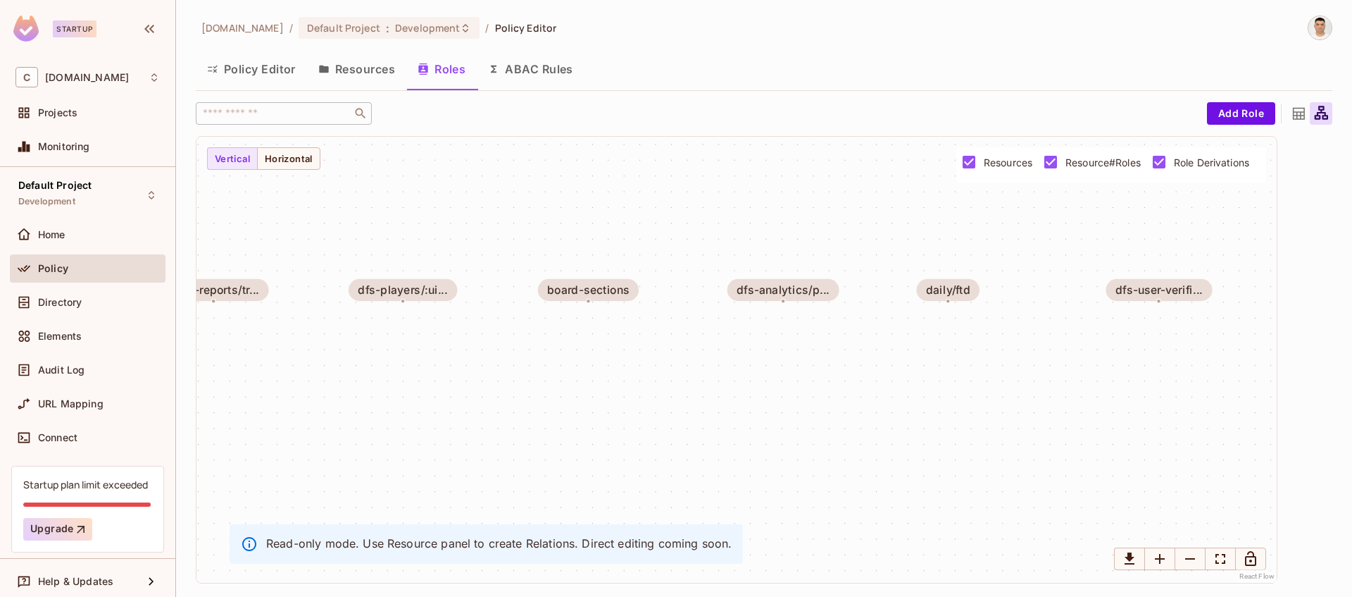
drag, startPoint x: 787, startPoint y: 381, endPoint x: 1112, endPoint y: 380, distance: 324.7
click at [1112, 380] on div "dfs-analytics/d... main-reports dfs-lobby/stati... invitation-link... dfs-marke…" at bounding box center [737, 360] width 1080 height 446
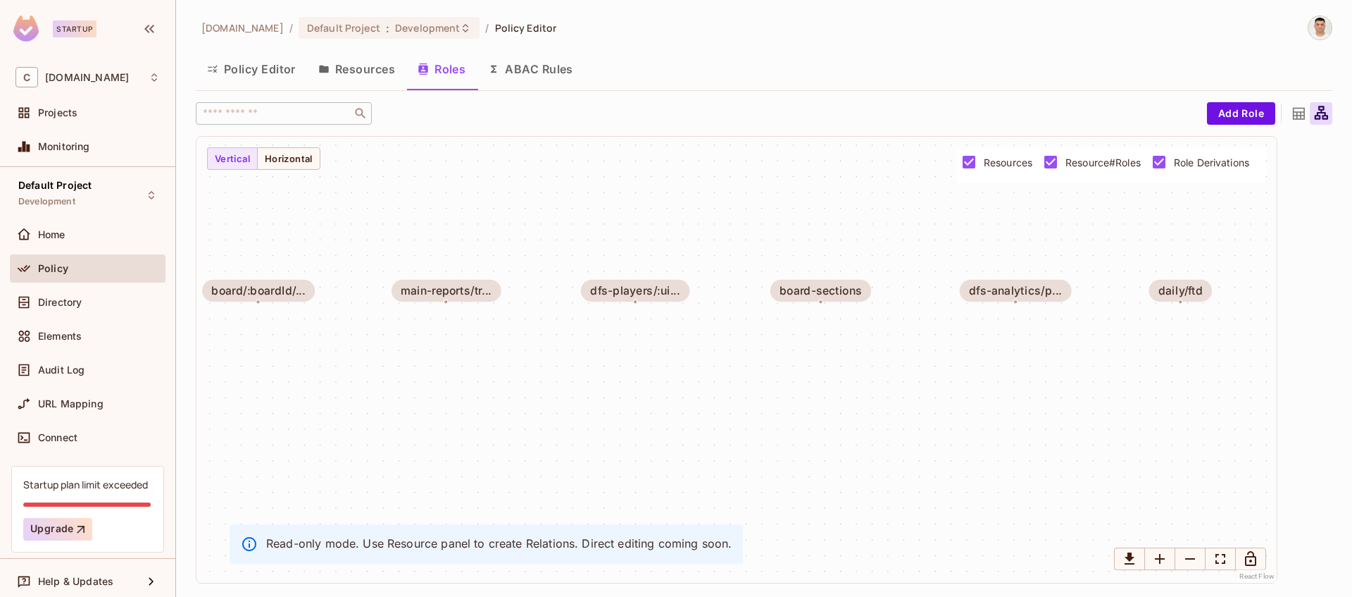
drag, startPoint x: 889, startPoint y: 375, endPoint x: 873, endPoint y: 356, distance: 24.0
click at [976, 380] on div "dfs-analytics/d... main-reports dfs-lobby/stati... invitation-link... dfs-marke…" at bounding box center [737, 360] width 1080 height 446
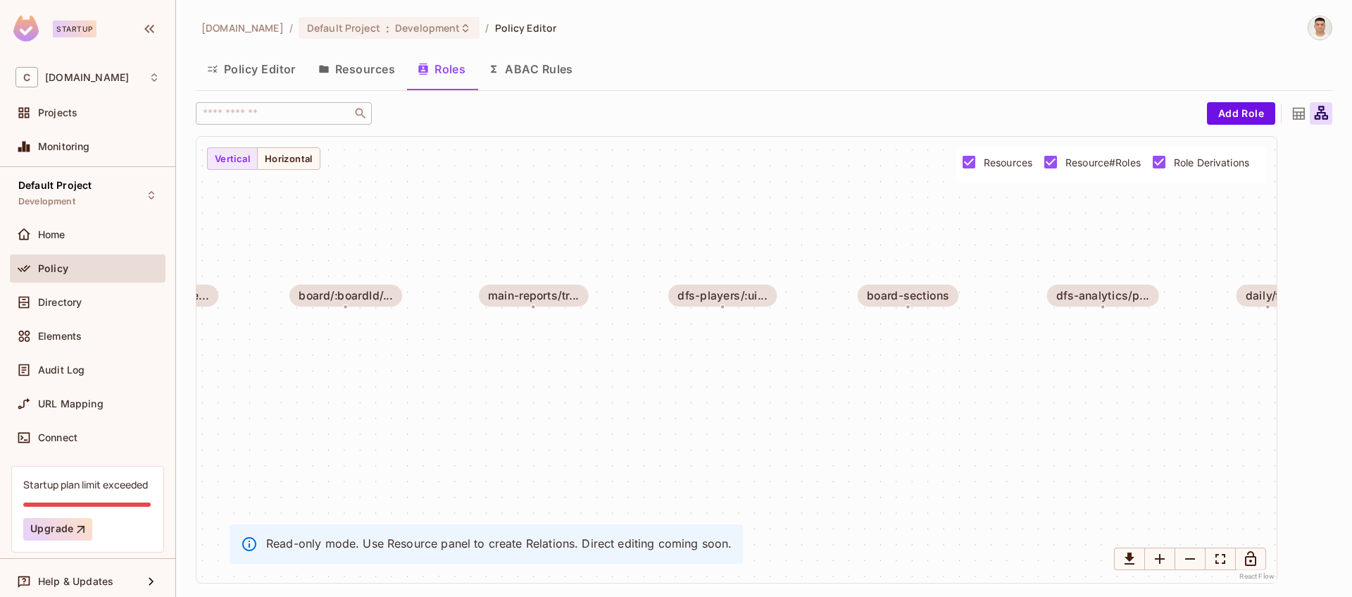
click at [556, 68] on button "ABAC Rules" at bounding box center [531, 68] width 108 height 35
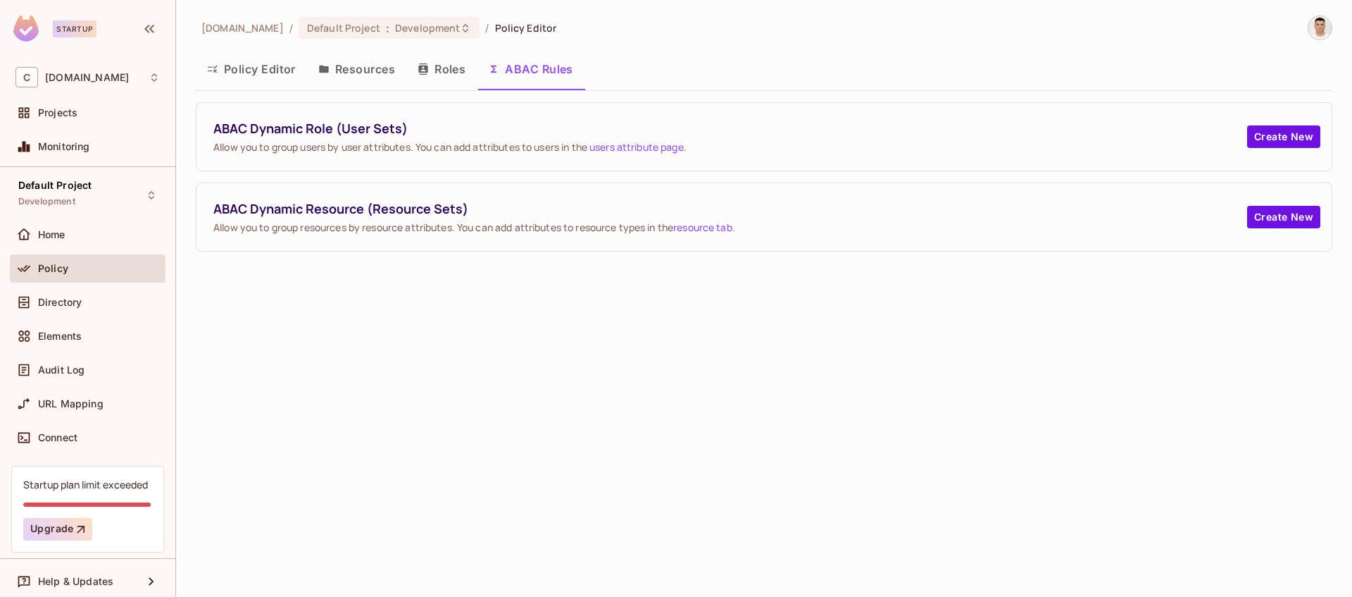
click at [430, 62] on button "Roles" at bounding box center [441, 68] width 70 height 35
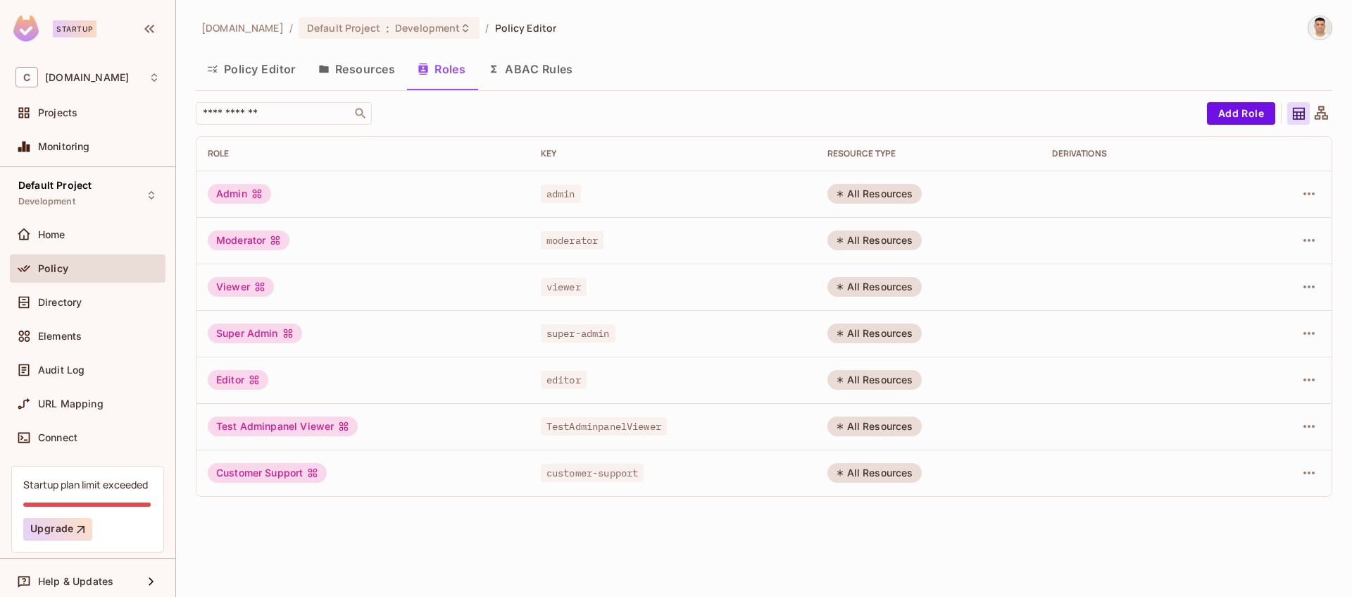
click at [371, 66] on button "Resources" at bounding box center [356, 68] width 99 height 35
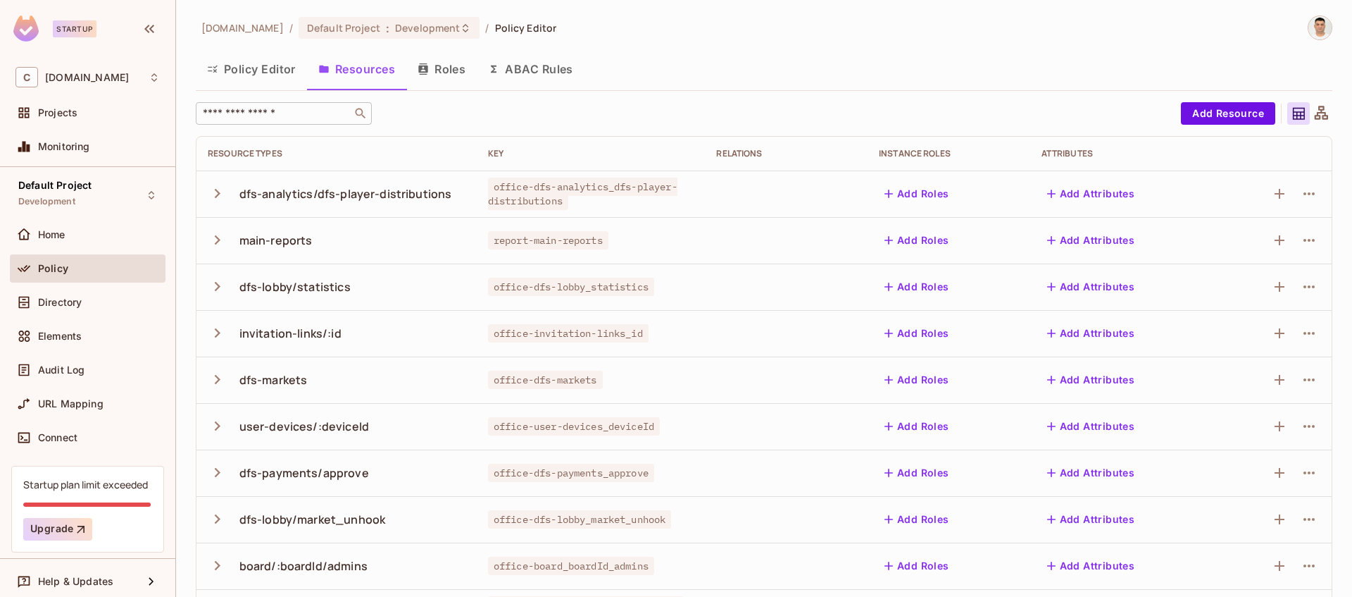
click at [326, 104] on div "​" at bounding box center [284, 113] width 176 height 23
paste input "**********"
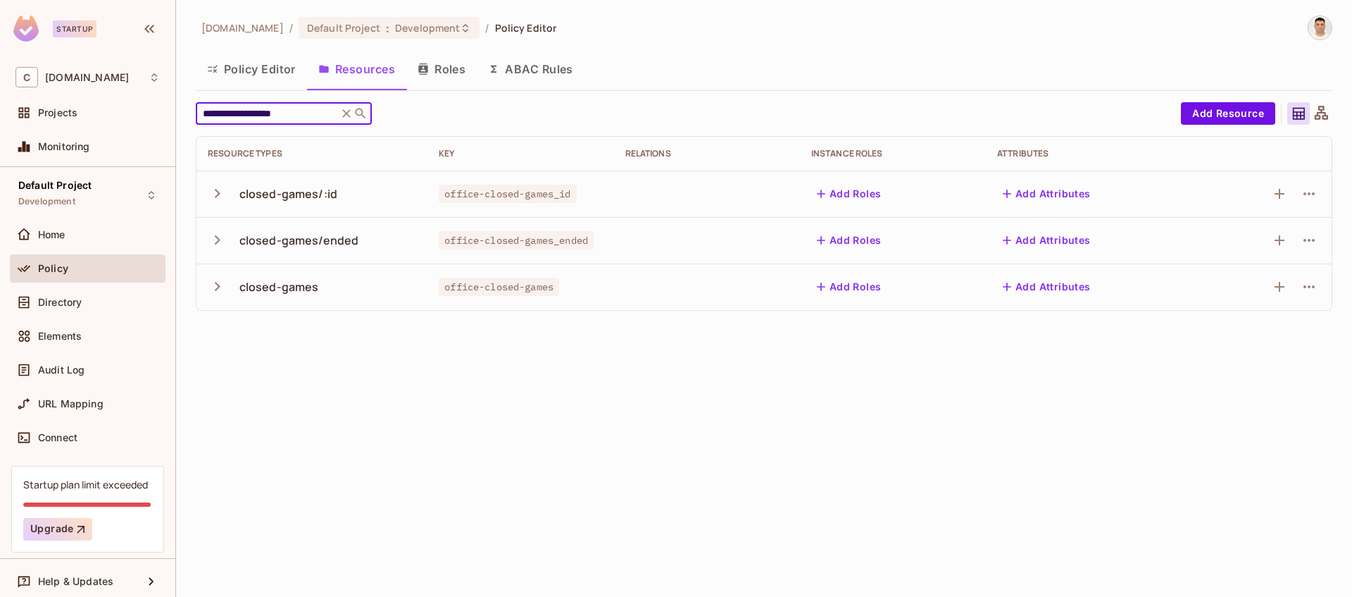
type input "**********"
click at [213, 285] on icon "button" at bounding box center [217, 286] width 19 height 19
click at [1280, 336] on icon "button" at bounding box center [1279, 333] width 17 height 17
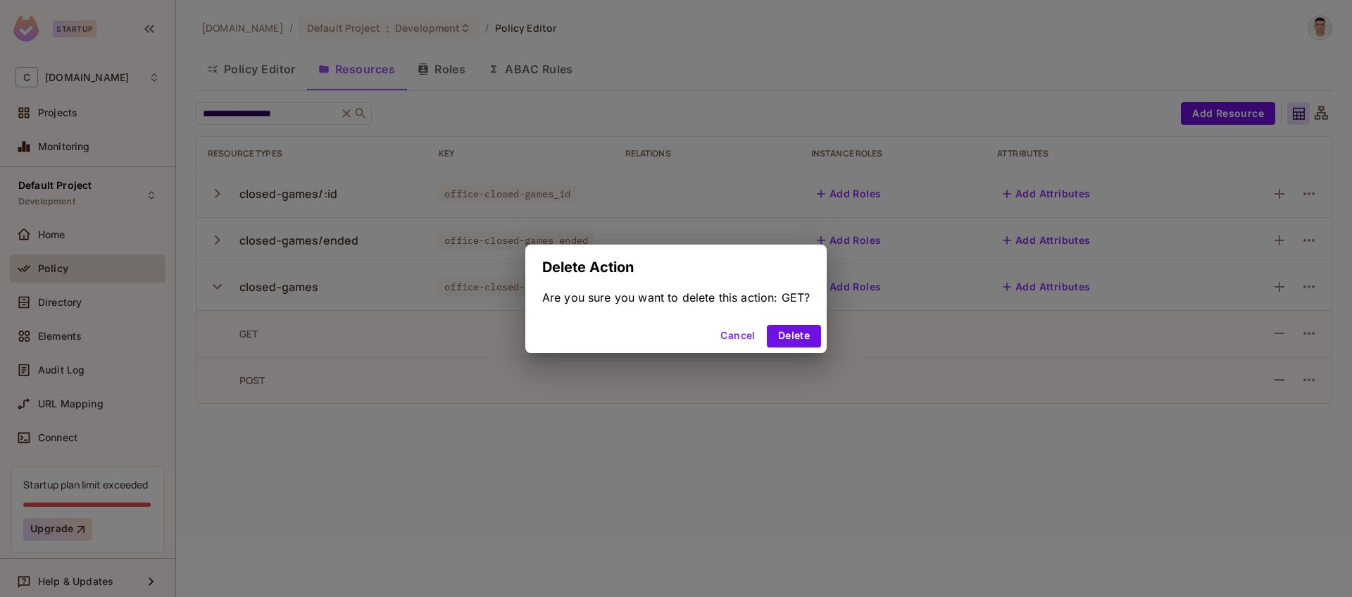
click at [730, 336] on button "Cancel" at bounding box center [738, 336] width 46 height 23
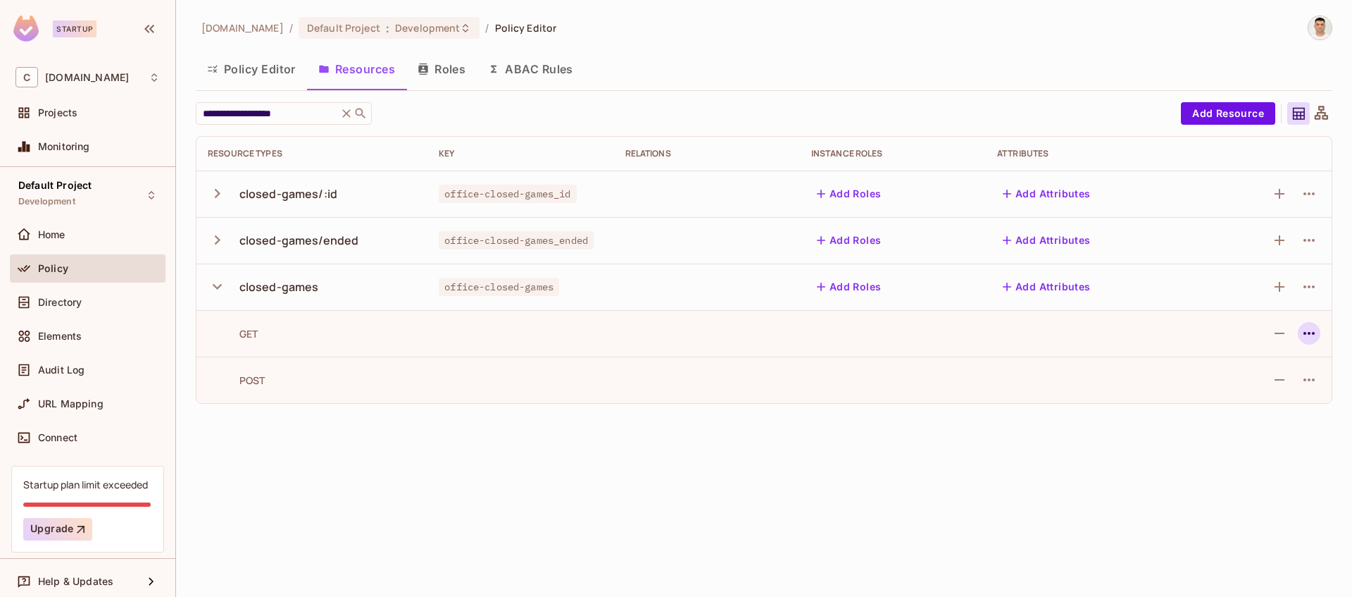
click at [1309, 334] on icon "button" at bounding box center [1309, 333] width 11 height 3
click at [1259, 369] on div "Edit Action" at bounding box center [1256, 366] width 52 height 14
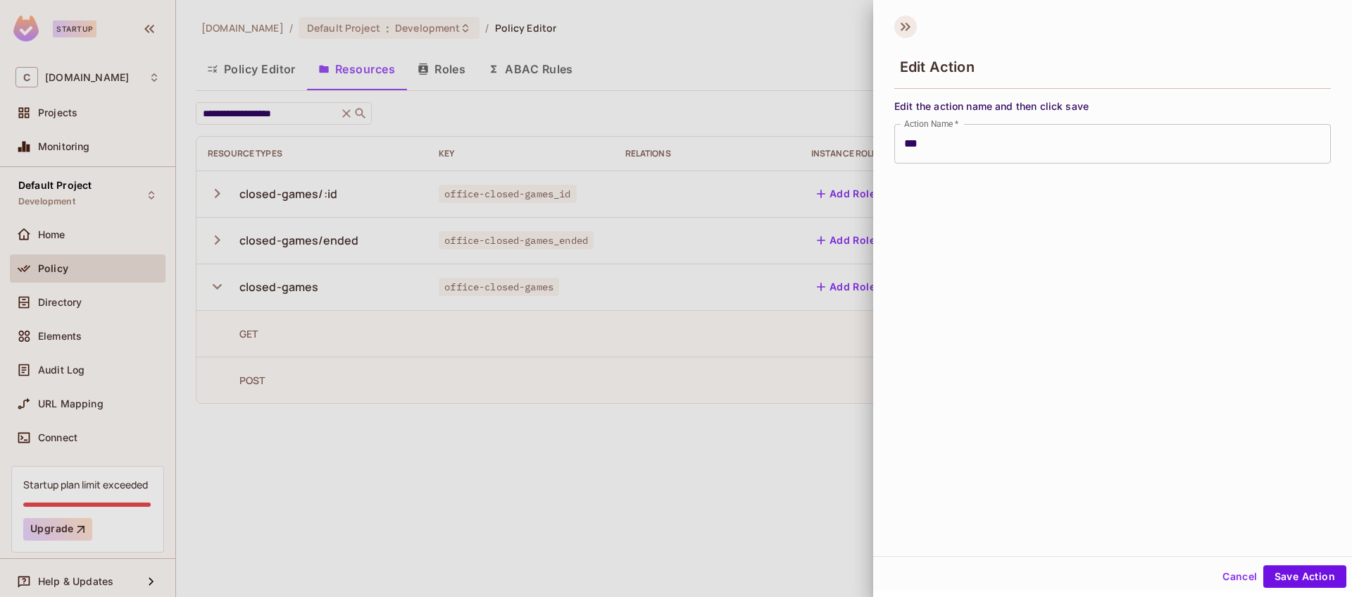
click at [904, 23] on icon at bounding box center [906, 26] width 23 height 23
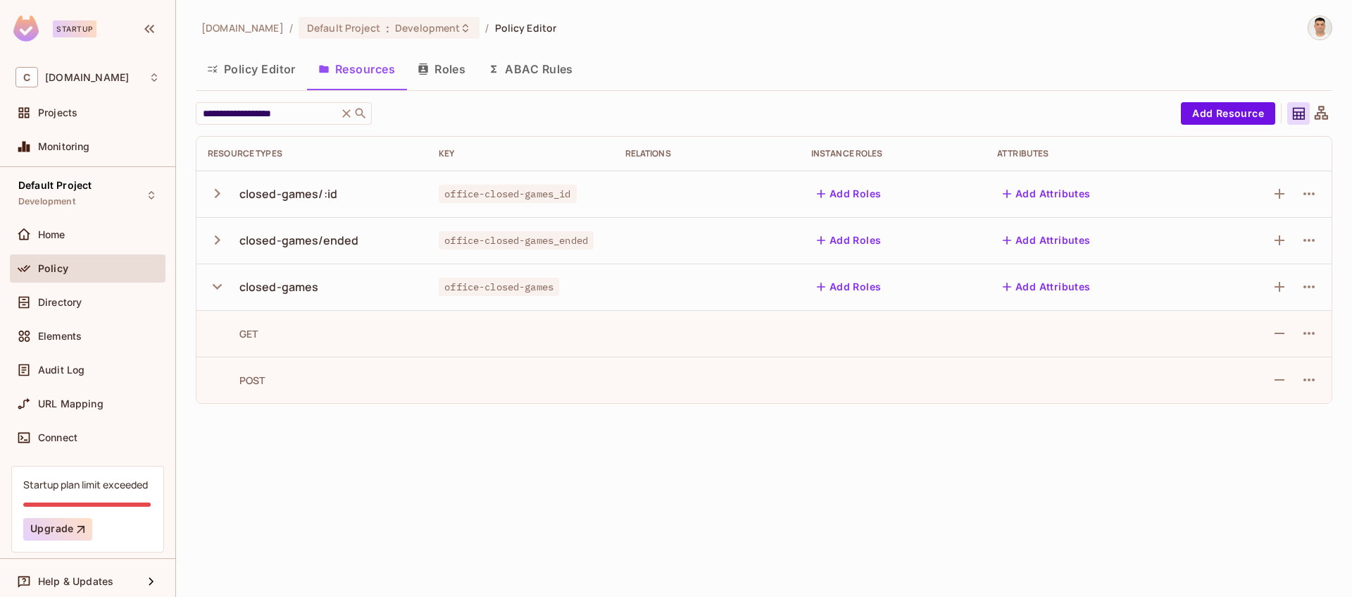
click at [1263, 494] on div "**********" at bounding box center [764, 298] width 1176 height 597
click at [216, 288] on icon "button" at bounding box center [217, 286] width 19 height 19
click at [1312, 292] on icon "button" at bounding box center [1309, 286] width 17 height 17
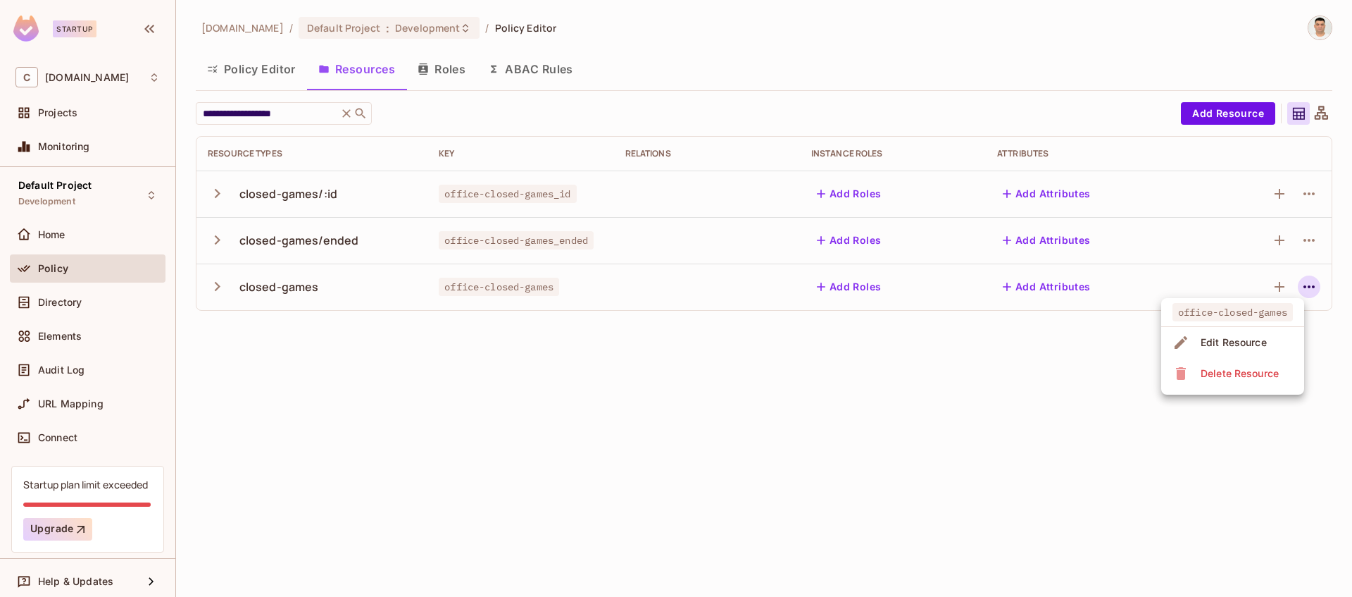
click at [1248, 344] on div "Edit Resource" at bounding box center [1234, 342] width 66 height 14
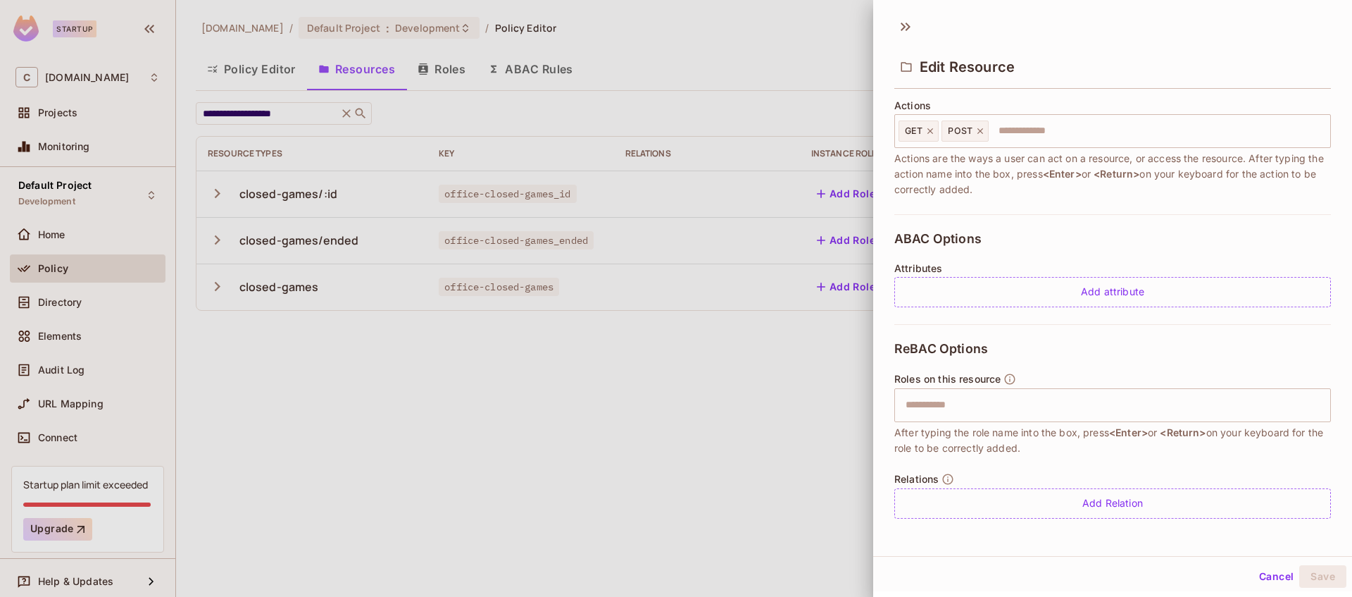
scroll to position [2, 0]
click at [795, 378] on div at bounding box center [676, 298] width 1352 height 597
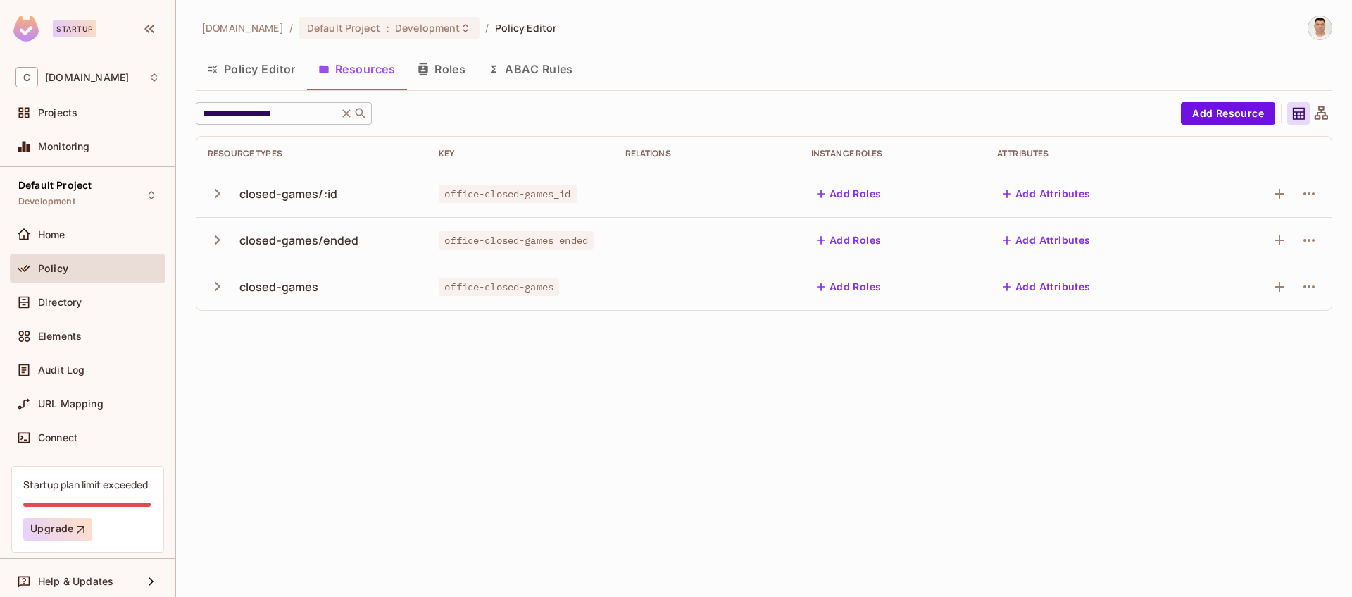
click at [347, 116] on icon at bounding box center [346, 113] width 14 height 14
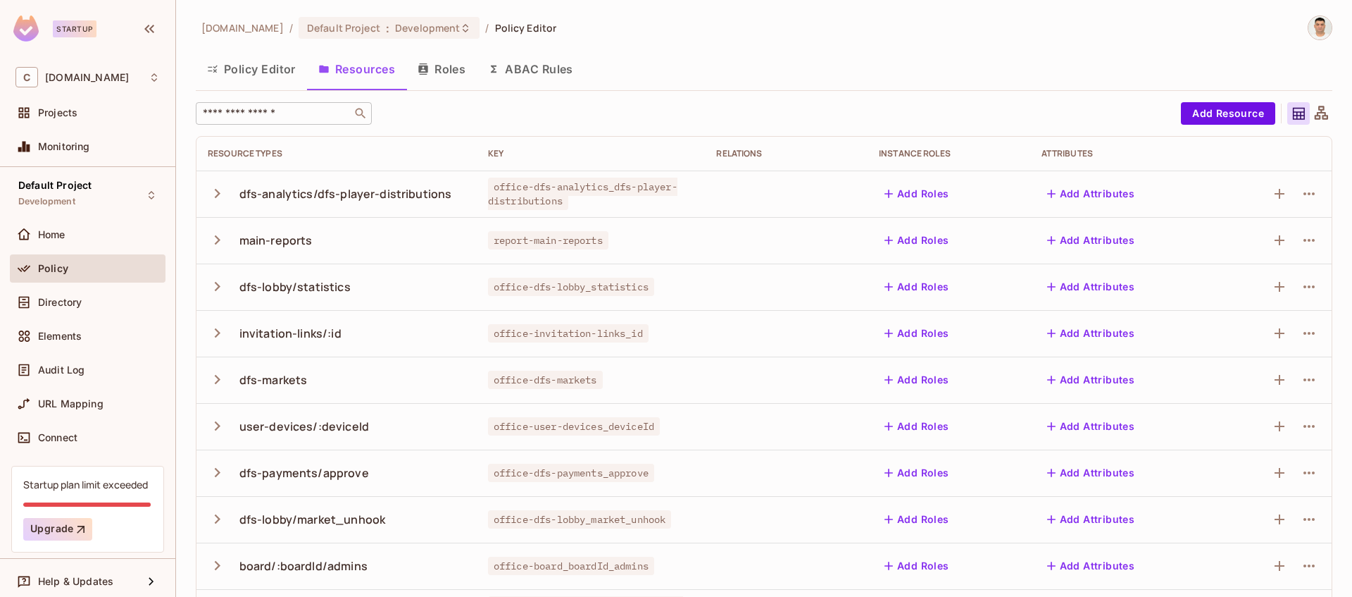
click at [254, 66] on button "Policy Editor" at bounding box center [251, 68] width 111 height 35
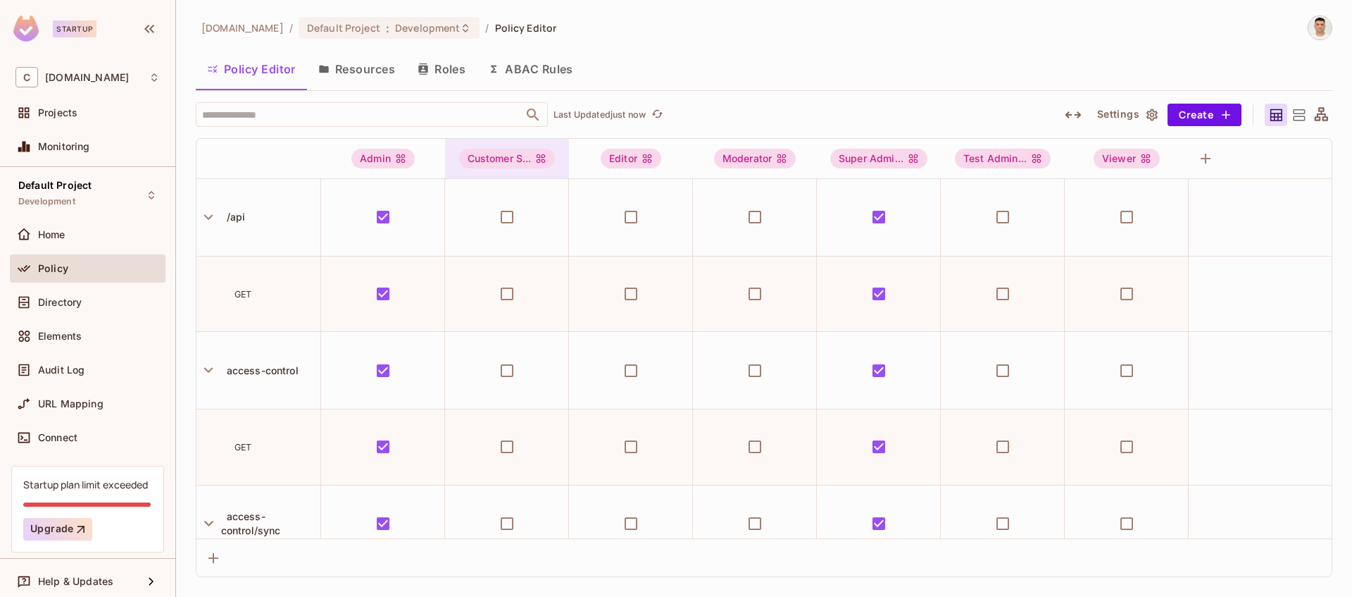
click at [495, 160] on div "Customer S..." at bounding box center [507, 159] width 96 height 20
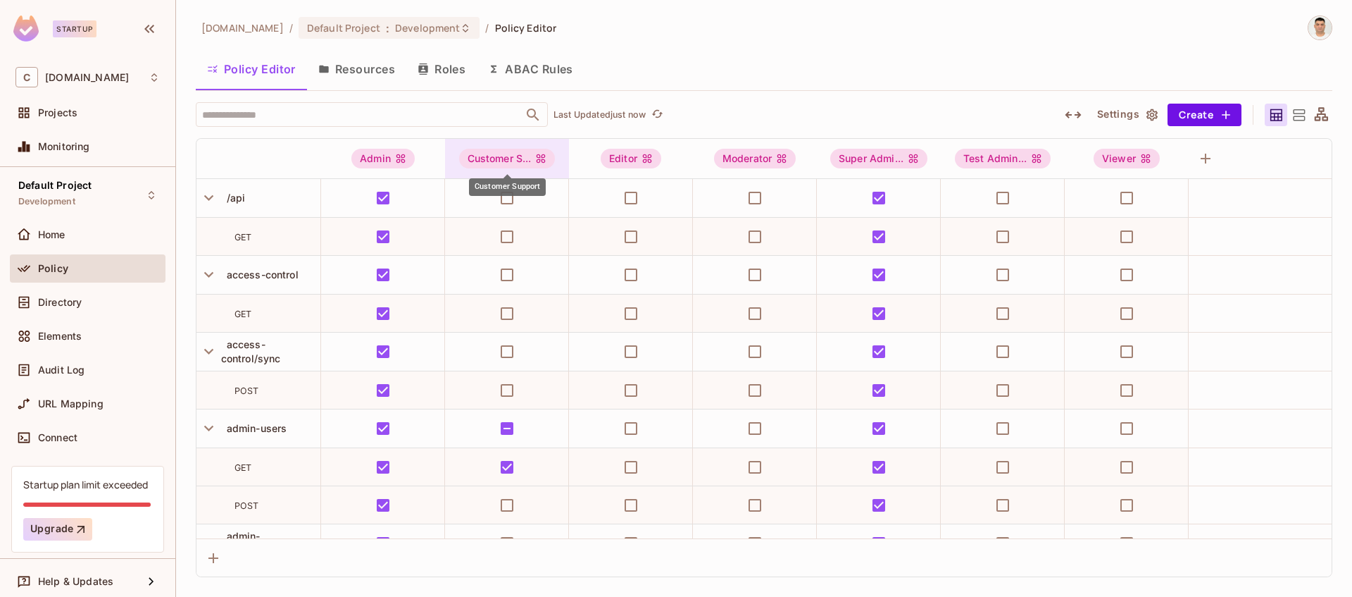
click at [503, 160] on div "Customer S..." at bounding box center [507, 159] width 96 height 20
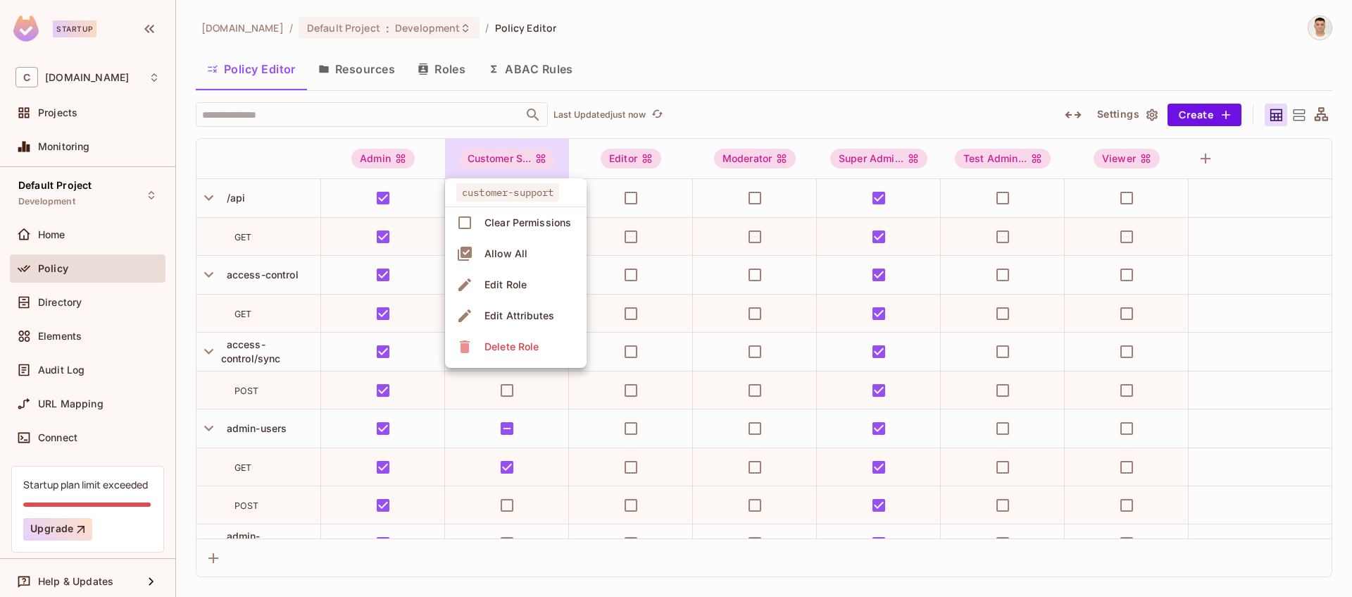
click at [503, 160] on div at bounding box center [676, 298] width 1352 height 597
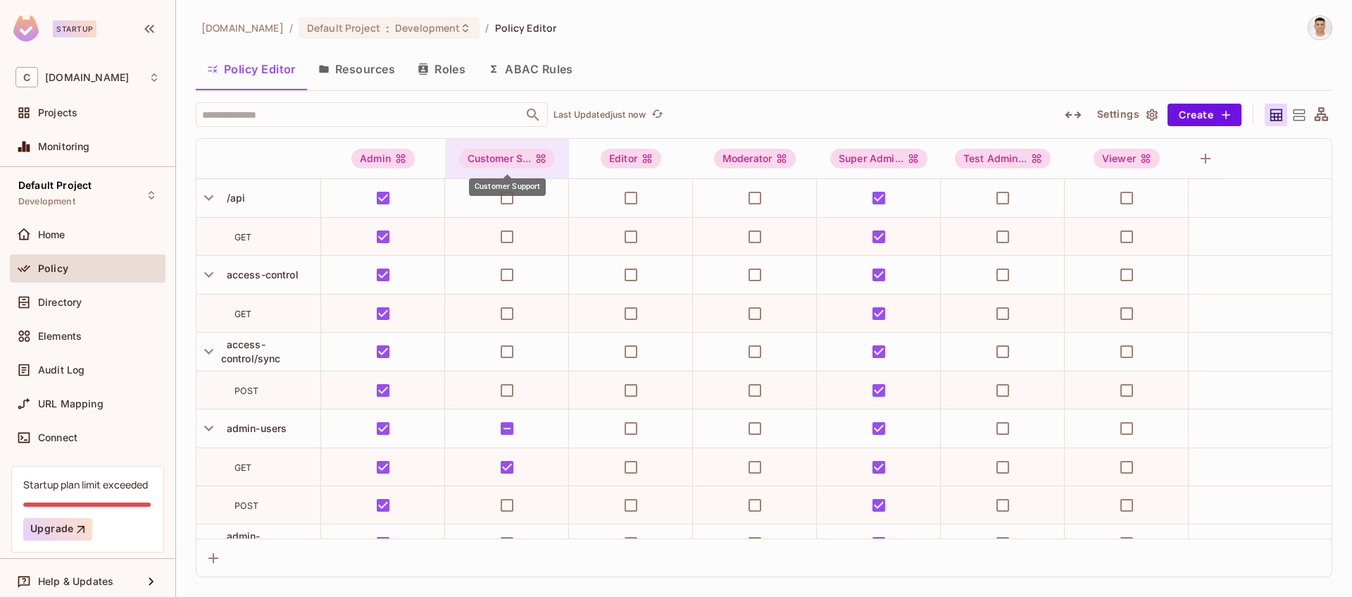
click at [488, 158] on div "Customer S..." at bounding box center [507, 159] width 96 height 20
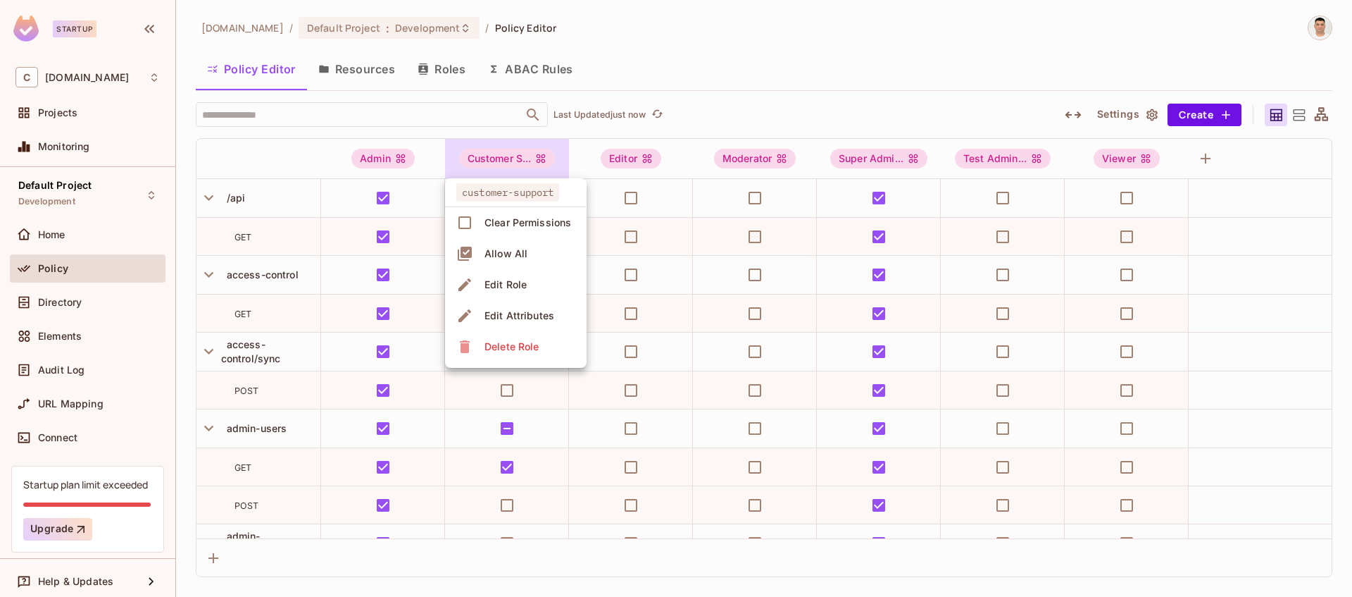
click at [515, 318] on div "Edit Attributes" at bounding box center [520, 316] width 70 height 14
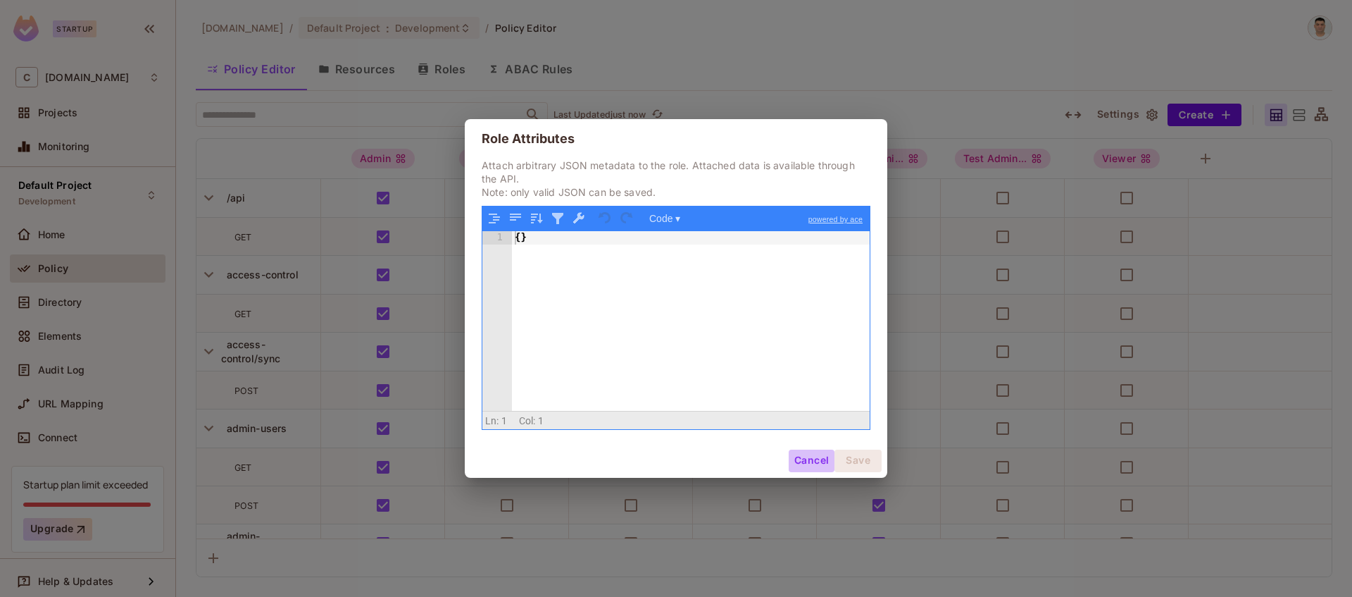
click at [814, 456] on button "Cancel" at bounding box center [812, 460] width 46 height 23
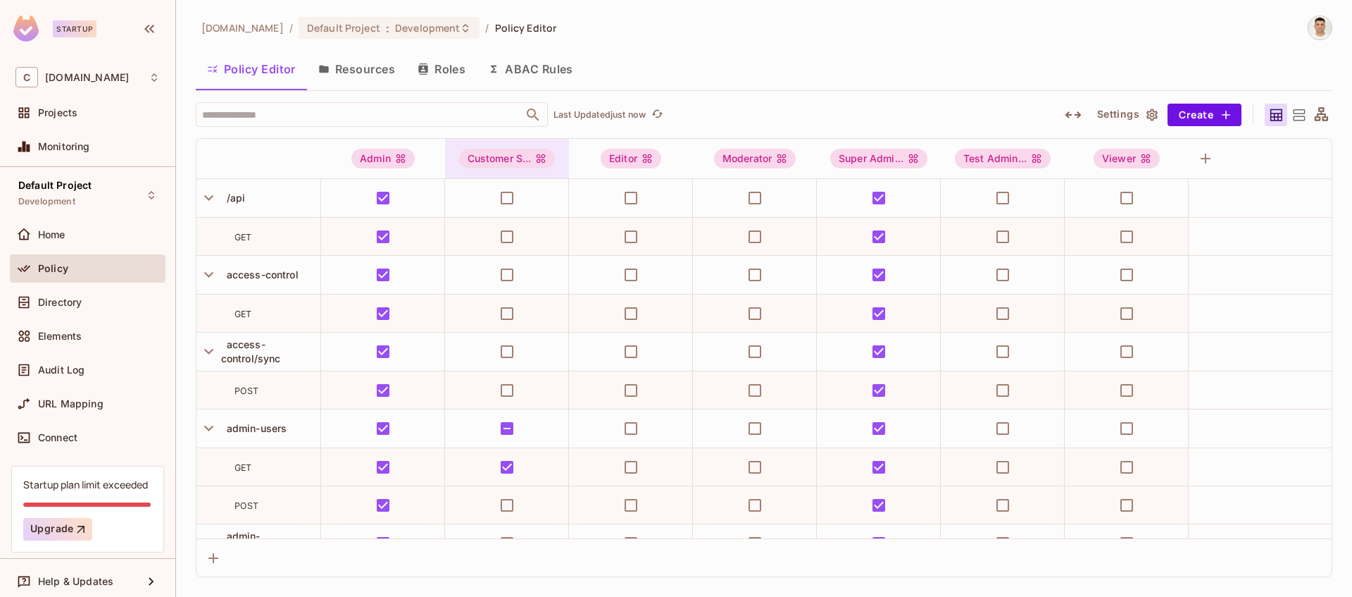
click at [525, 173] on div "Customer S..." at bounding box center [507, 158] width 124 height 39
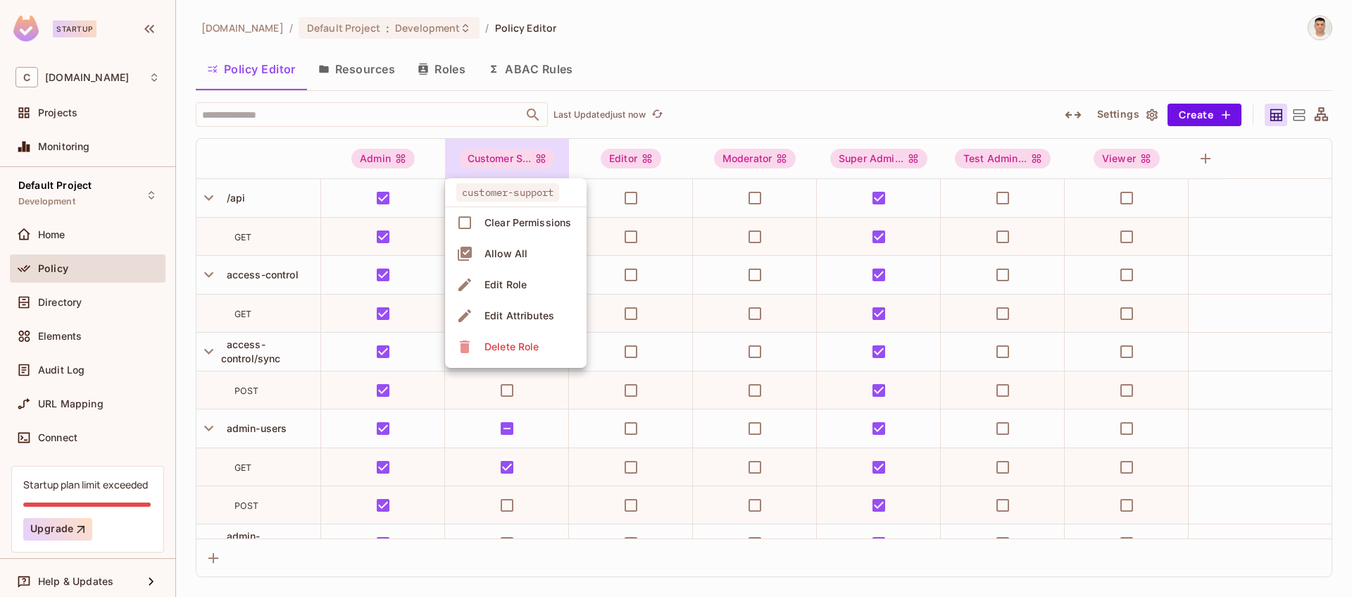
click at [521, 191] on span "customer-support" at bounding box center [507, 192] width 103 height 18
click at [504, 192] on span "customer-support" at bounding box center [507, 192] width 103 height 18
click at [464, 146] on div at bounding box center [676, 298] width 1352 height 597
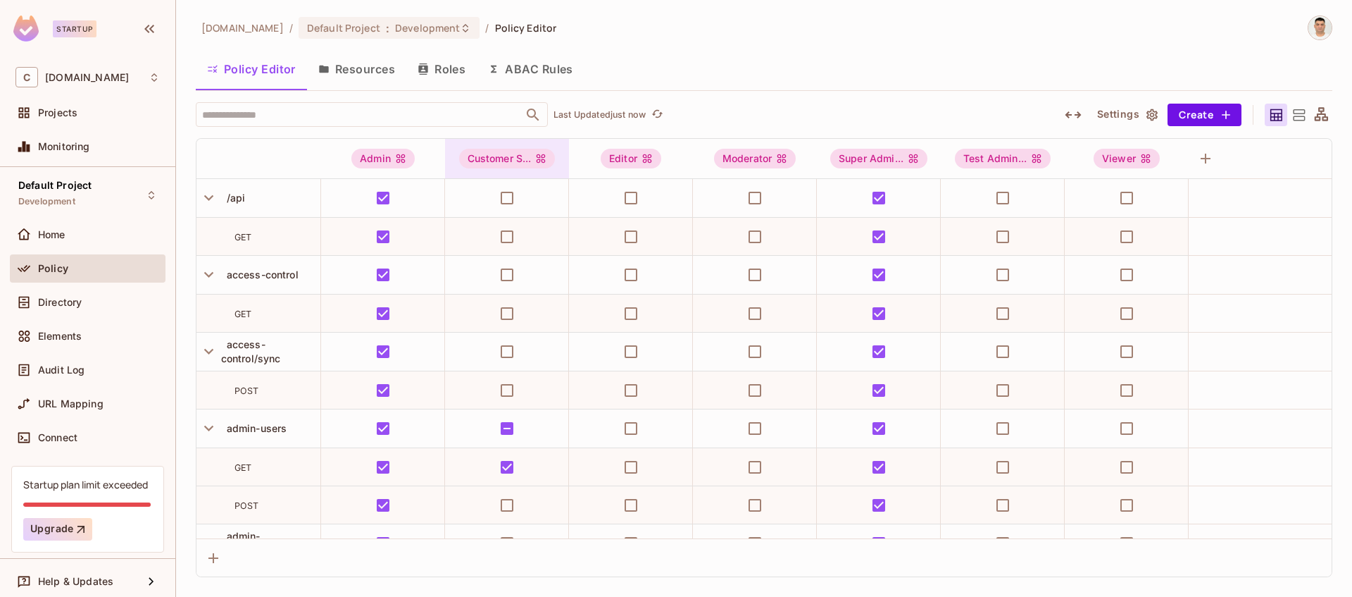
click at [454, 145] on div "Customer S..." at bounding box center [507, 158] width 124 height 39
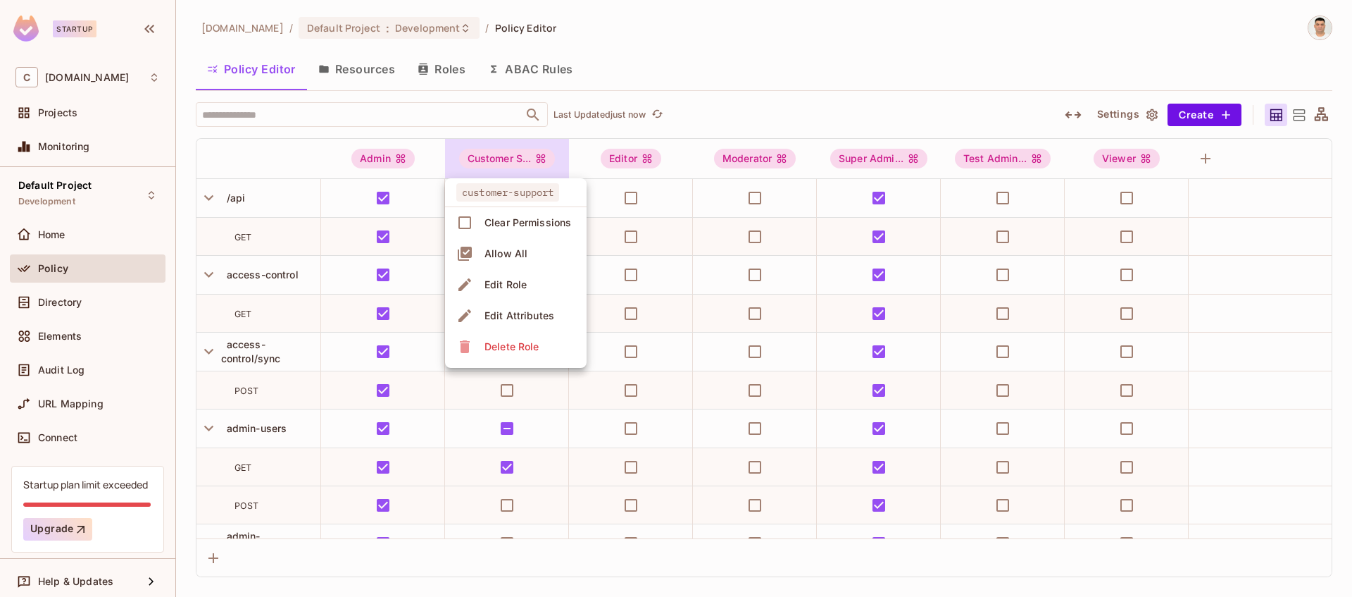
click at [454, 145] on div at bounding box center [676, 298] width 1352 height 597
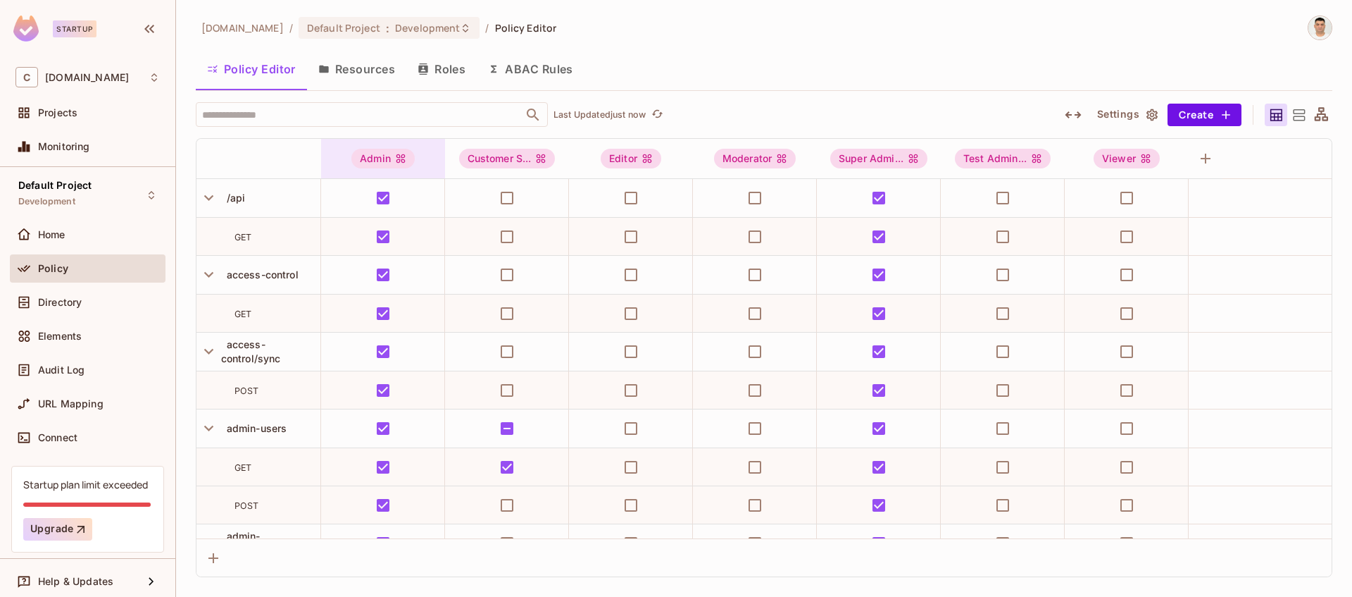
click at [435, 149] on div "Admin" at bounding box center [383, 159] width 124 height 20
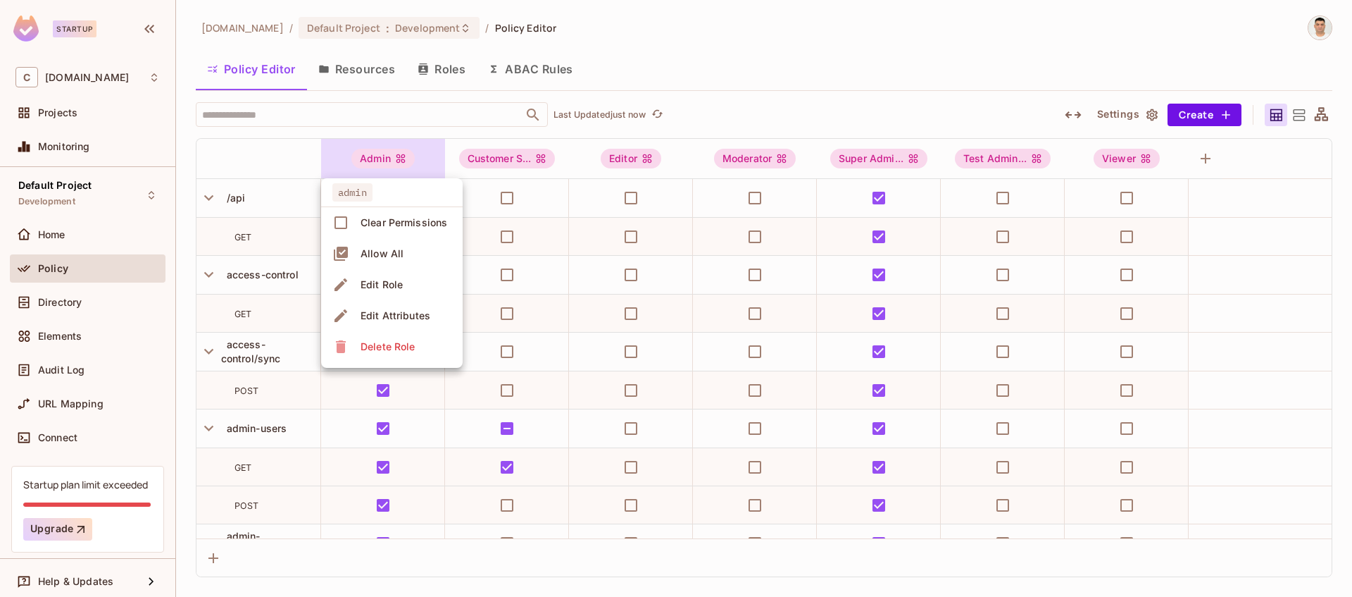
click at [459, 148] on div at bounding box center [676, 298] width 1352 height 597
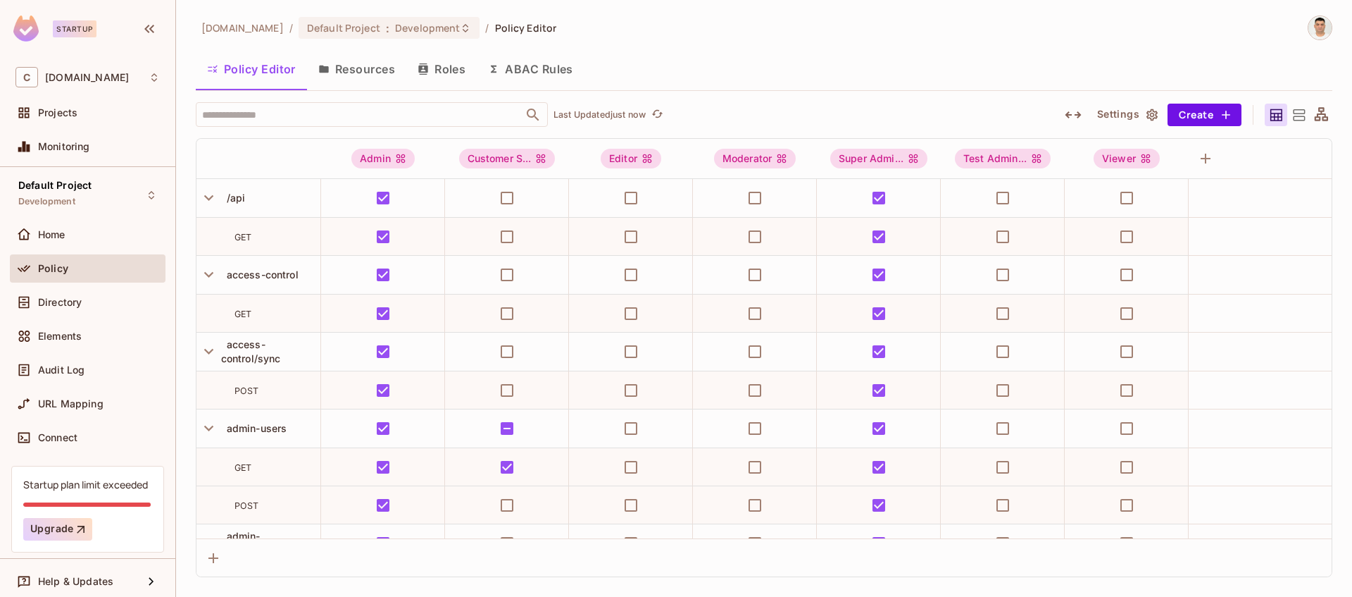
click at [260, 159] on th at bounding box center [259, 159] width 125 height 40
click at [405, 32] on span "Development" at bounding box center [427, 27] width 65 height 13
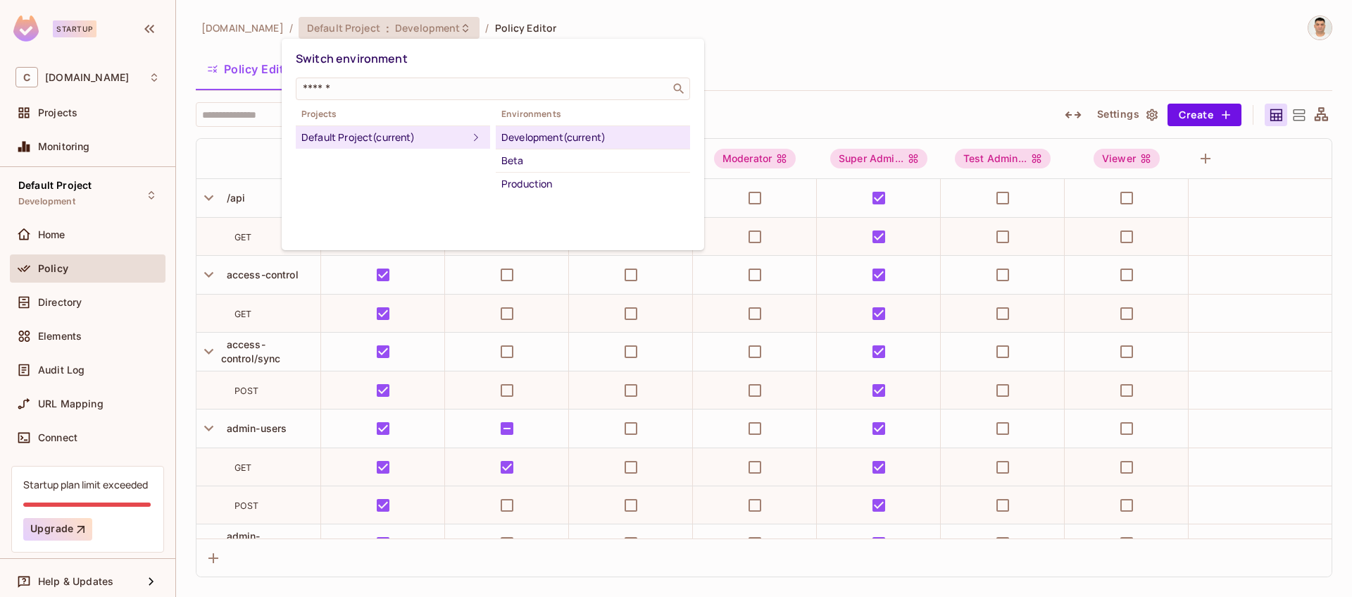
click at [548, 178] on div "Production" at bounding box center [592, 183] width 183 height 17
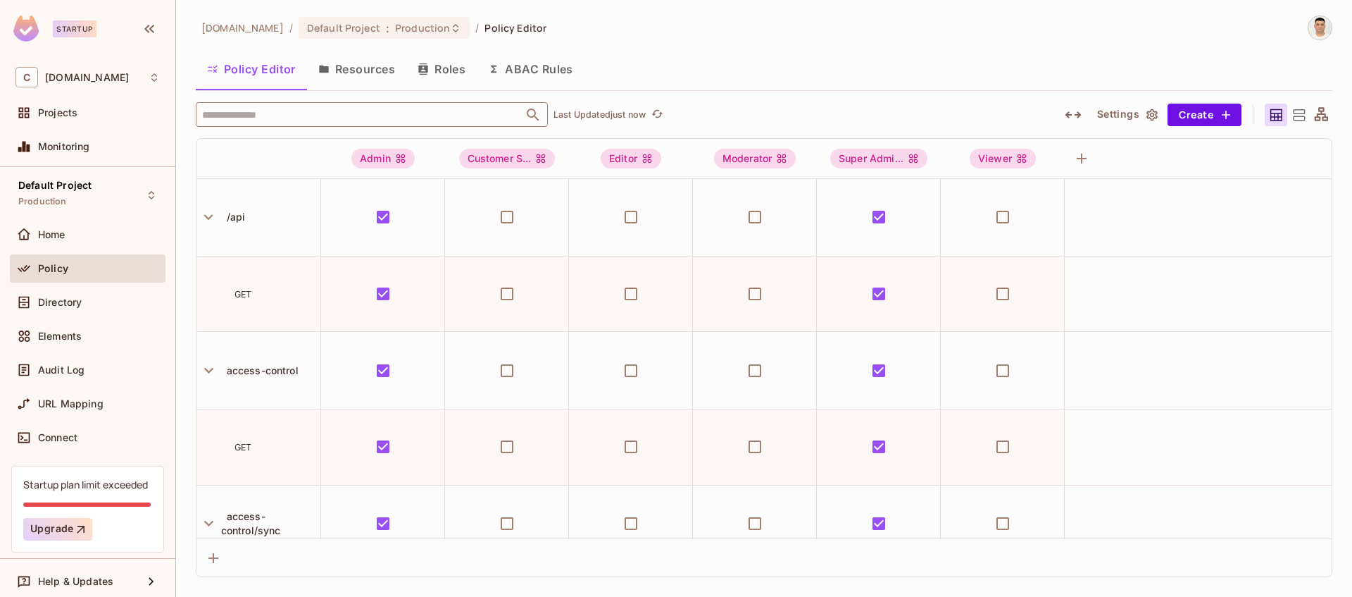
click at [335, 106] on input "text" at bounding box center [360, 114] width 322 height 25
paste input "**********"
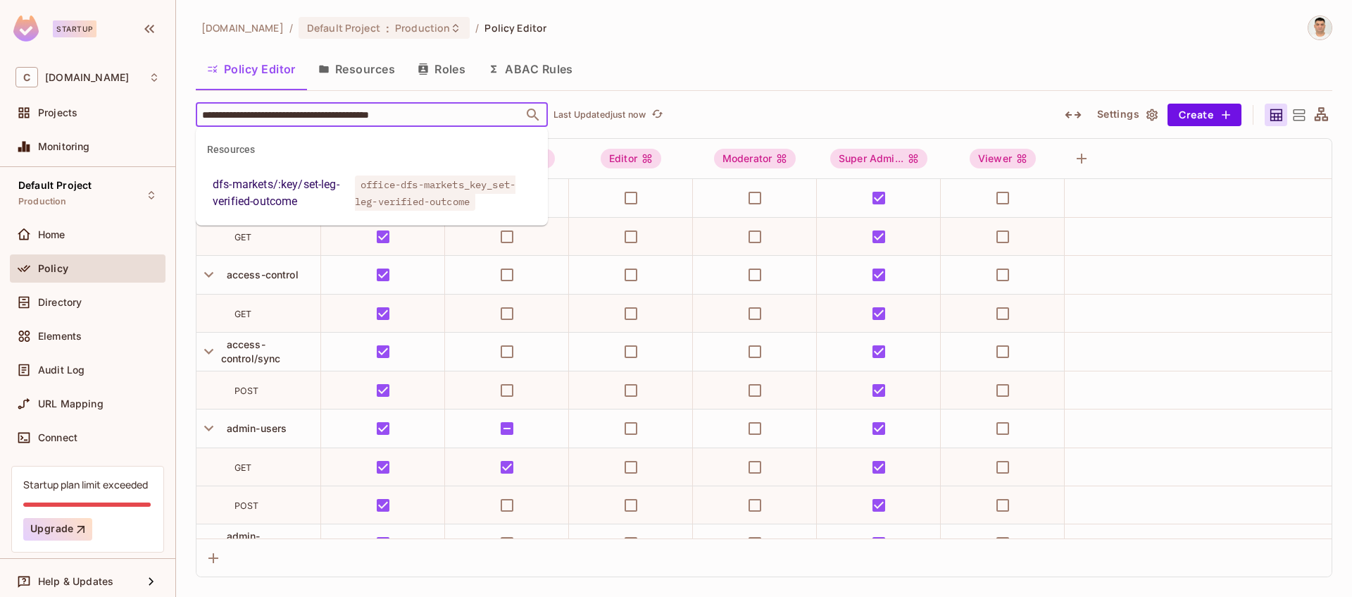
type input "**********"
click at [440, 198] on span "office-dfs-markets_key_set-leg-verified-outcome" at bounding box center [435, 192] width 161 height 35
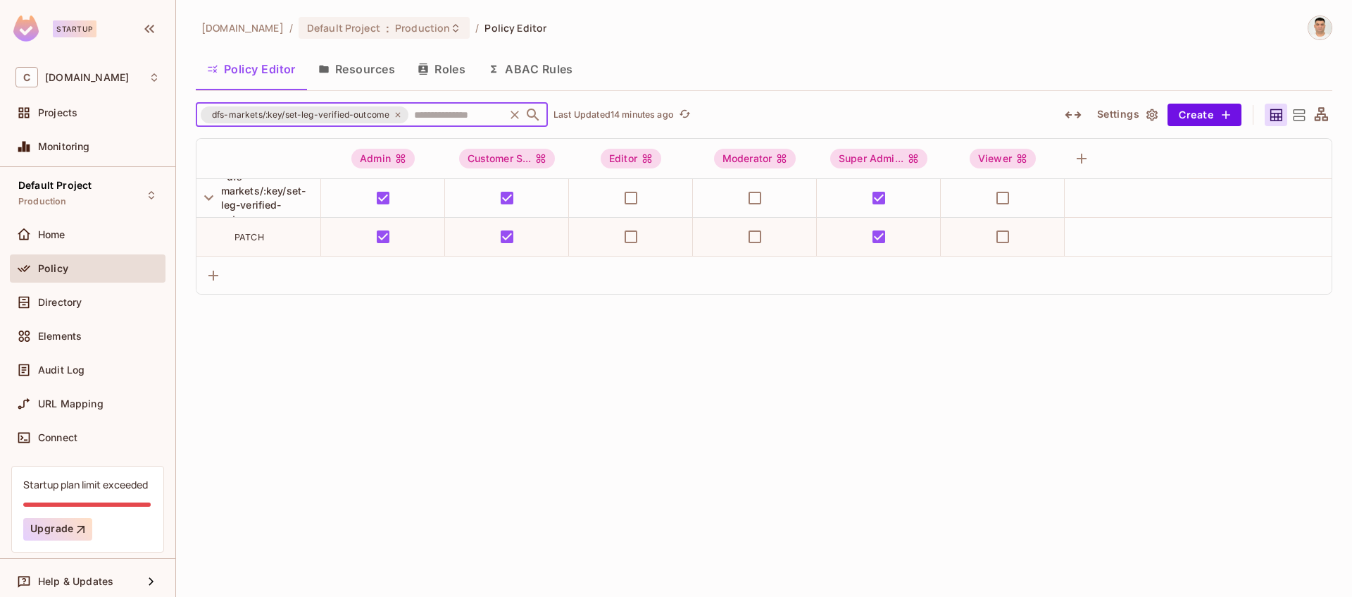
click at [397, 114] on icon at bounding box center [398, 114] width 5 height 5
click at [411, 114] on input "text" at bounding box center [457, 114] width 92 height 25
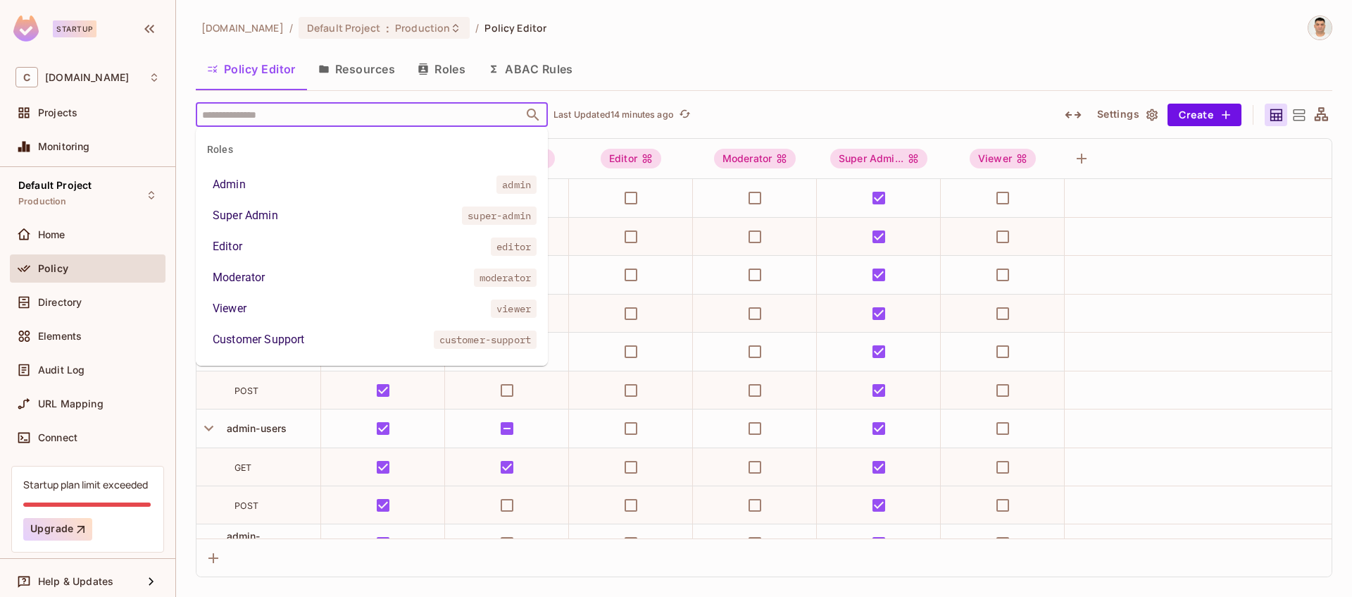
paste input "**********"
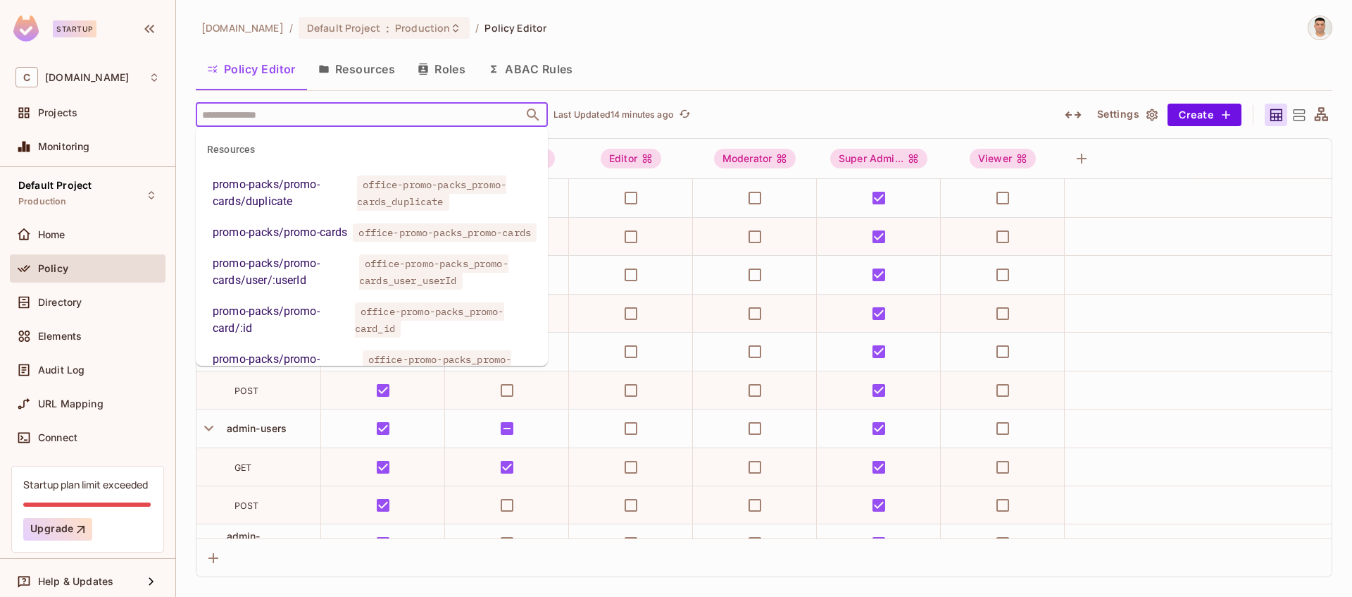
type input "**********"
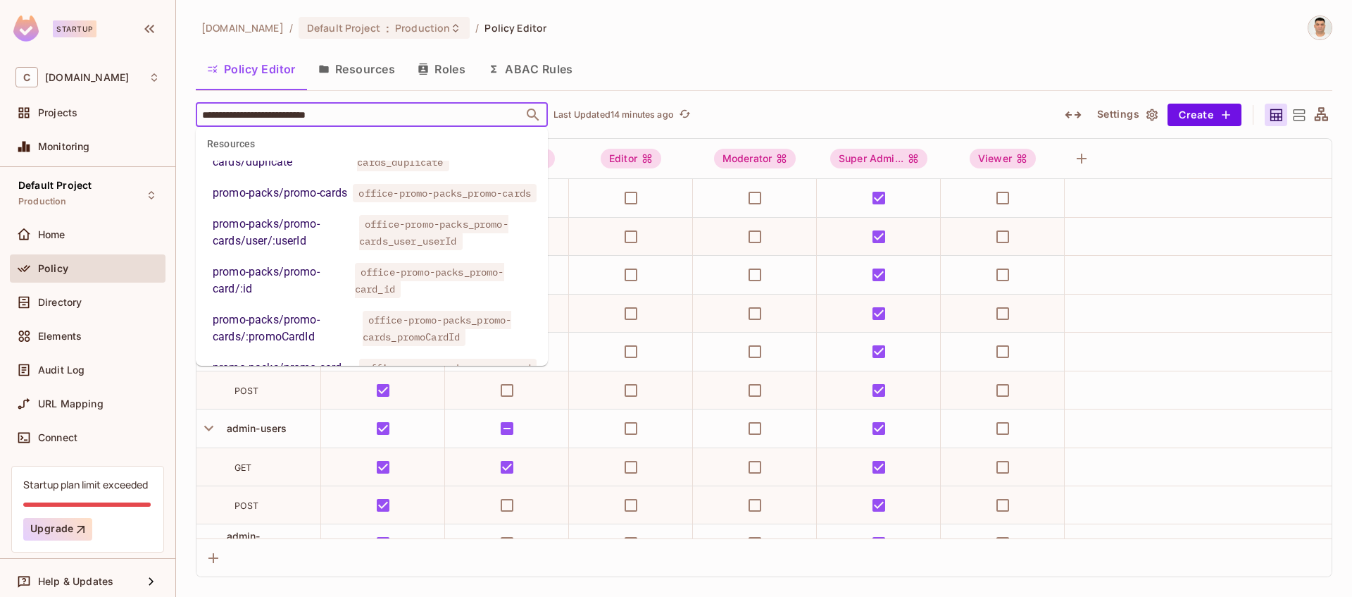
scroll to position [82, 0]
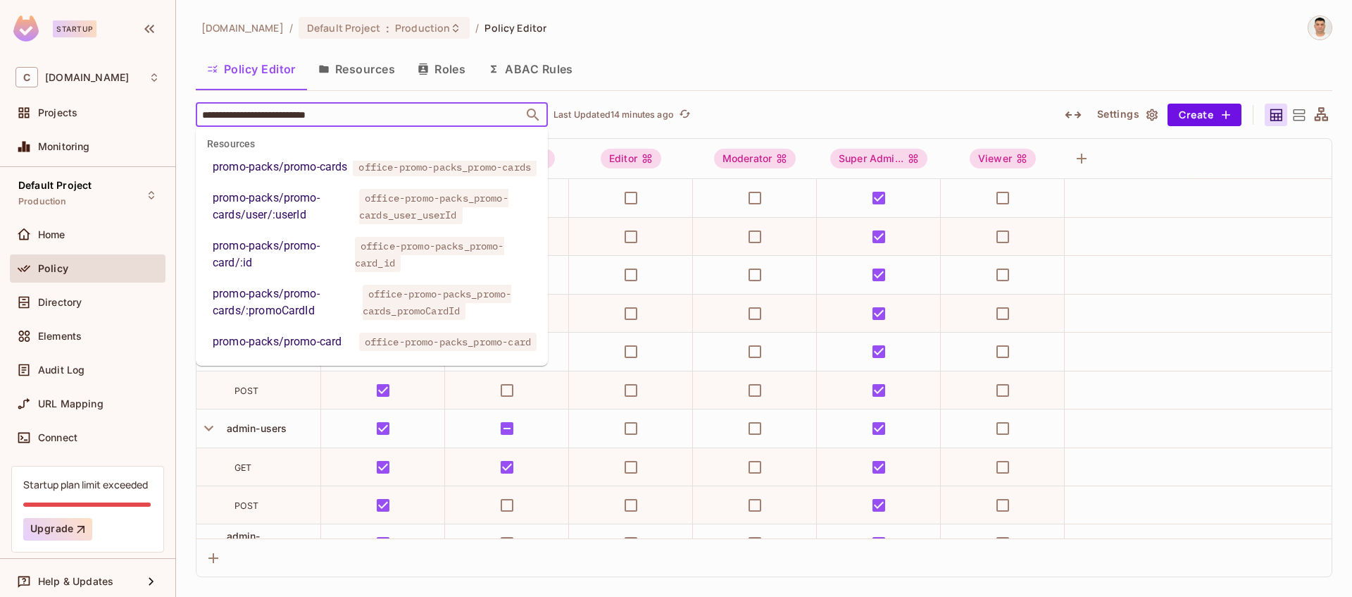
click at [480, 344] on span "office-promo-packs_promo-card" at bounding box center [447, 341] width 177 height 18
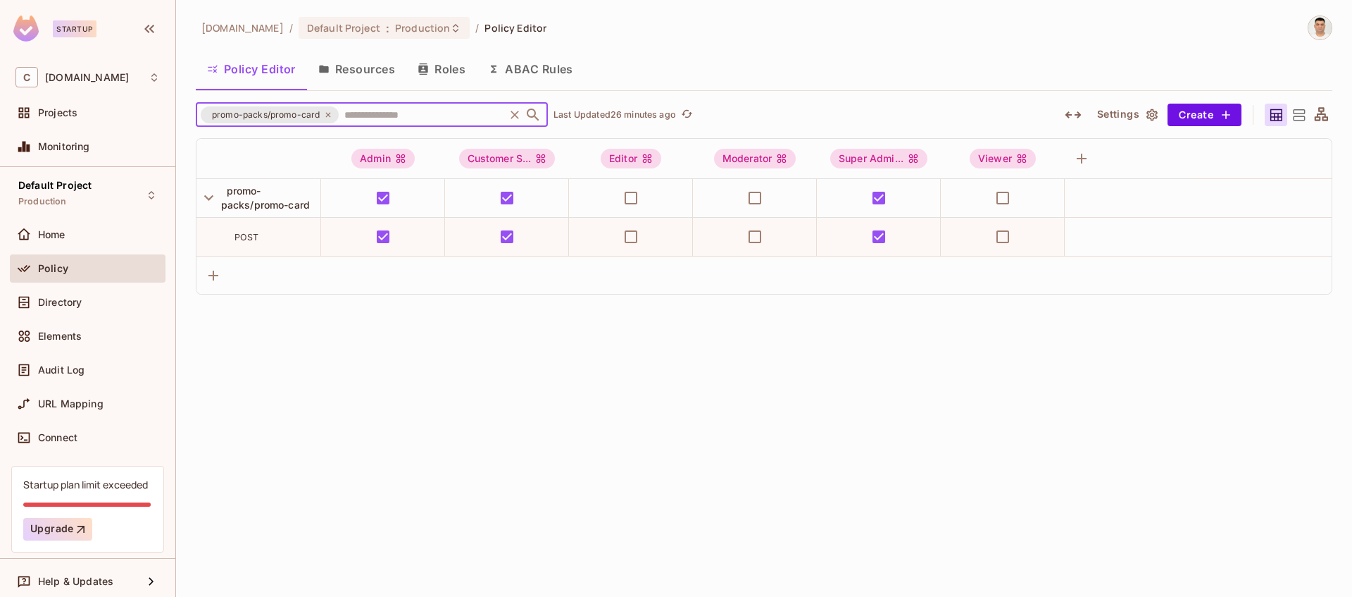
click at [325, 115] on icon at bounding box center [328, 115] width 8 height 8
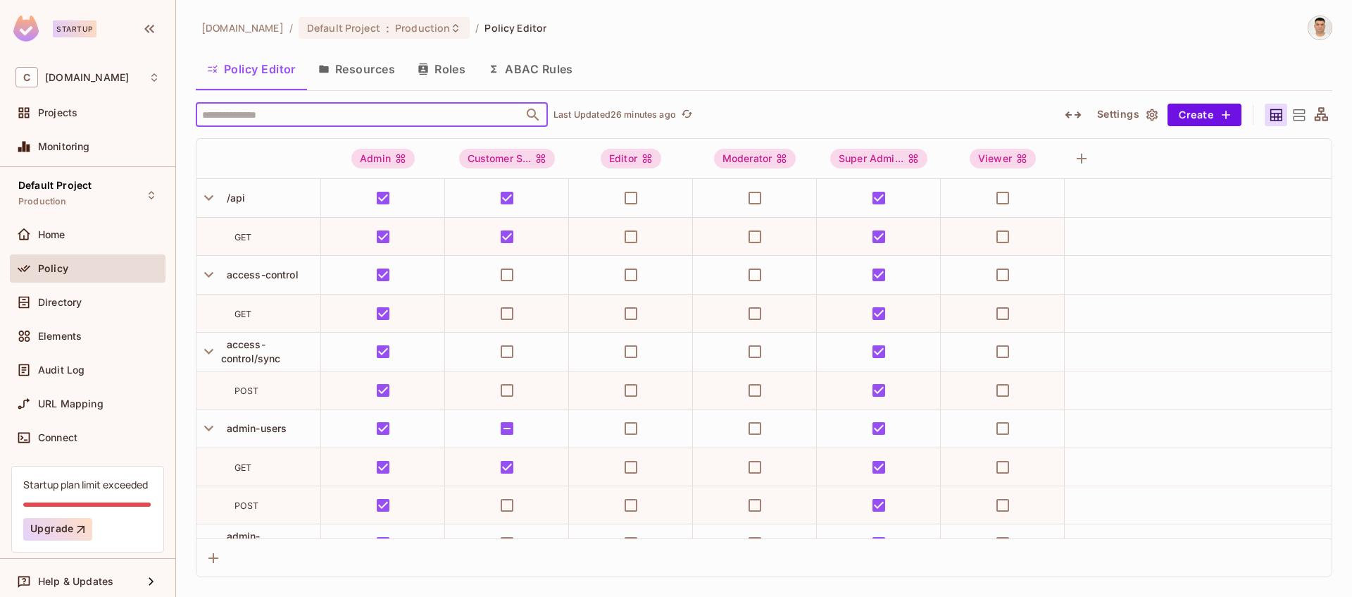
click at [336, 115] on input "text" at bounding box center [360, 114] width 322 height 25
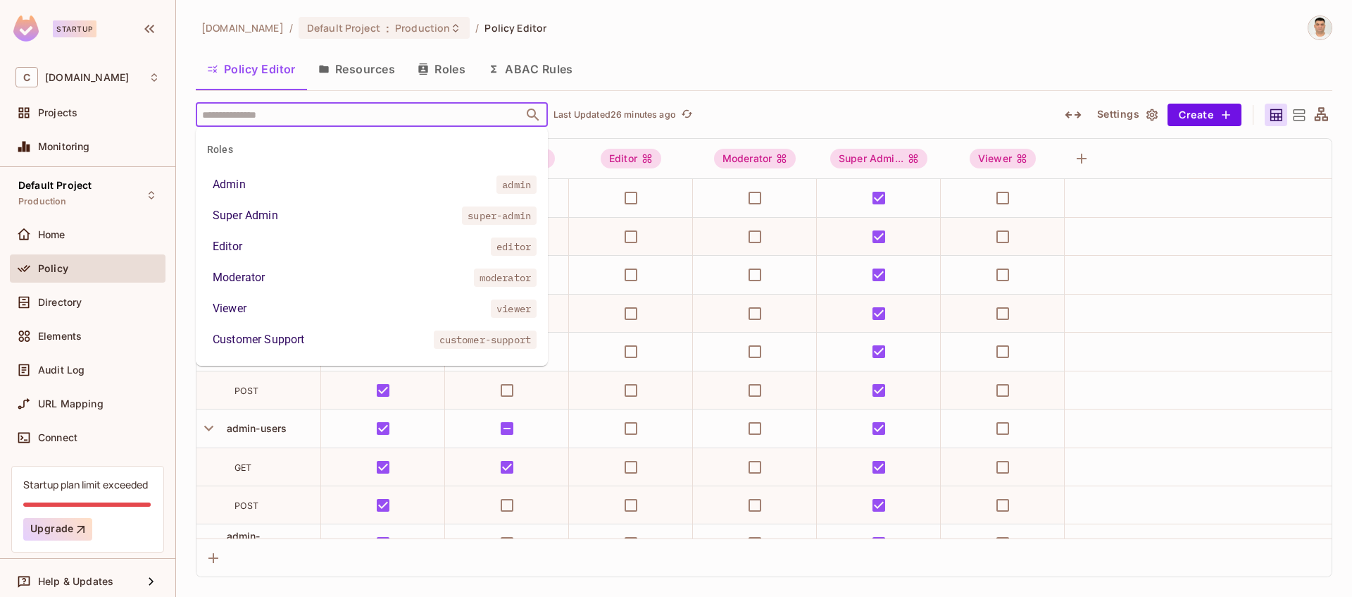
paste input "**********"
type input "**********"
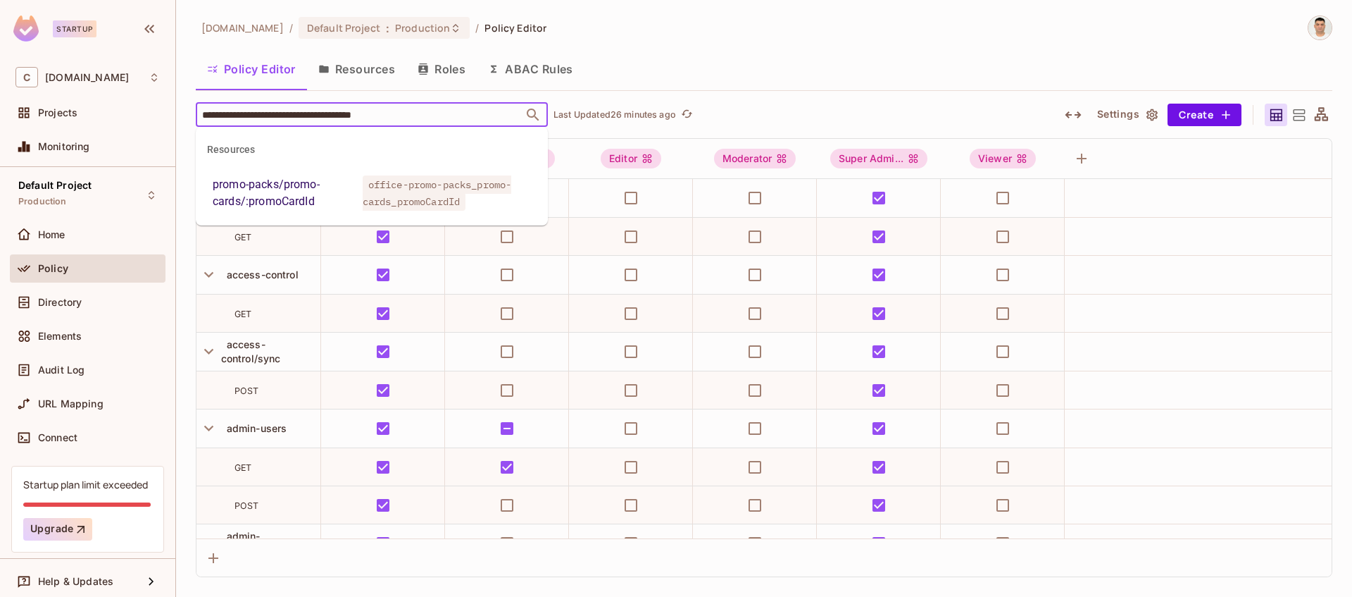
click at [405, 202] on span "office-promo-packs_promo-cards_promoCardId" at bounding box center [437, 192] width 149 height 35
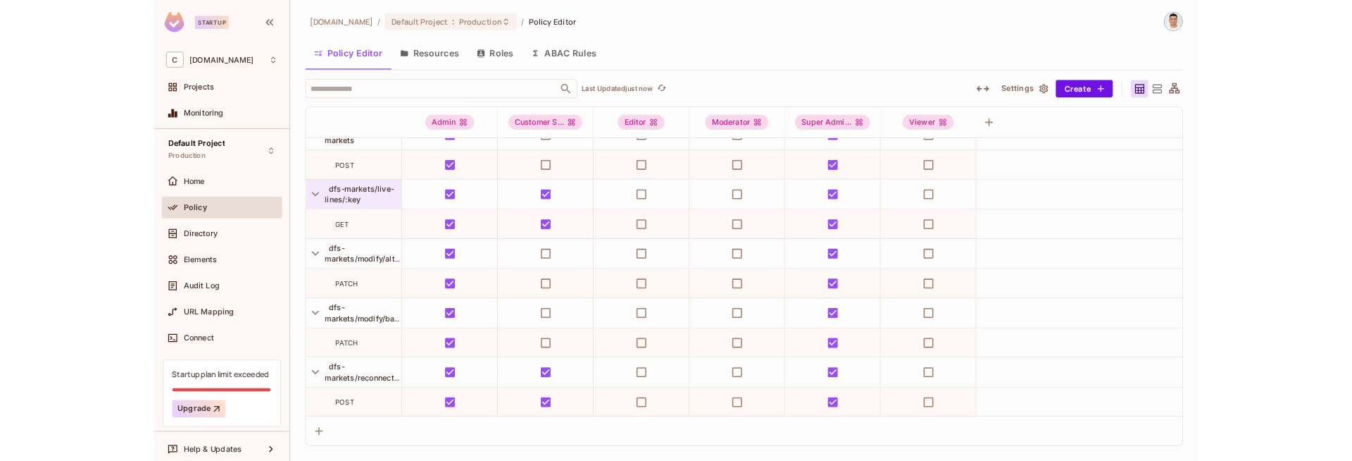
scroll to position [7884, 0]
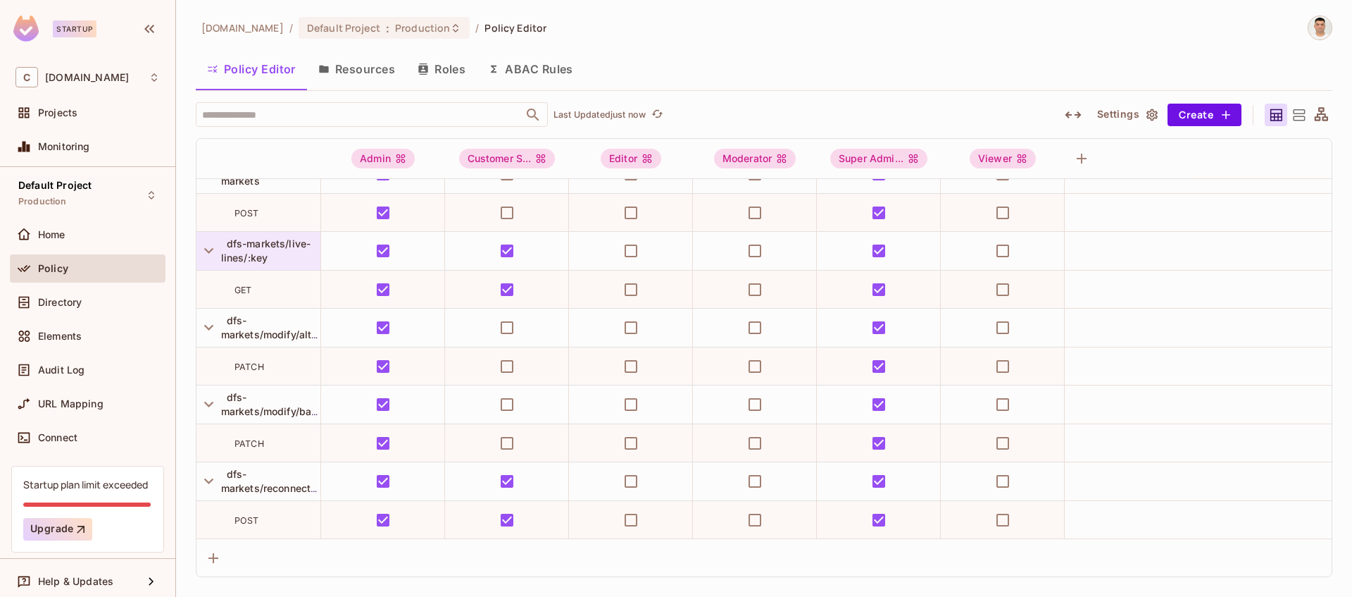
click at [263, 252] on span "dfs-markets/live-lines/:key" at bounding box center [266, 250] width 90 height 26
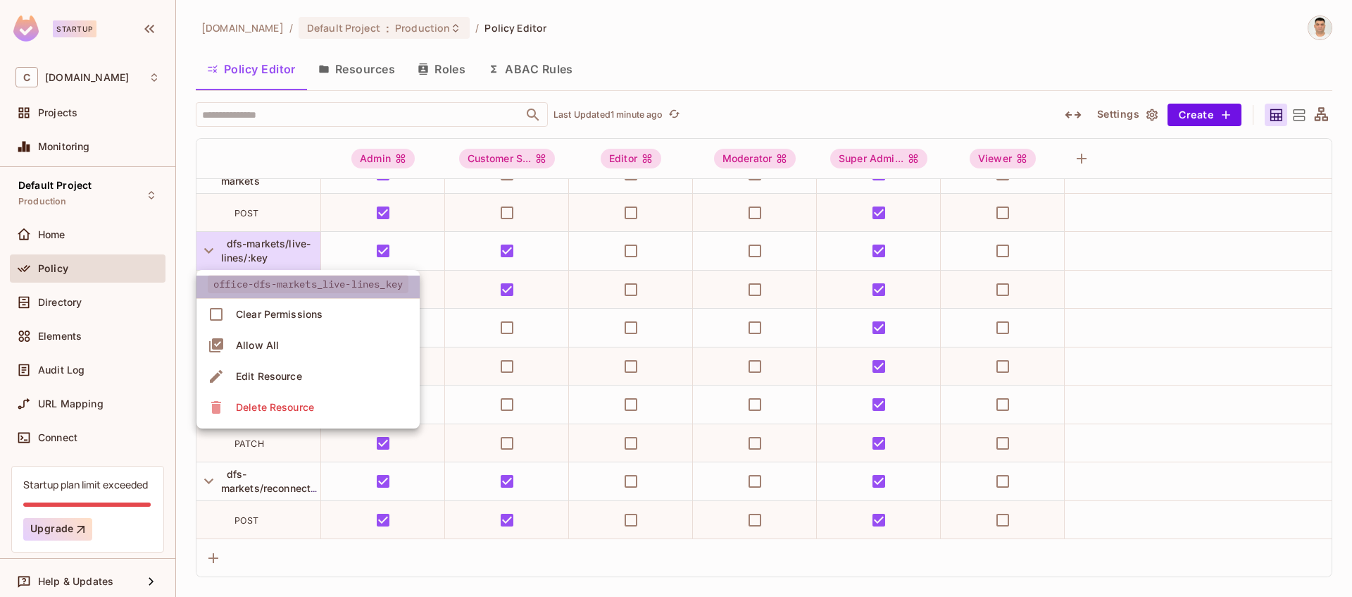
drag, startPoint x: 412, startPoint y: 284, endPoint x: 237, endPoint y: 282, distance: 175.4
click at [237, 282] on span "office-dfs-markets_live-lines_key" at bounding box center [308, 284] width 201 height 18
click at [294, 259] on div at bounding box center [676, 298] width 1352 height 597
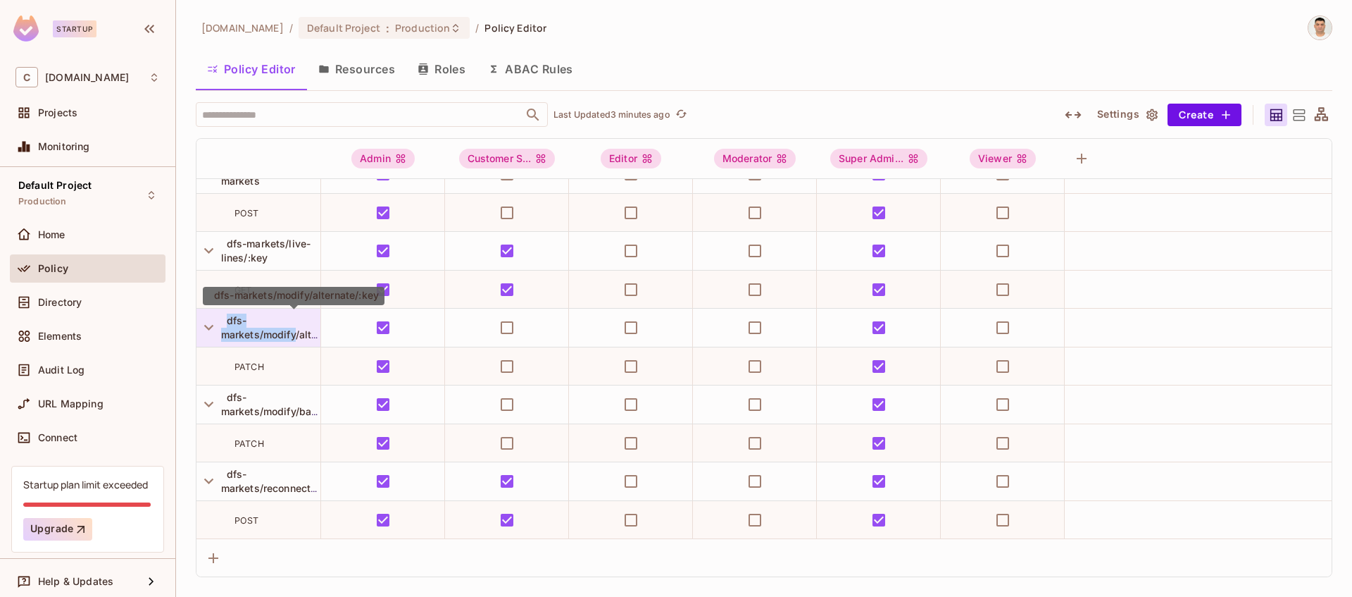
drag, startPoint x: 227, startPoint y: 322, endPoint x: 298, endPoint y: 335, distance: 72.4
click at [298, 335] on span "dfs-markets/modify/alternate/:key" at bounding box center [293, 327] width 144 height 26
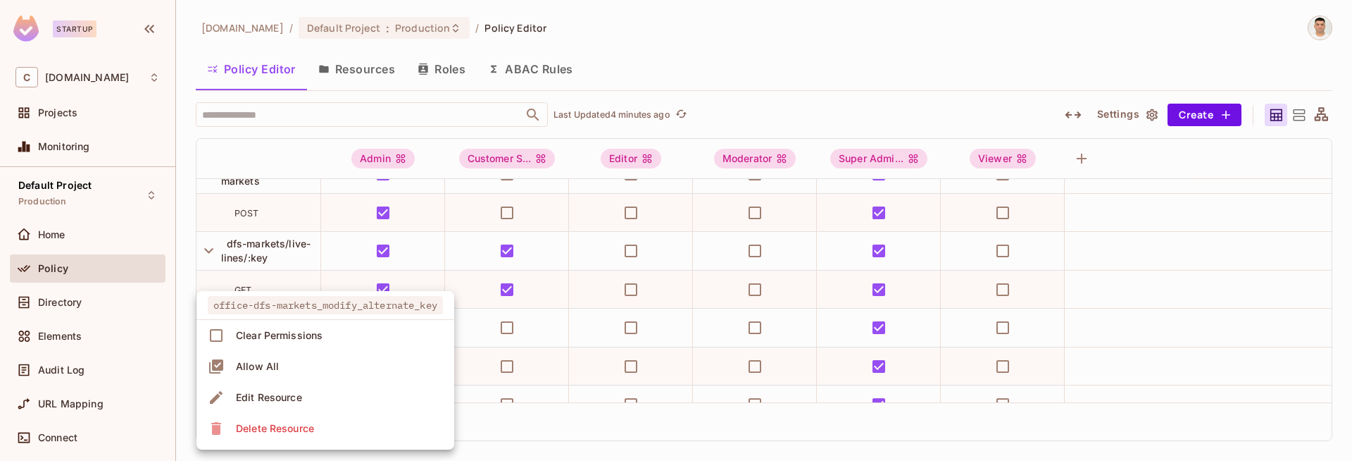
click at [190, 260] on div at bounding box center [676, 230] width 1352 height 461
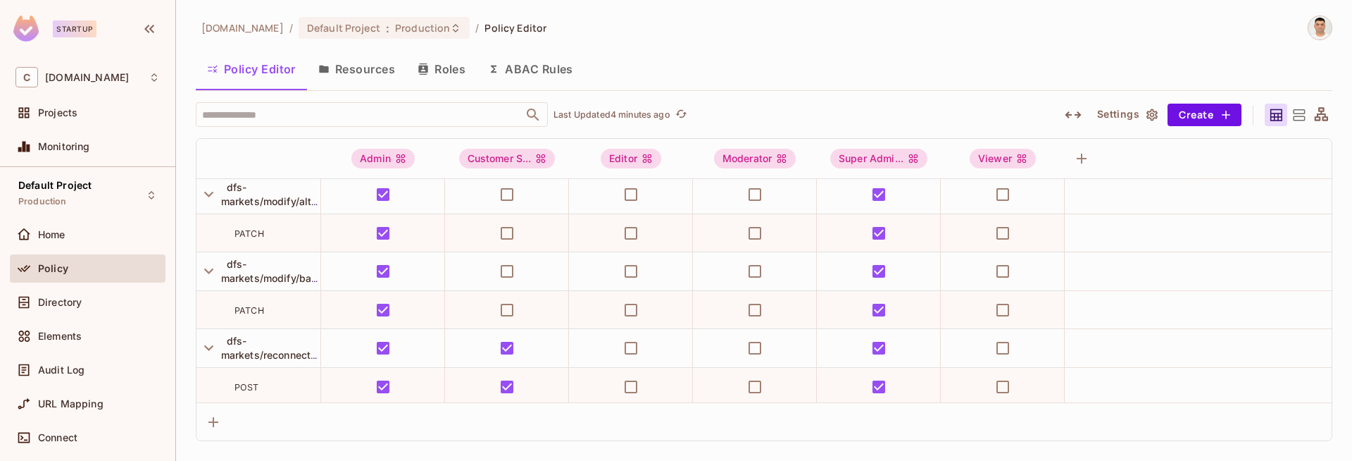
scroll to position [8036, 0]
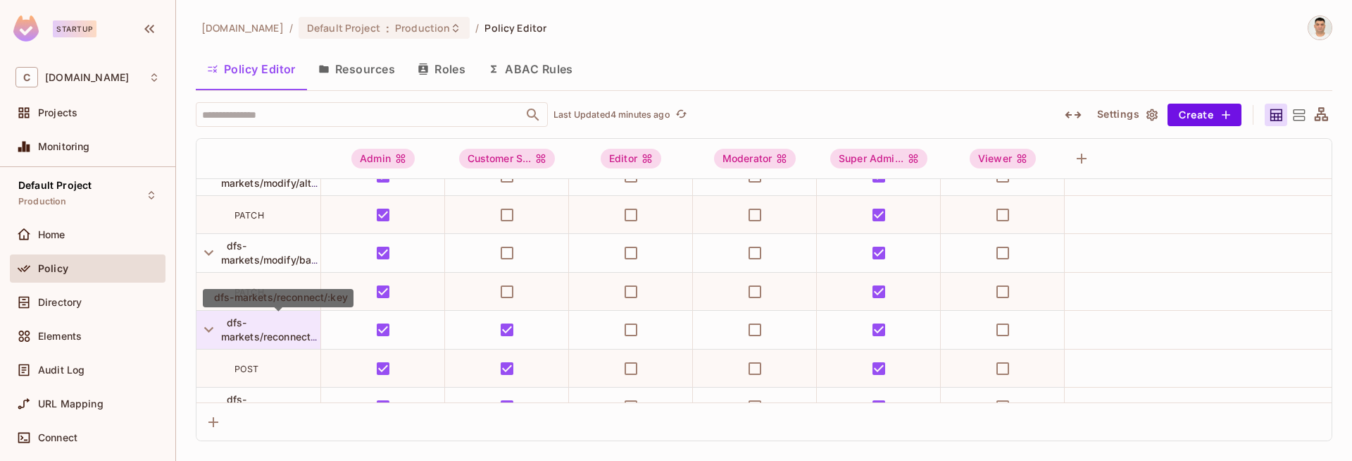
click at [269, 338] on span "dfs-markets/reconnect/:key" at bounding box center [277, 329] width 113 height 26
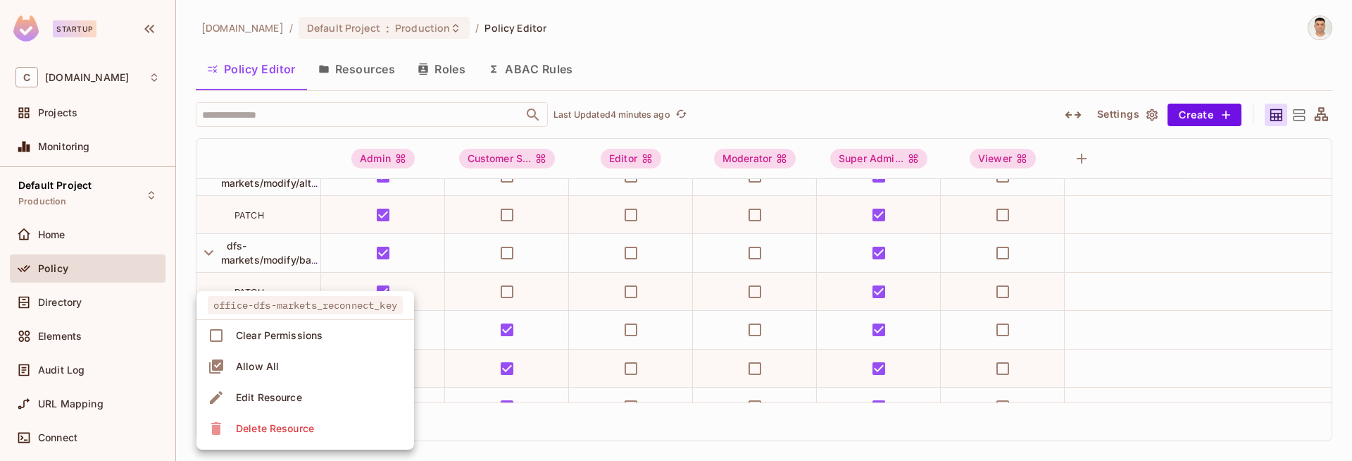
click at [182, 292] on div at bounding box center [676, 230] width 1352 height 461
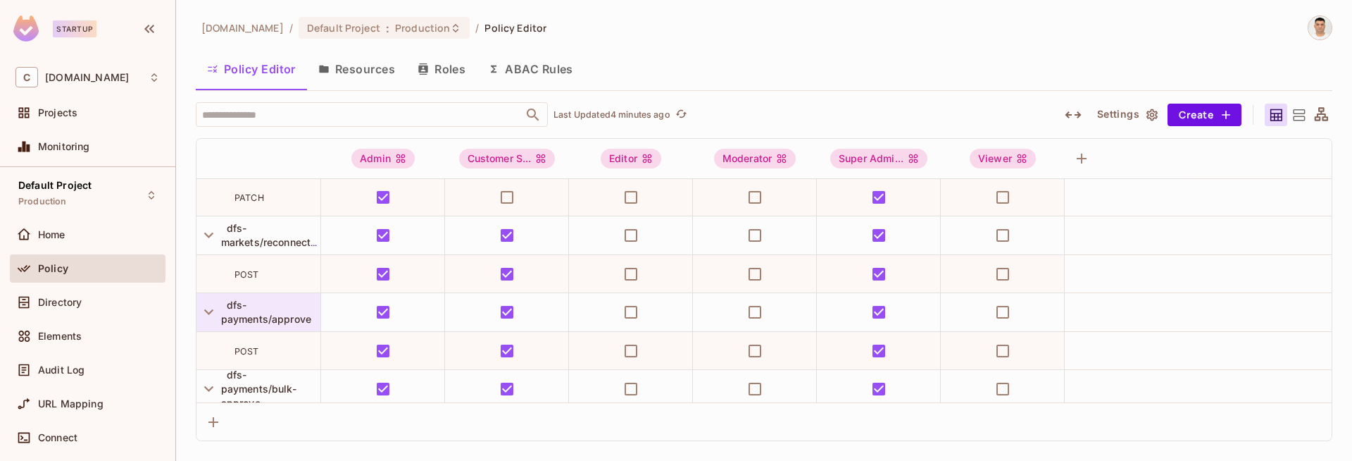
scroll to position [8132, 0]
click at [247, 316] on span "dfs-payments/approve" at bounding box center [266, 310] width 90 height 26
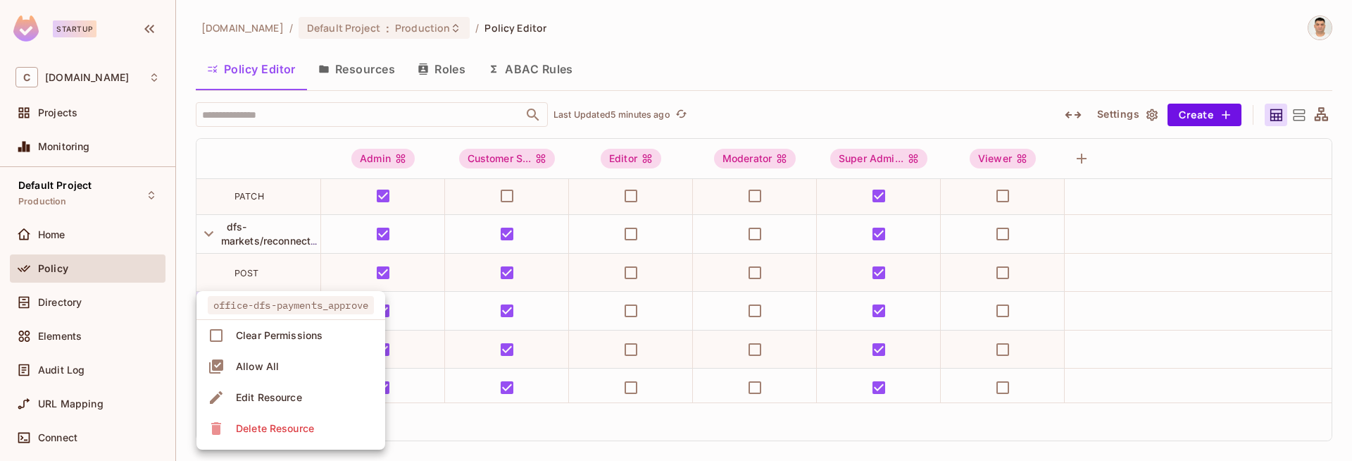
click at [172, 291] on div at bounding box center [676, 230] width 1352 height 461
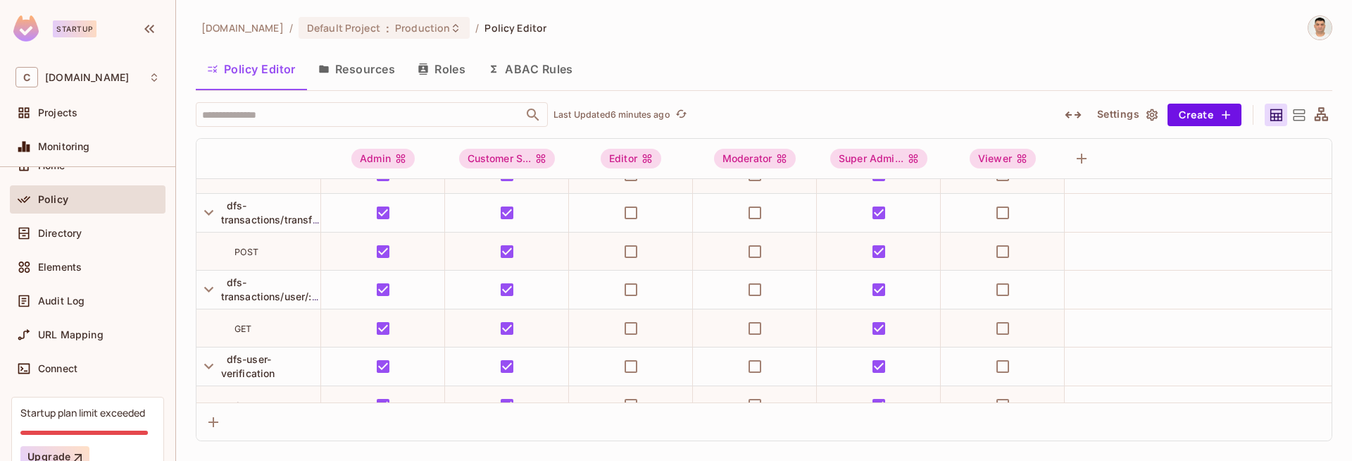
scroll to position [10115, 0]
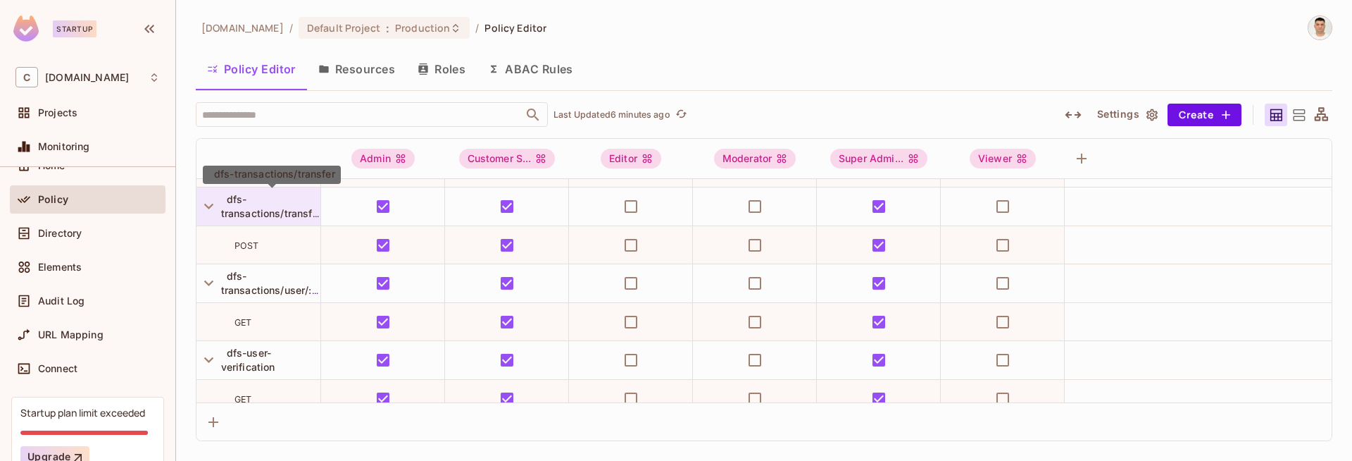
click at [292, 212] on span "dfs-transactions/transfer" at bounding box center [271, 206] width 101 height 26
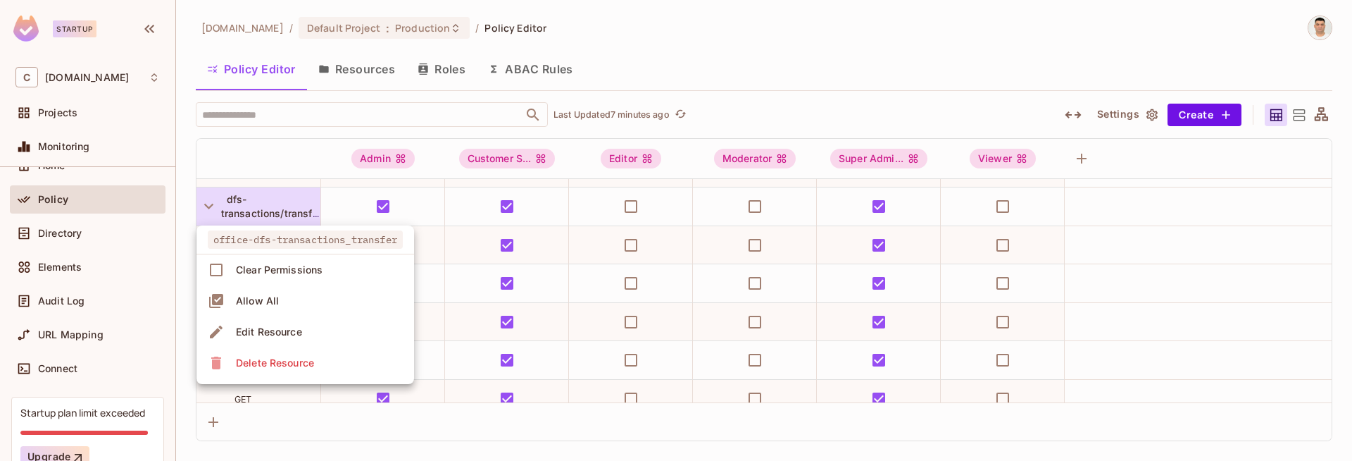
click at [180, 206] on div at bounding box center [676, 230] width 1352 height 461
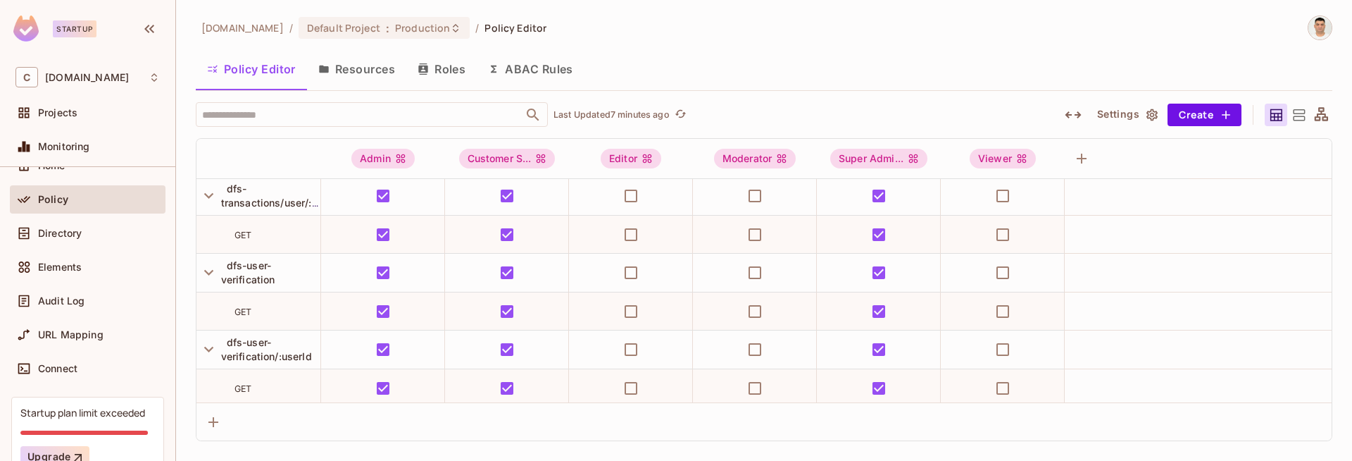
scroll to position [10210, 0]
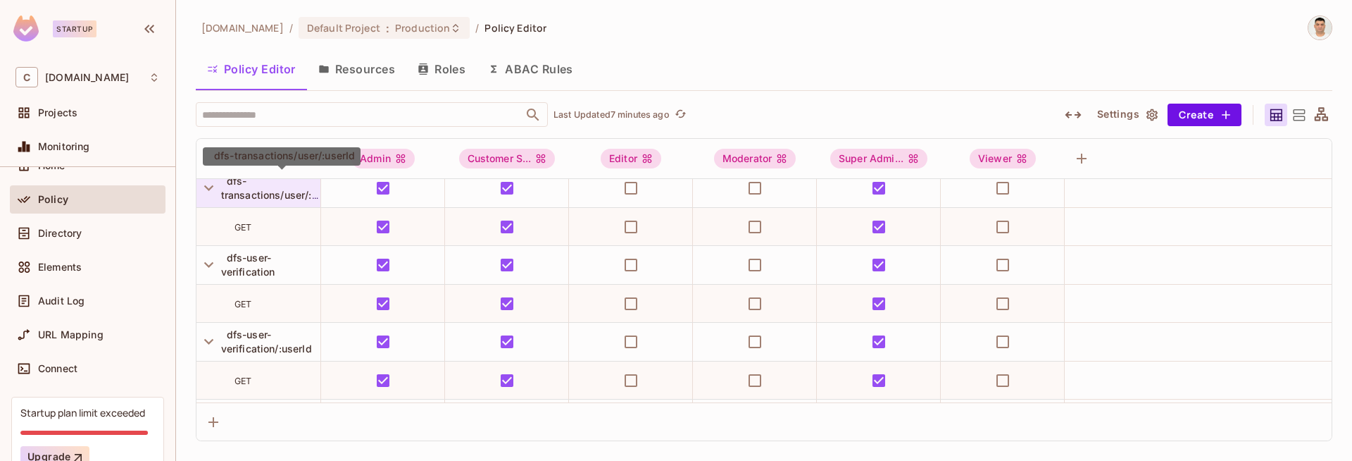
click at [292, 194] on span "dfs-transactions/user/:userId" at bounding box center [281, 188] width 121 height 26
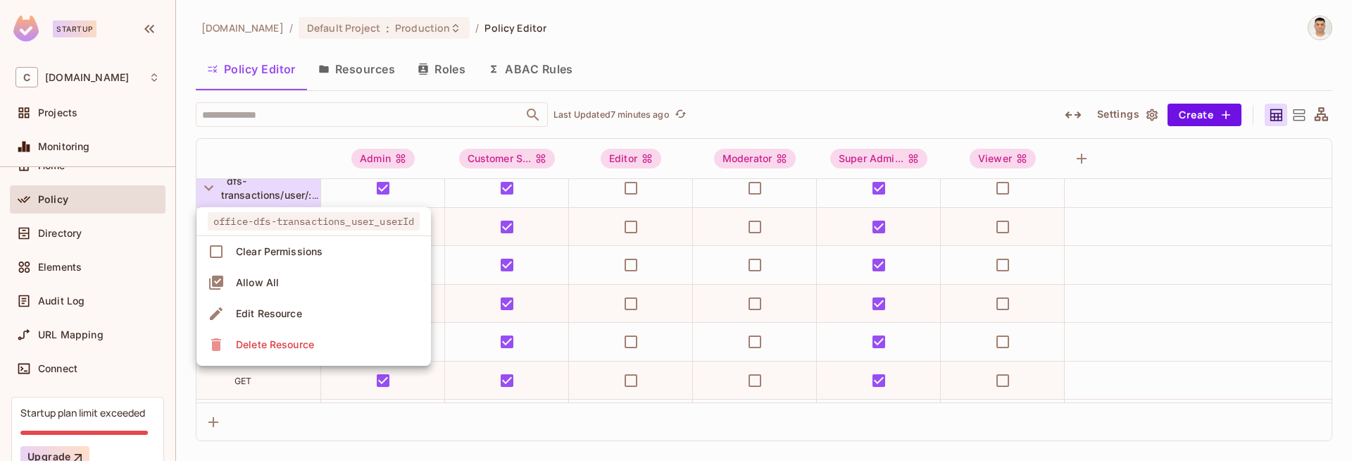
click at [189, 204] on div at bounding box center [676, 230] width 1352 height 461
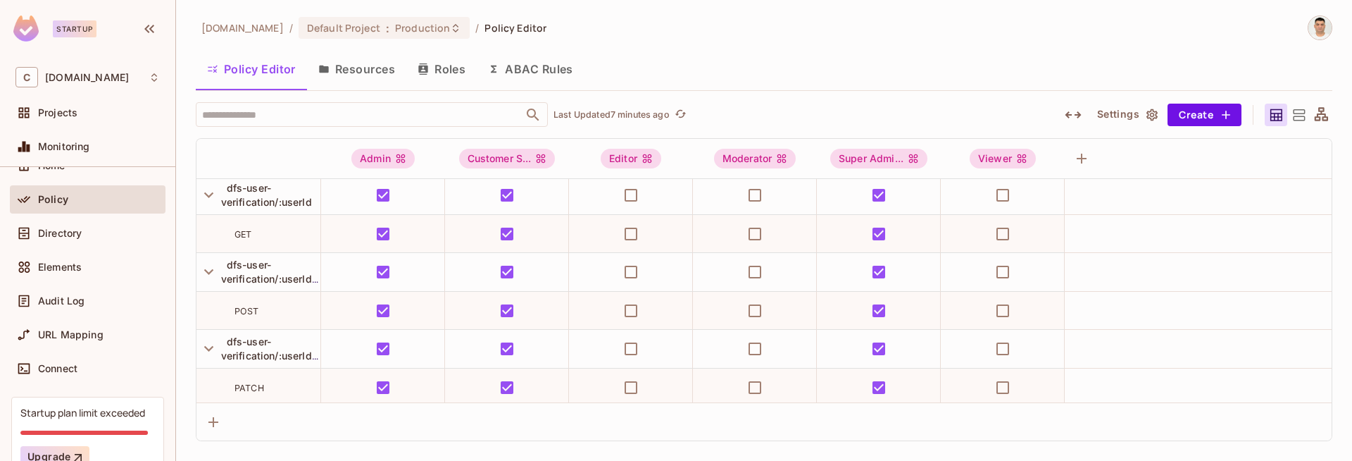
scroll to position [10355, 0]
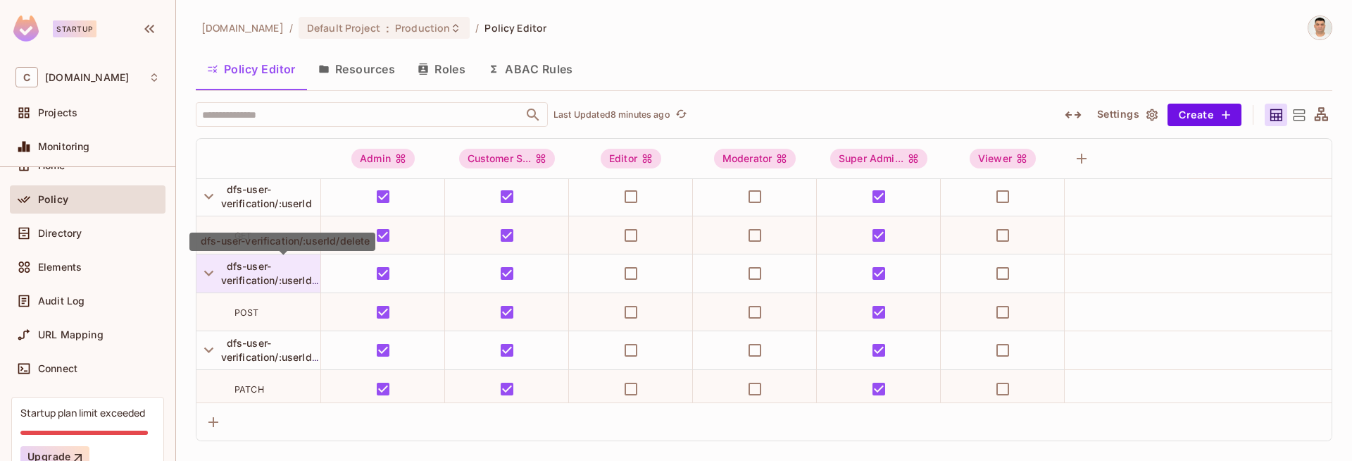
click at [270, 278] on span "dfs-user-verification/:userId/delete" at bounding box center [283, 273] width 125 height 26
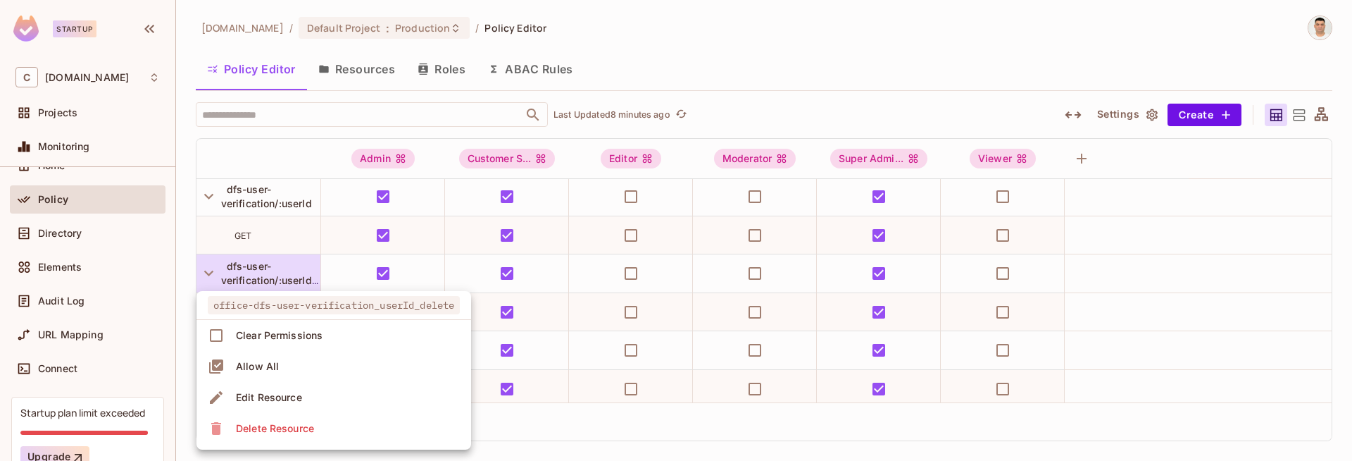
click at [185, 280] on div at bounding box center [676, 230] width 1352 height 461
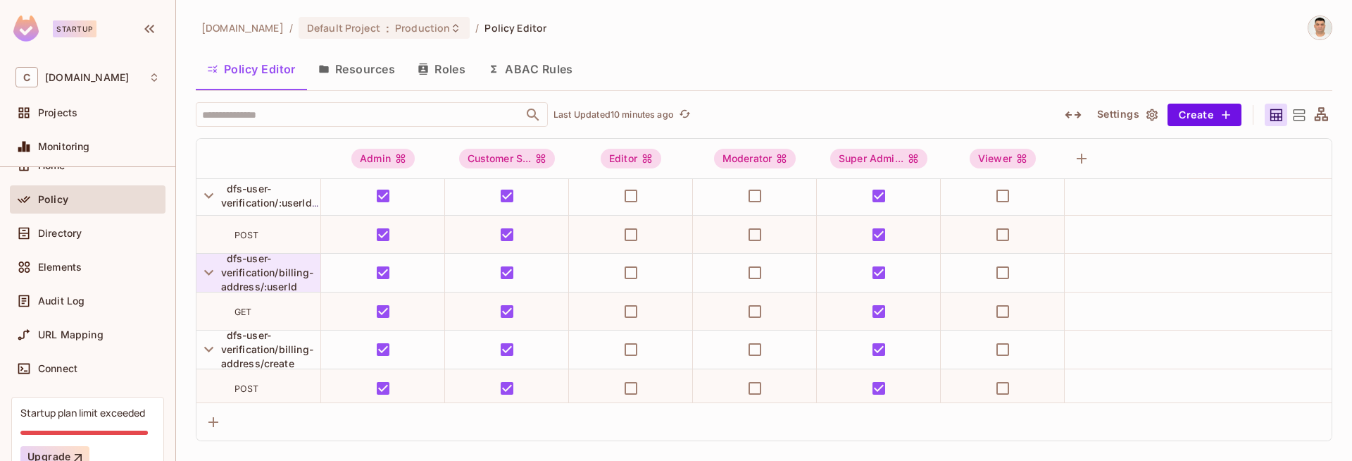
scroll to position [10585, 0]
drag, startPoint x: 285, startPoint y: 239, endPoint x: 289, endPoint y: 227, distance: 12.7
click at [285, 239] on div "POST" at bounding box center [278, 236] width 86 height 14
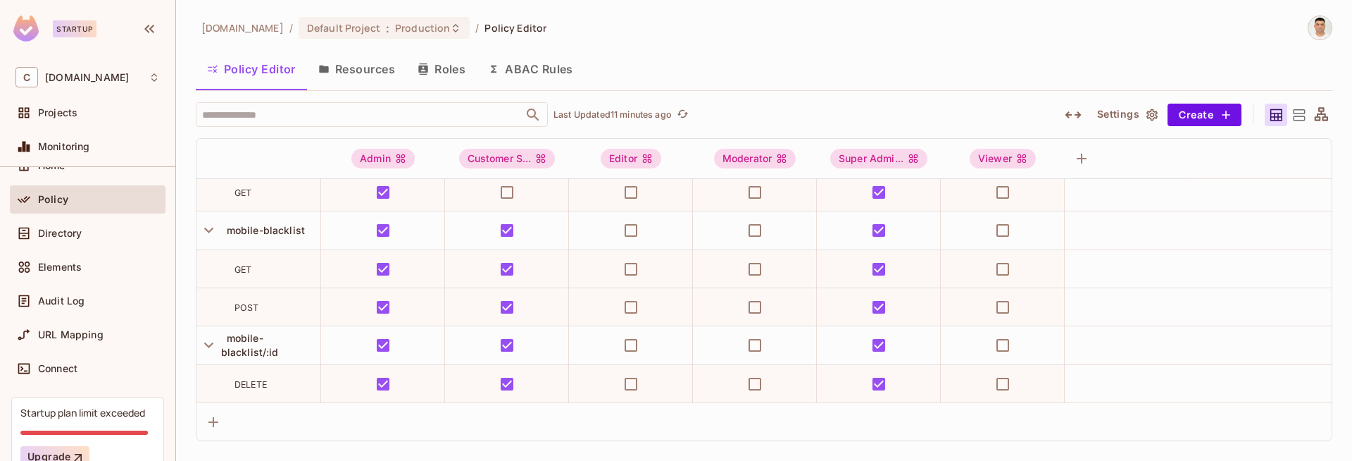
scroll to position [11975, 0]
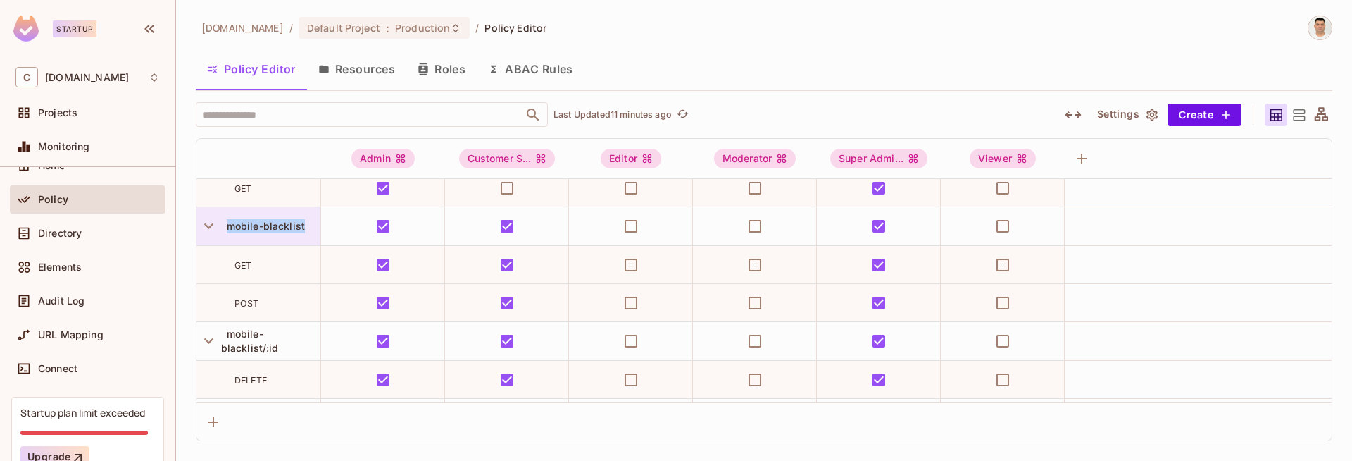
drag, startPoint x: 305, startPoint y: 227, endPoint x: 227, endPoint y: 228, distance: 78.2
click at [227, 228] on div "mobile-blacklist" at bounding box center [270, 226] width 99 height 14
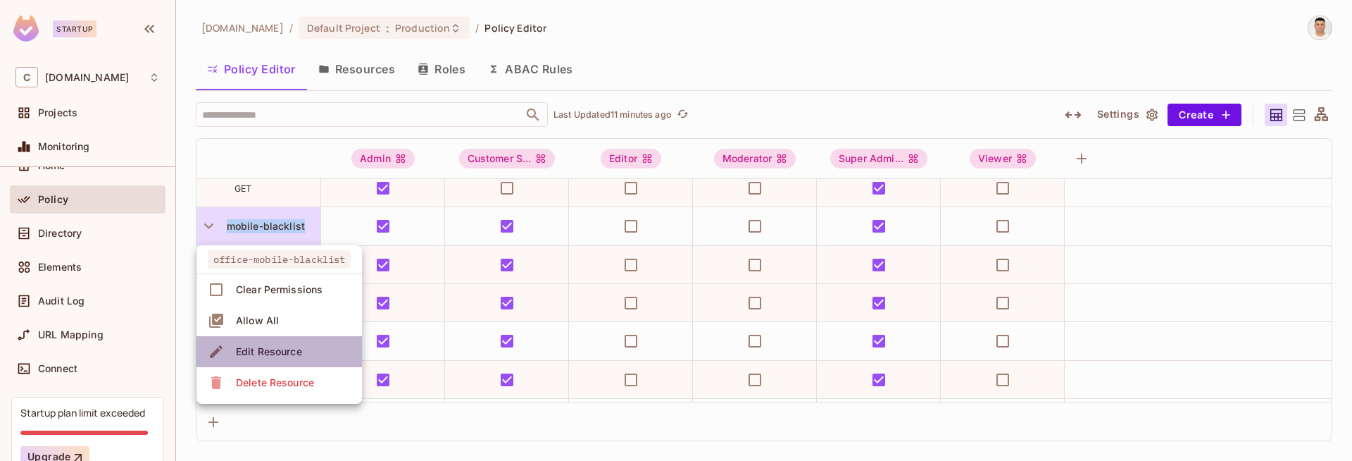
click at [277, 346] on div "Edit Resource" at bounding box center [269, 351] width 66 height 14
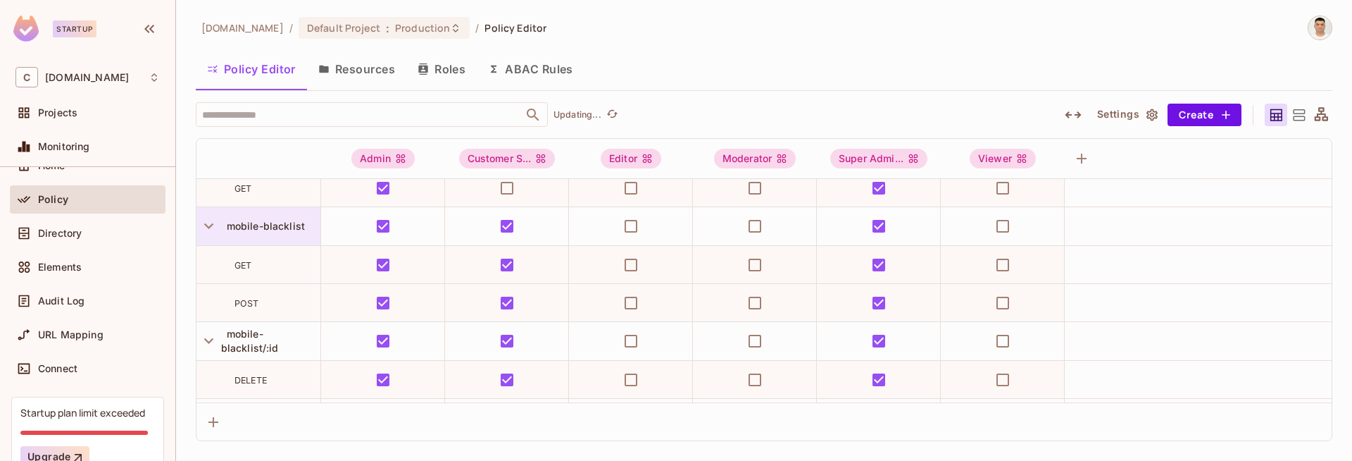
click at [283, 223] on span "mobile-blacklist" at bounding box center [263, 226] width 84 height 12
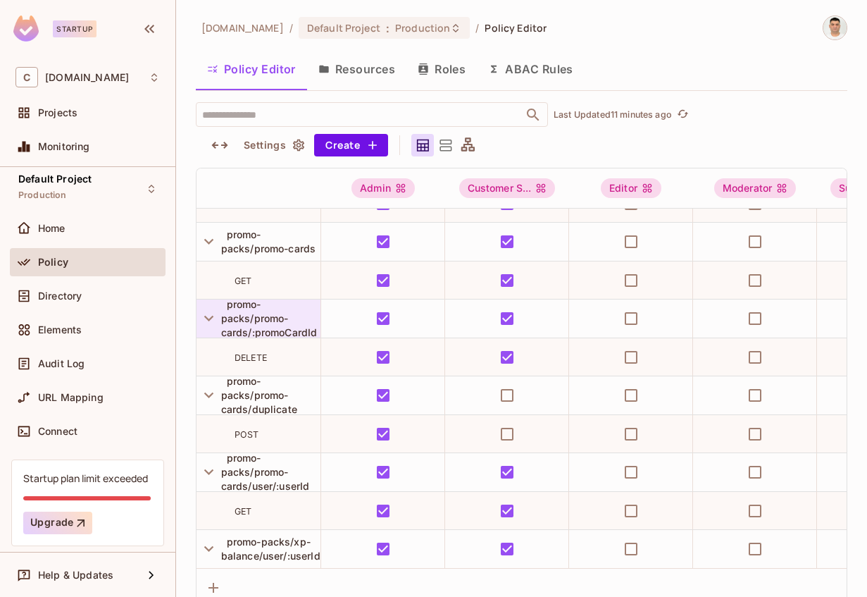
scroll to position [12993, 0]
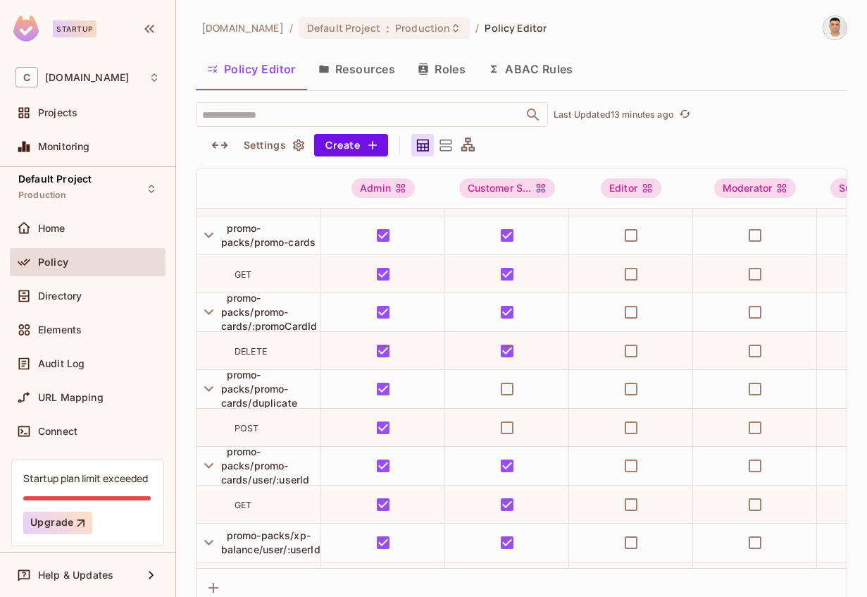
click at [254, 275] on div "GET" at bounding box center [278, 274] width 86 height 14
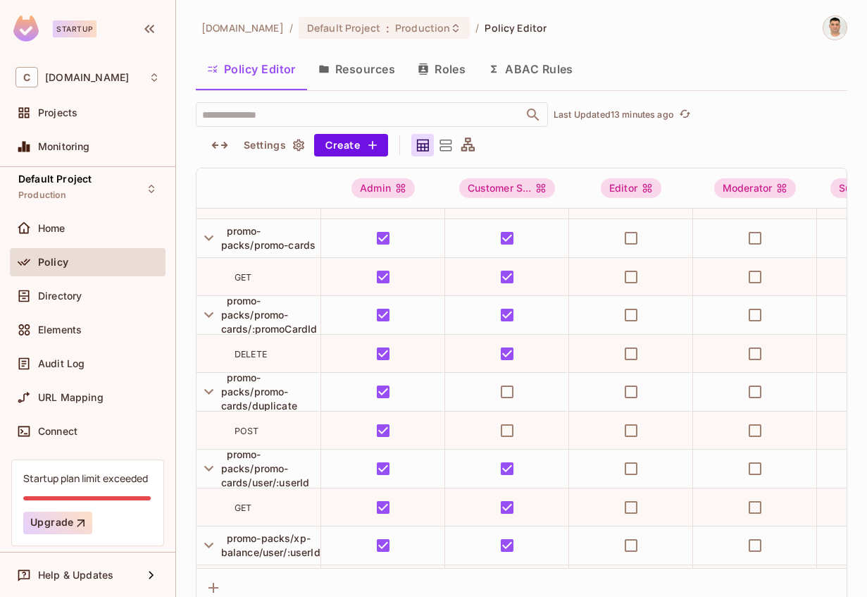
scroll to position [12991, 0]
drag, startPoint x: 228, startPoint y: 230, endPoint x: 315, endPoint y: 247, distance: 89.0
click at [315, 247] on span "promo-packs/promo-cards" at bounding box center [268, 237] width 95 height 26
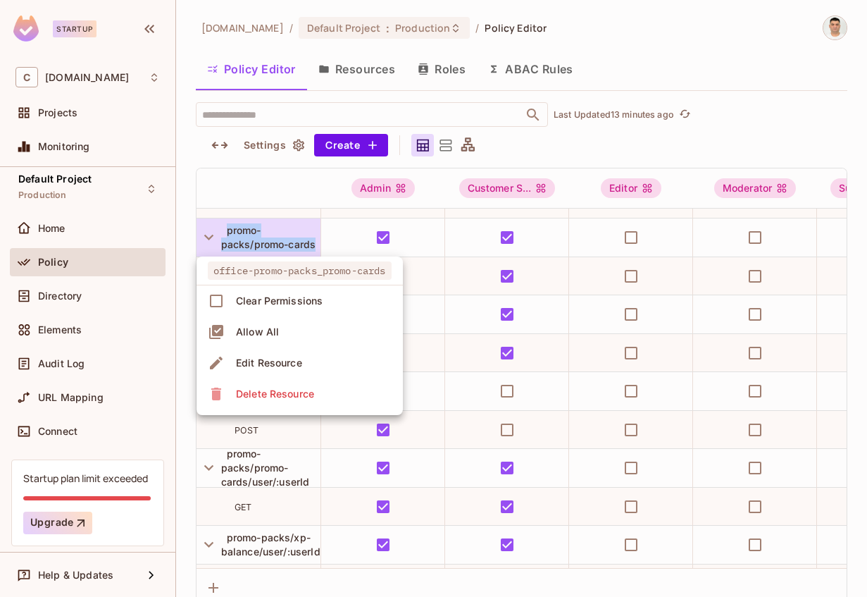
copy span "promo-packs/promo-cards"
click at [762, 144] on div at bounding box center [433, 298] width 867 height 597
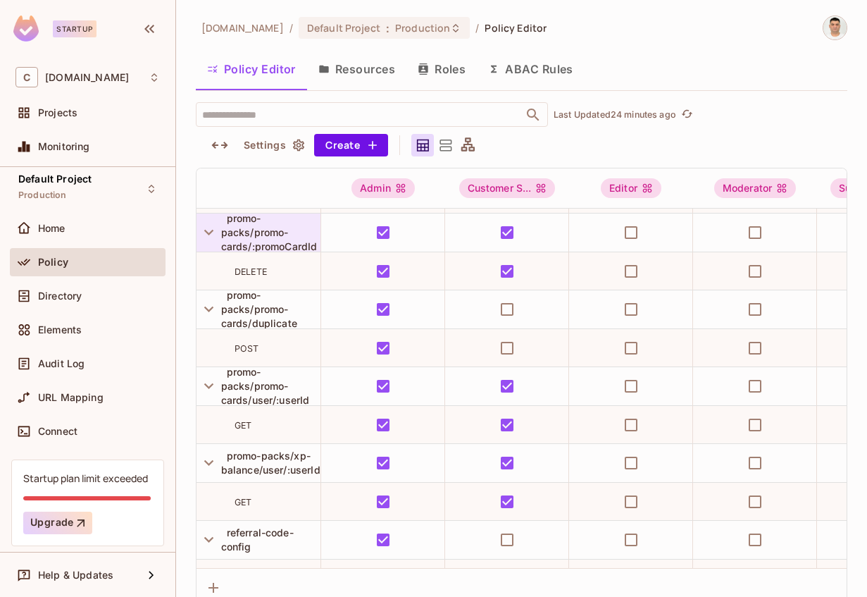
scroll to position [13073, 0]
click at [289, 235] on div "promo-packs/promo-cards/:promoCardId" at bounding box center [270, 232] width 99 height 42
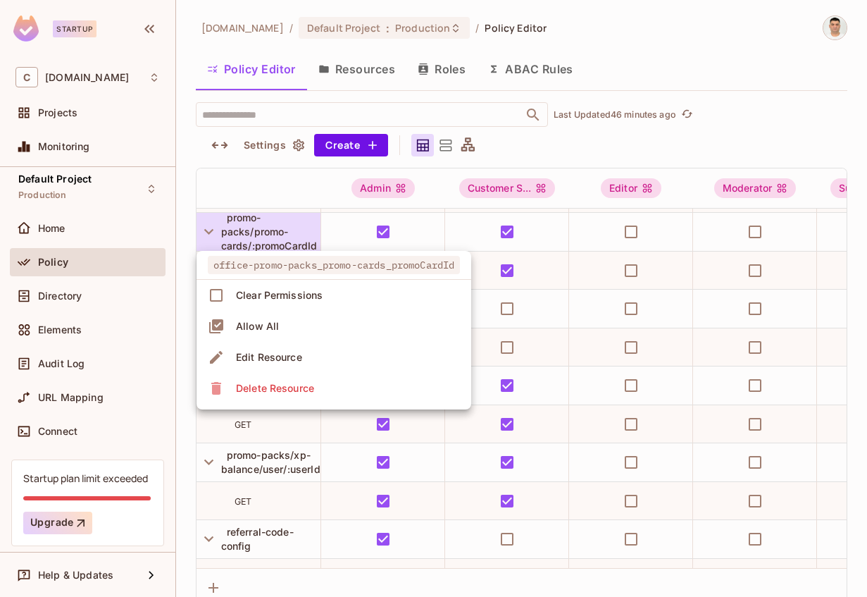
click at [293, 183] on div at bounding box center [433, 298] width 867 height 597
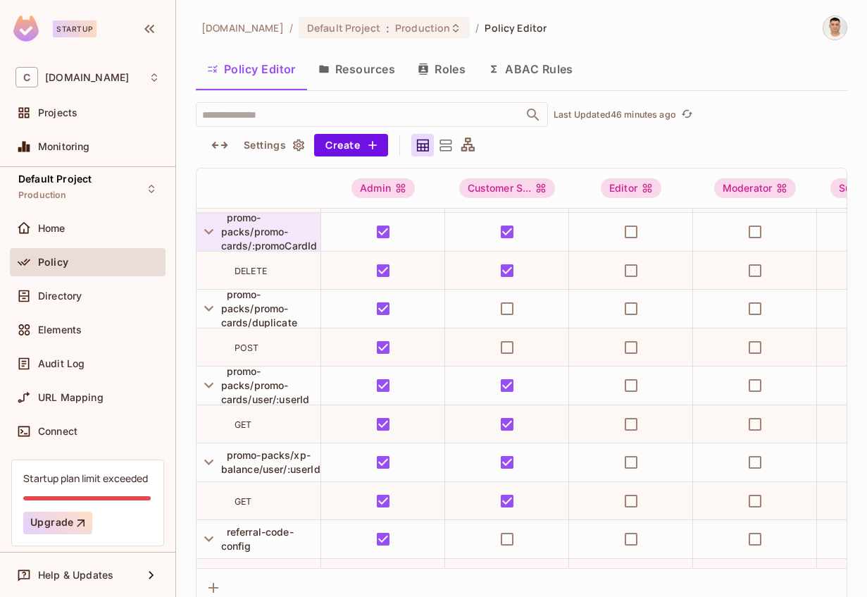
scroll to position [13062, 0]
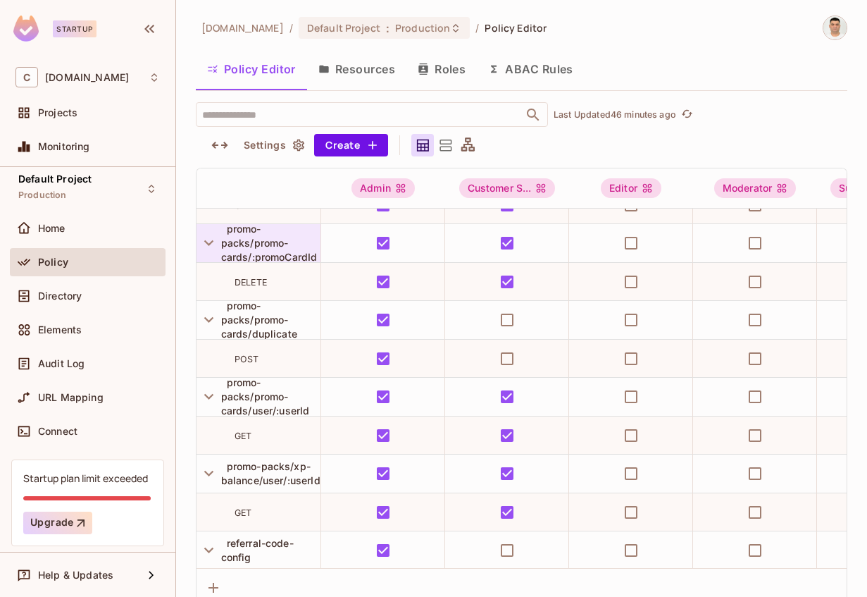
click at [258, 237] on span "promo-packs/promo-cards/:promoCardId" at bounding box center [269, 243] width 96 height 40
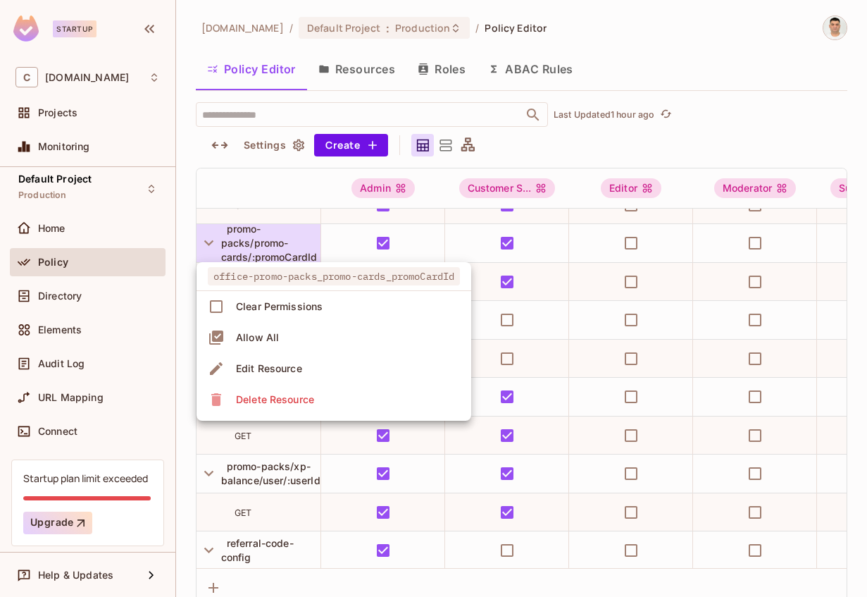
click at [271, 206] on div at bounding box center [433, 298] width 867 height 597
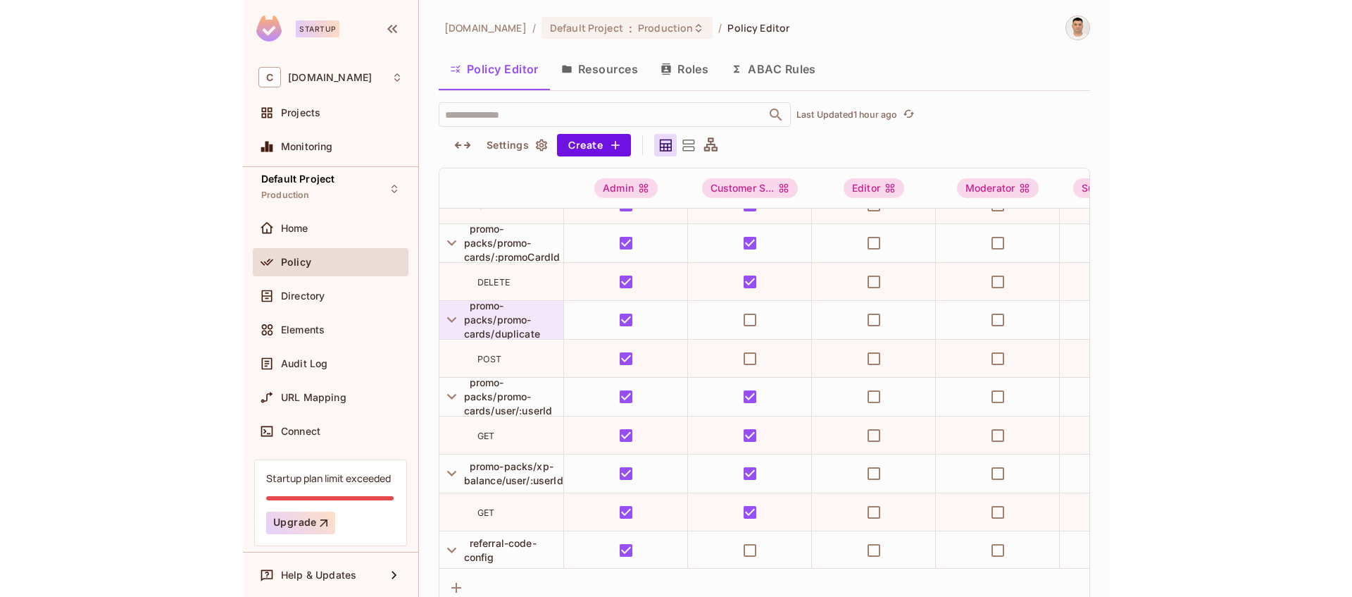
scroll to position [13080, 0]
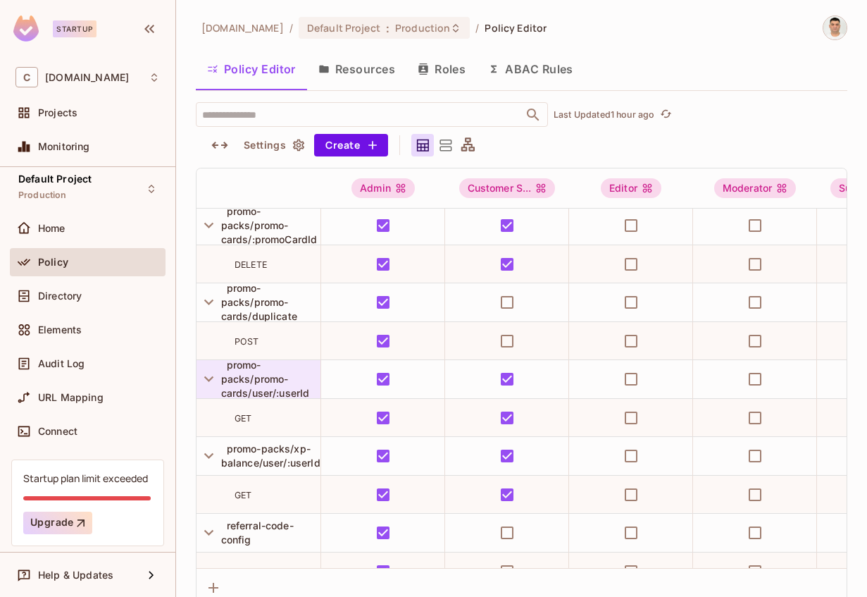
click at [254, 386] on span "promo-packs/promo-cards/user/:userId" at bounding box center [265, 379] width 89 height 40
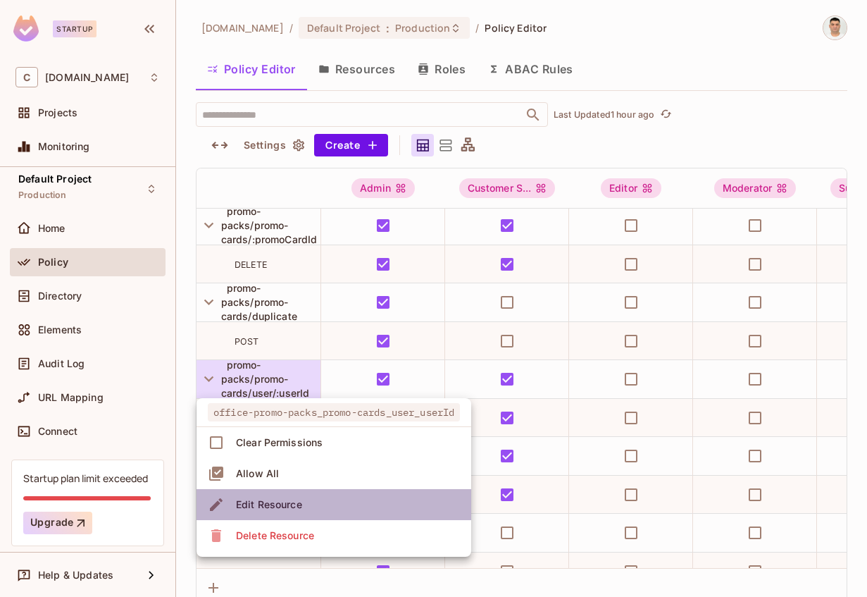
click at [279, 504] on div "Edit Resource" at bounding box center [269, 504] width 66 height 14
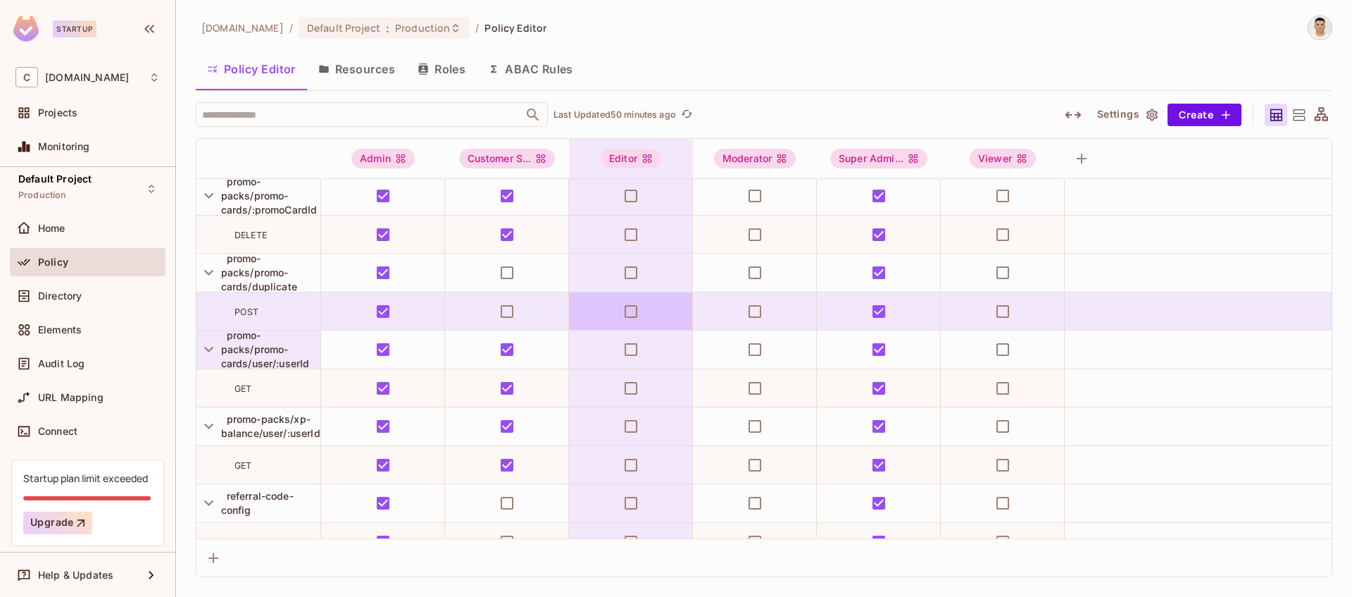
click at [266, 350] on span "promo-packs/promo-cards/user/:userId" at bounding box center [265, 349] width 89 height 40
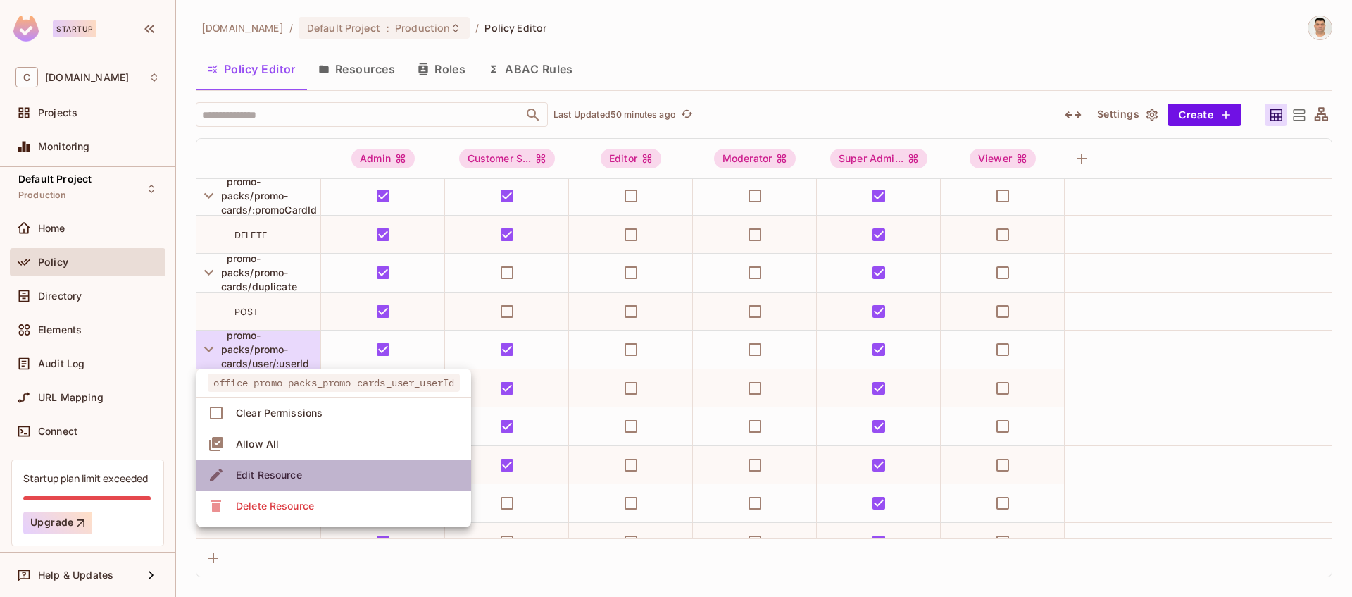
click at [270, 475] on div "Edit Resource" at bounding box center [269, 475] width 66 height 14
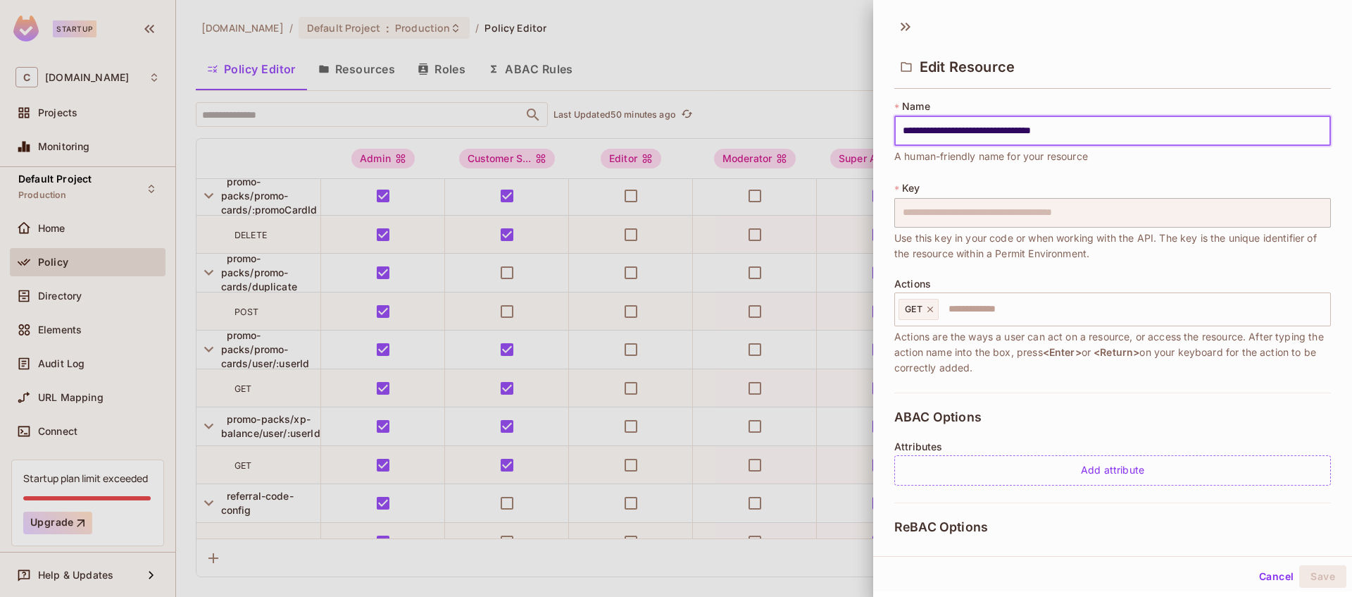
drag, startPoint x: 961, startPoint y: 131, endPoint x: 1095, endPoint y: 130, distance: 133.8
click at [1095, 130] on input "**********" at bounding box center [1113, 131] width 437 height 30
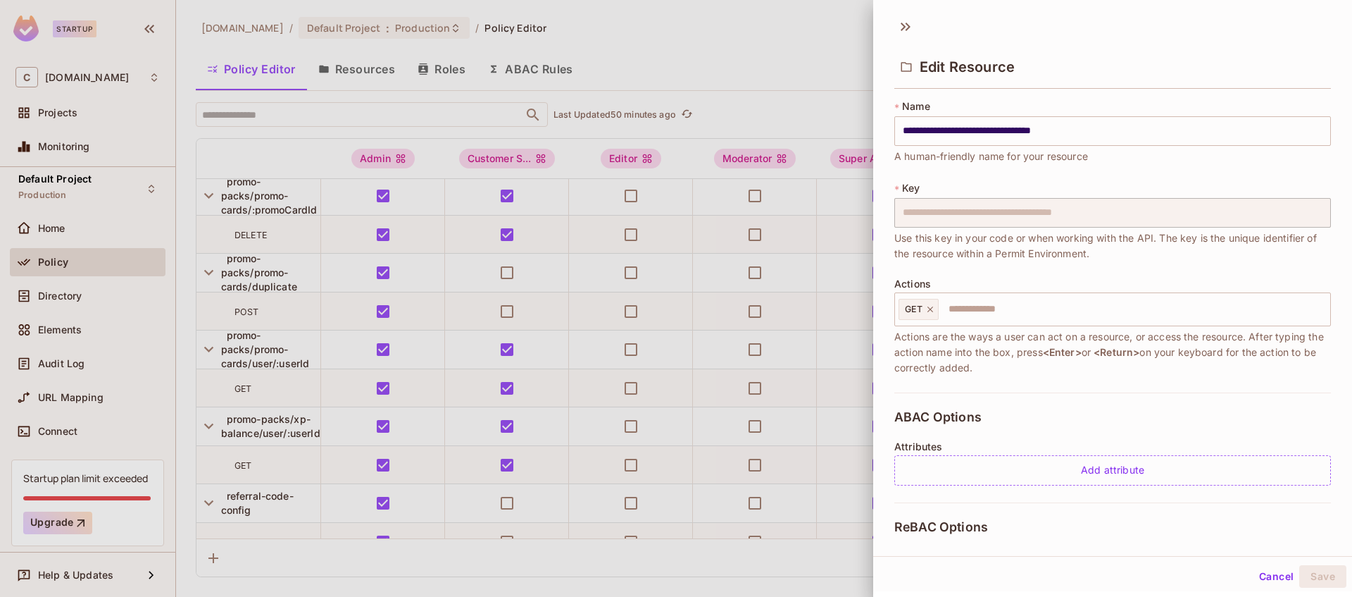
click at [238, 351] on div at bounding box center [676, 298] width 1352 height 597
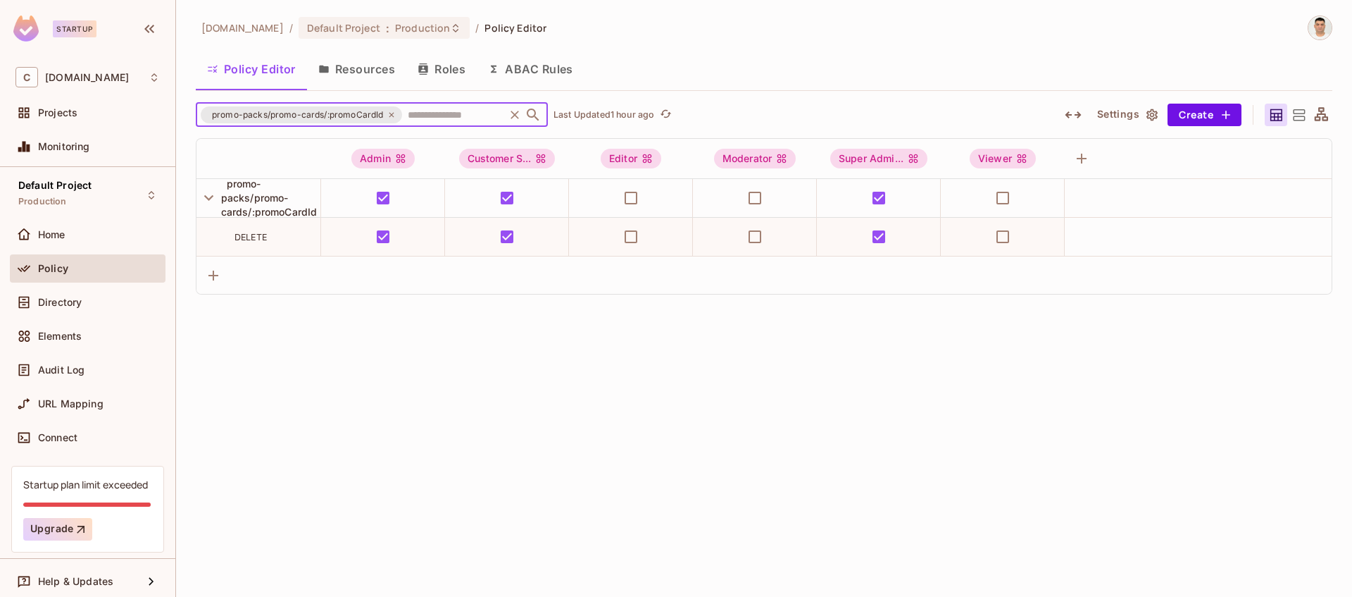
click at [390, 114] on icon at bounding box center [391, 114] width 5 height 5
click at [404, 117] on input "text" at bounding box center [453, 114] width 98 height 25
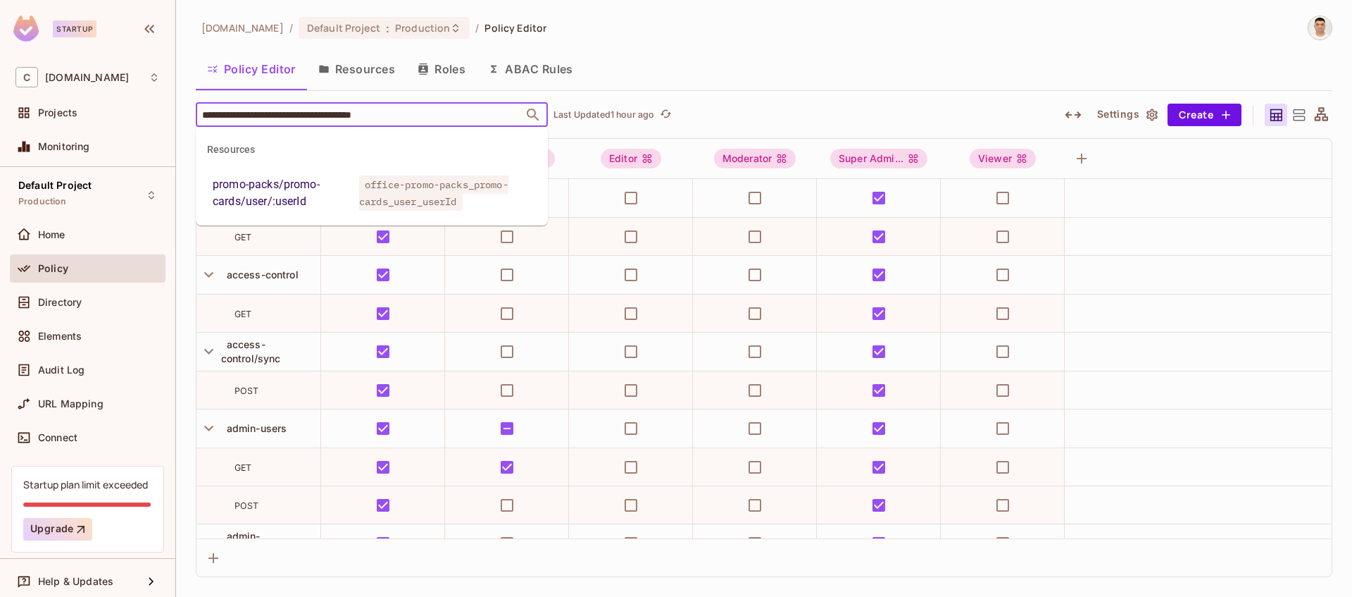
type input "**********"
click at [431, 199] on span "office-promo-packs_promo-cards_user_userId" at bounding box center [433, 192] width 149 height 35
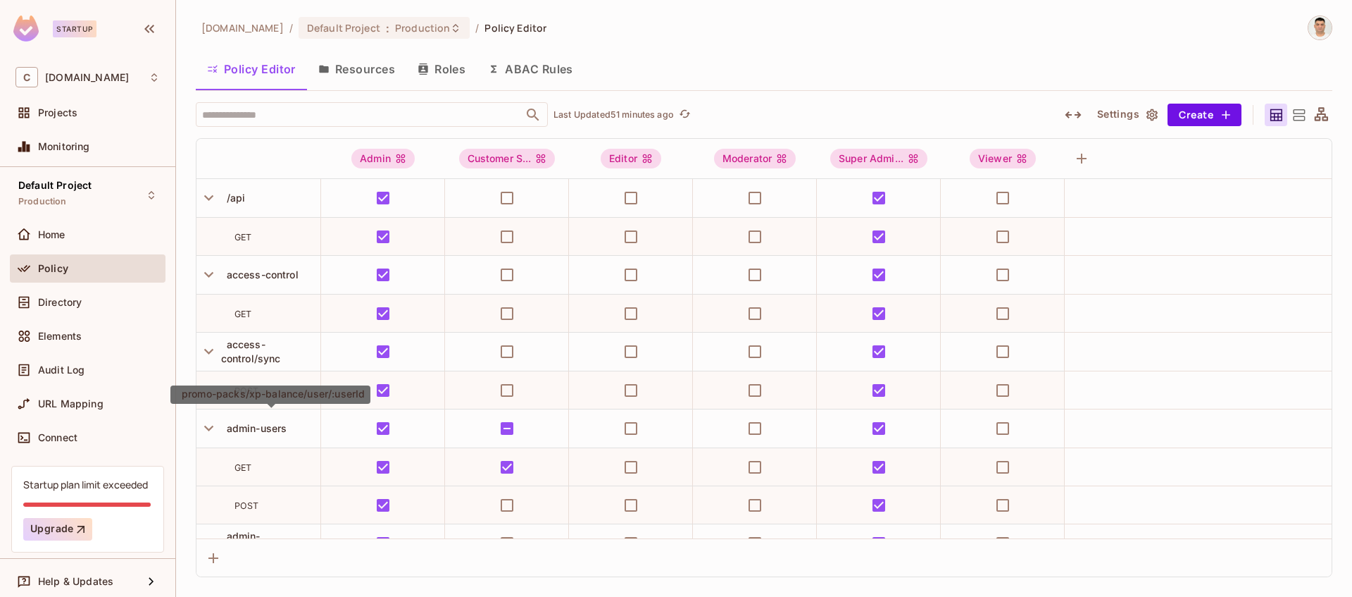
scroll to position [13080, 0]
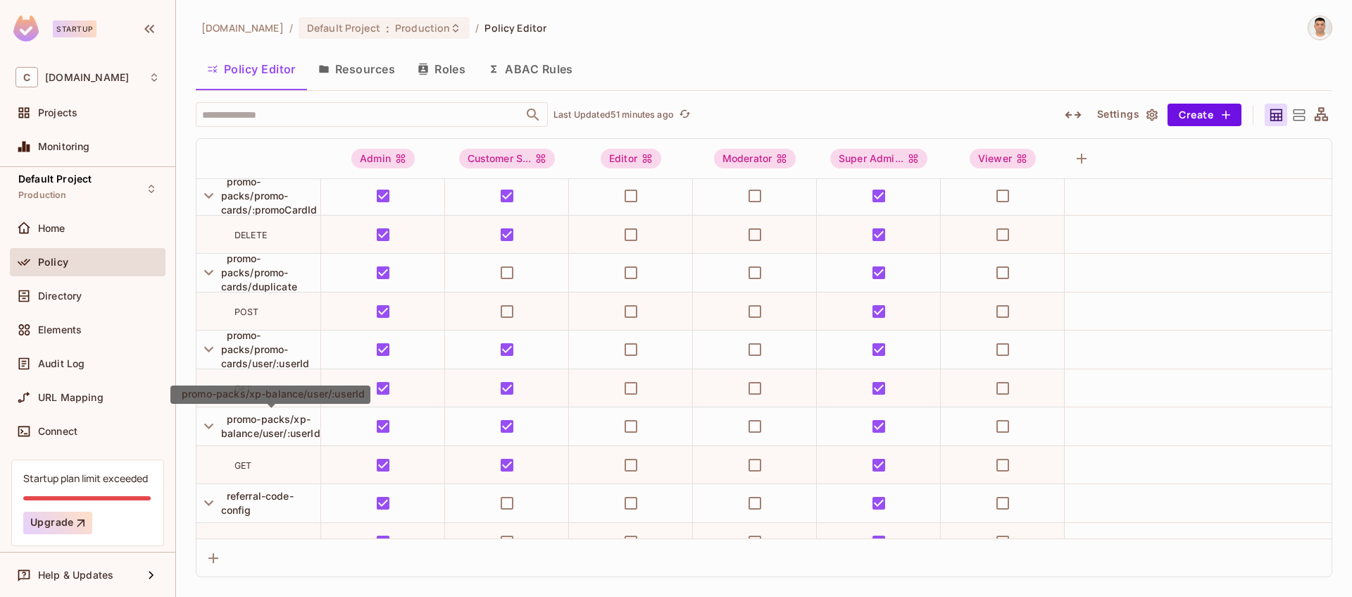
click at [285, 432] on span "promo-packs/xp-balance/user/:userId" at bounding box center [270, 426] width 99 height 26
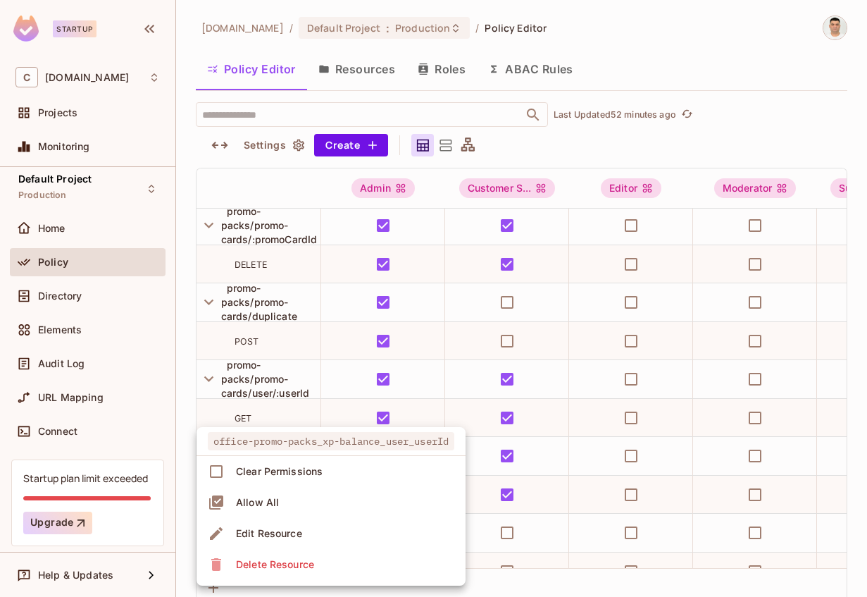
click at [182, 405] on div at bounding box center [433, 298] width 867 height 597
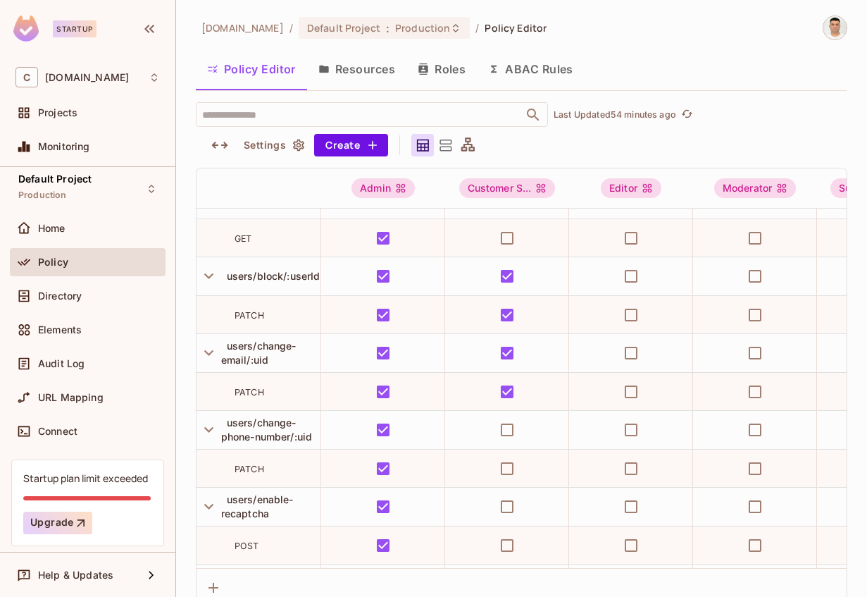
scroll to position [15598, 0]
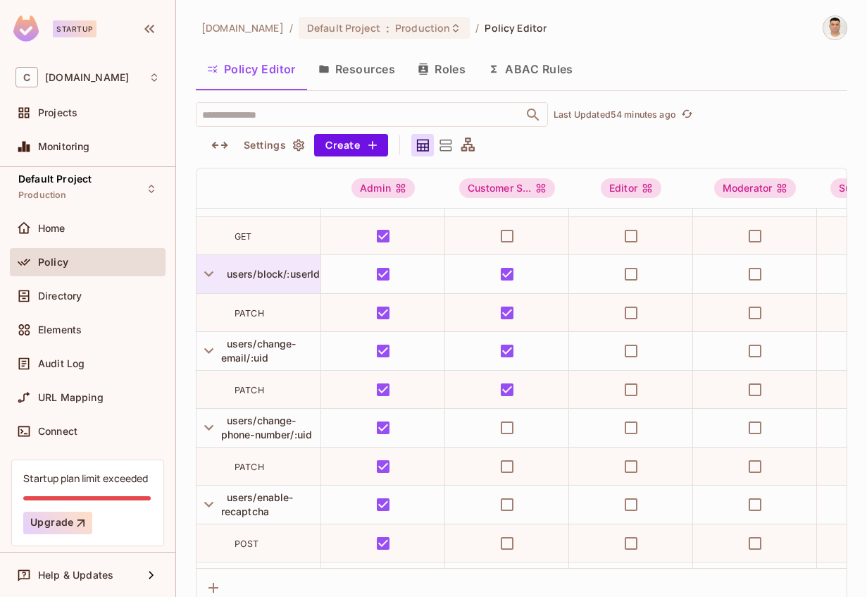
click at [278, 277] on span "users/block/:userId" at bounding box center [270, 274] width 99 height 12
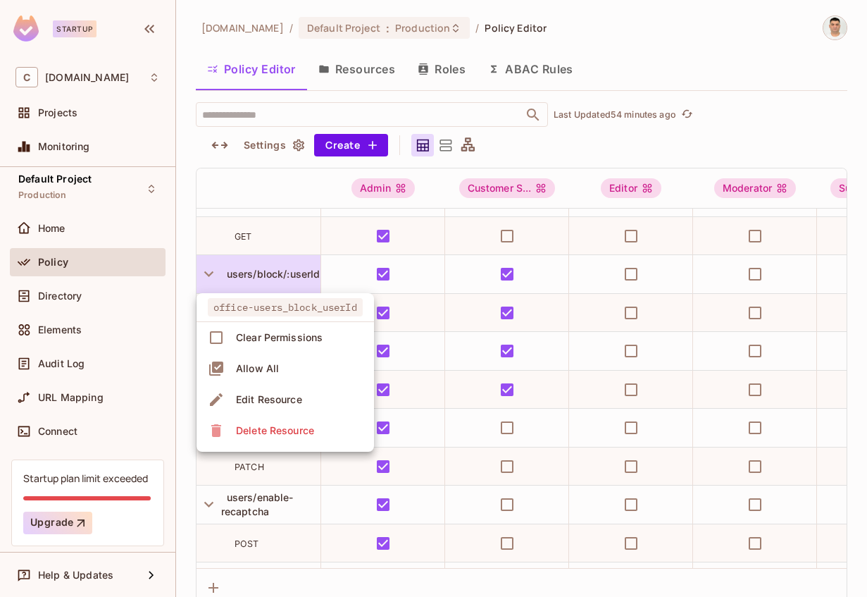
click at [281, 263] on div at bounding box center [433, 298] width 867 height 597
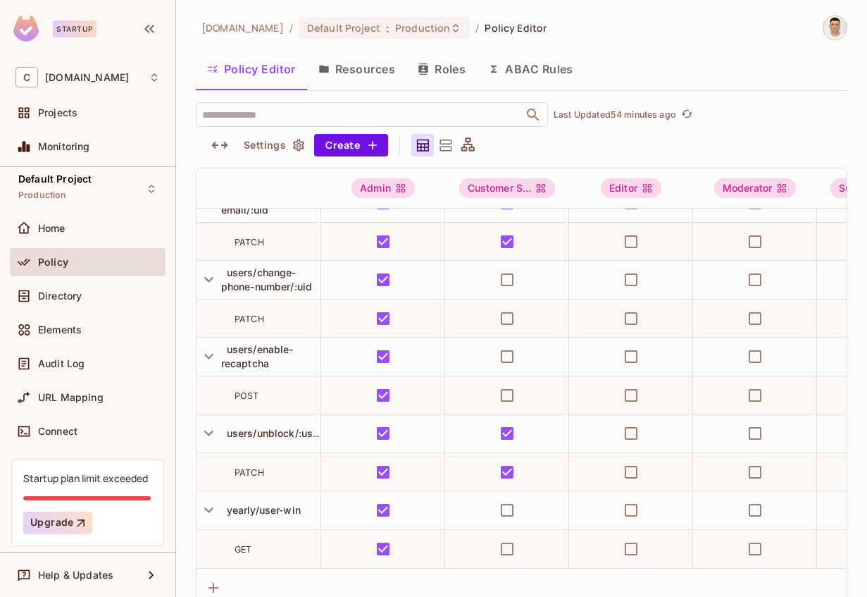
scroll to position [10, 0]
